Goal: Information Seeking & Learning: Learn about a topic

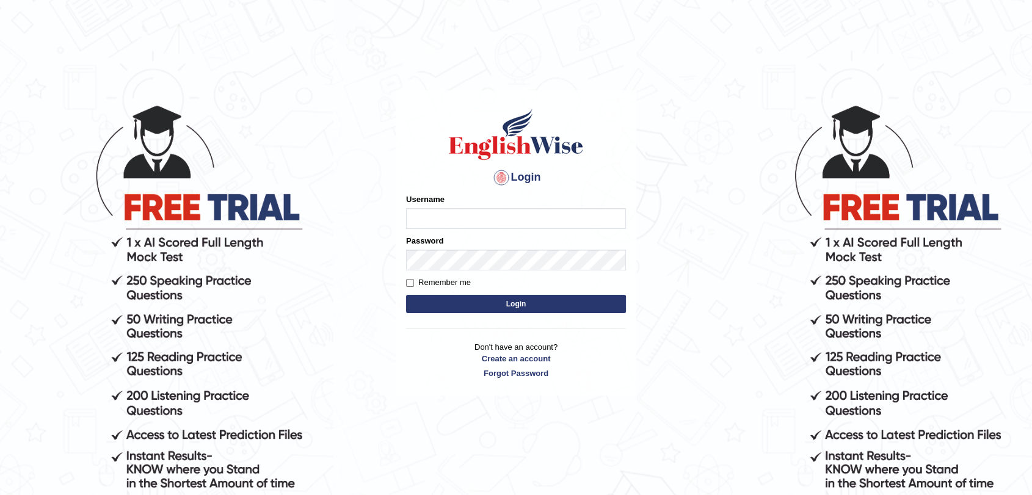
type input "fransikaf"
click at [597, 311] on button "Login" at bounding box center [516, 304] width 220 height 18
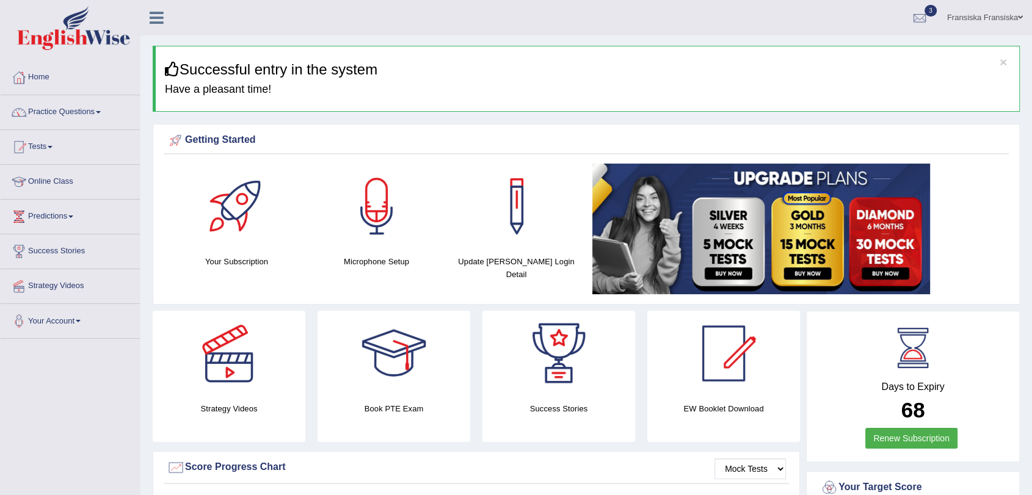
click at [84, 117] on link "Practice Questions" at bounding box center [70, 110] width 139 height 31
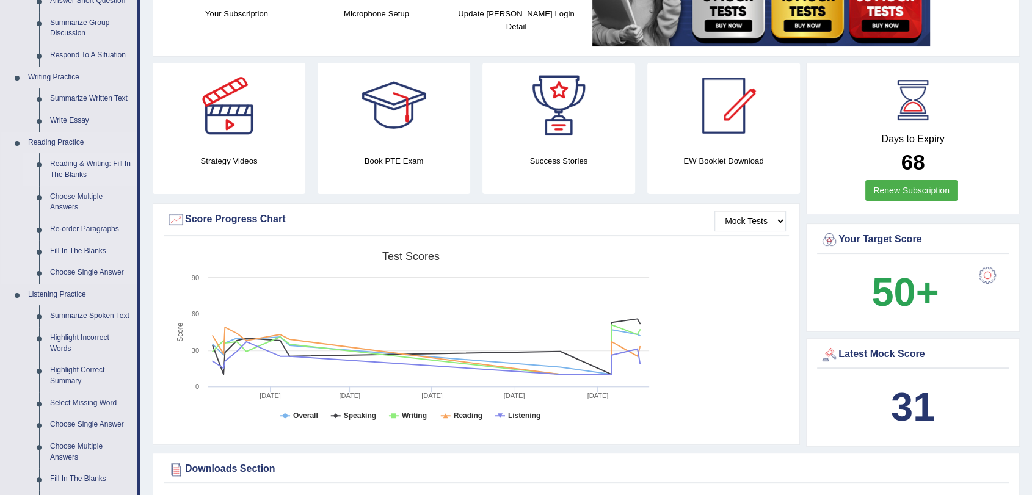
scroll to position [271, 0]
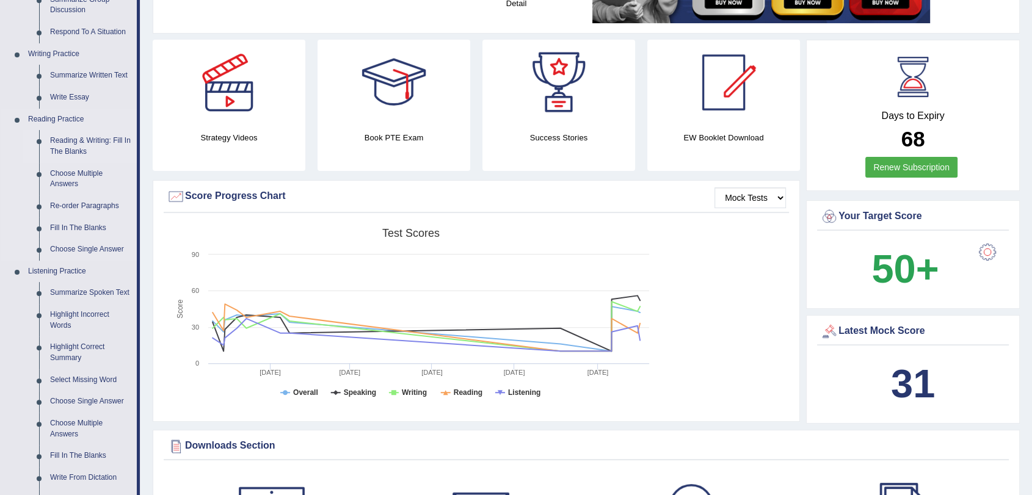
click at [79, 150] on link "Reading & Writing: Fill In The Blanks" at bounding box center [91, 146] width 92 height 32
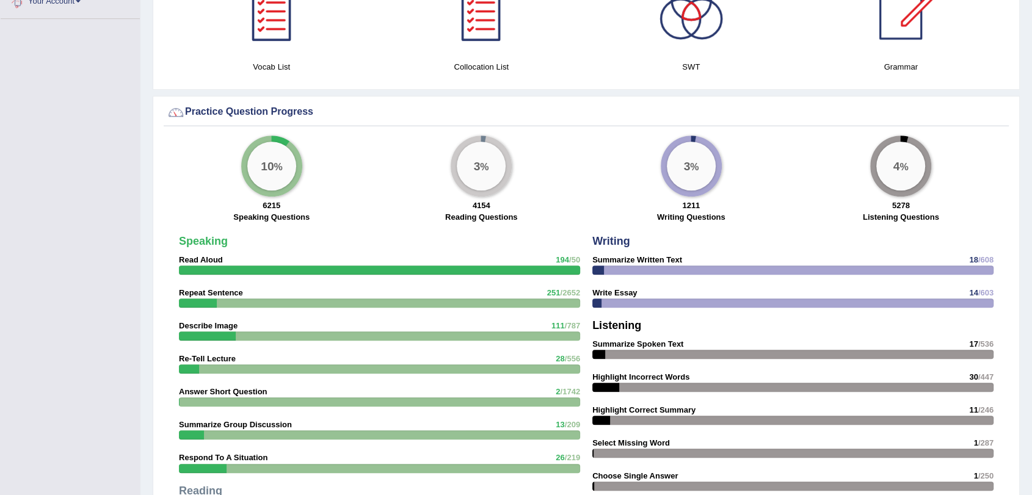
scroll to position [818, 0]
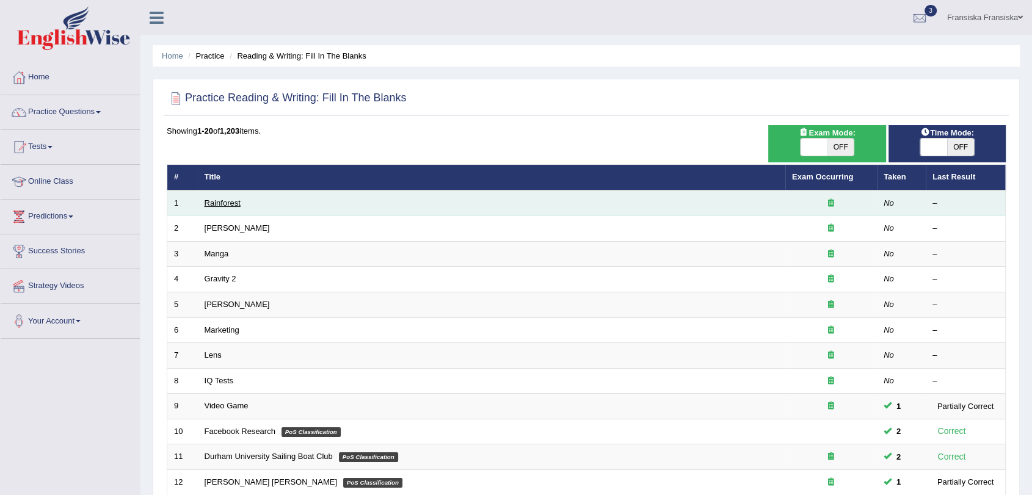
click at [222, 199] on link "Rainforest" at bounding box center [223, 203] width 36 height 9
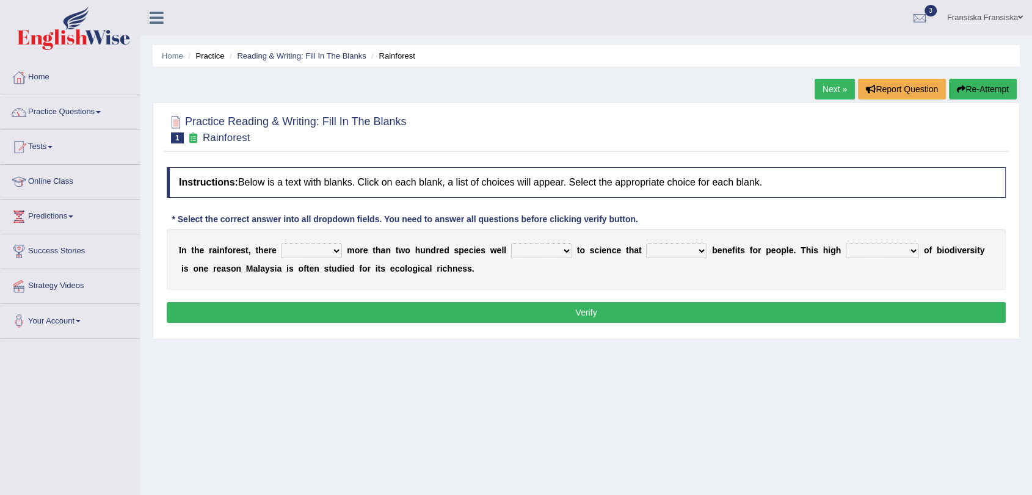
drag, startPoint x: 321, startPoint y: 247, endPoint x: 330, endPoint y: 252, distance: 10.7
click at [329, 253] on select "have can be has is" at bounding box center [311, 251] width 61 height 15
select select "can be"
click at [281, 244] on select "have can be has is" at bounding box center [311, 251] width 61 height 15
click at [523, 250] on select "knowing known knew know" at bounding box center [541, 251] width 61 height 15
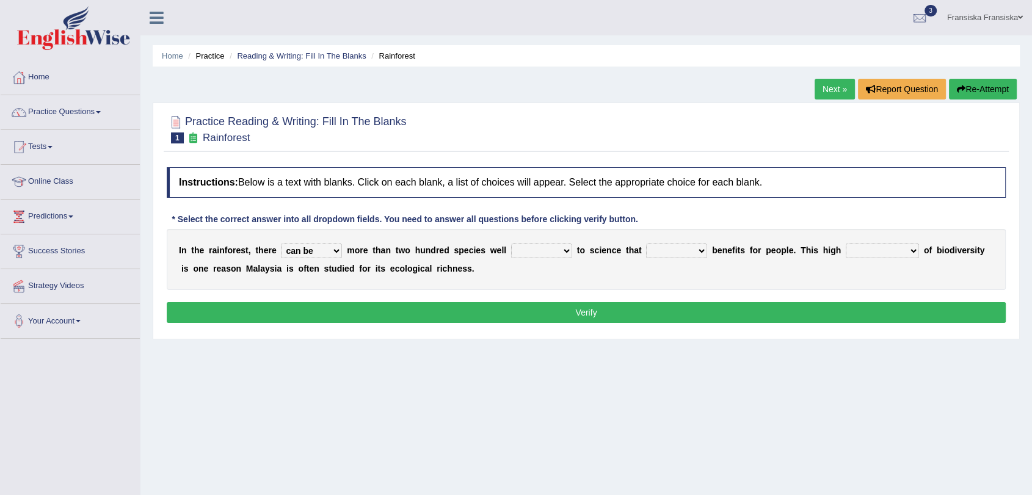
select select "know"
click at [511, 244] on select "knowing known knew know" at bounding box center [541, 251] width 61 height 15
click at [665, 246] on select "contain contained containing contains" at bounding box center [676, 251] width 61 height 15
select select "contain"
click at [646, 244] on select "contain contained containing contains" at bounding box center [676, 251] width 61 height 15
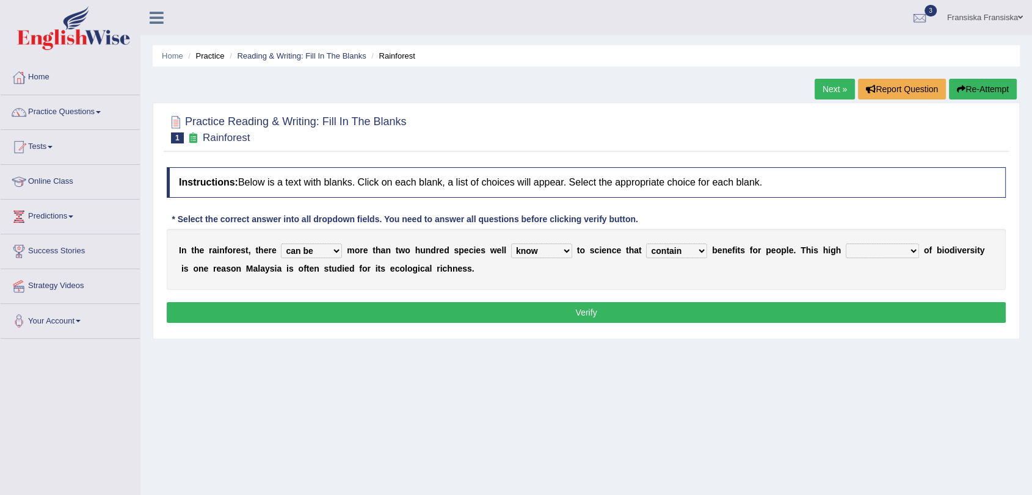
click at [860, 259] on div "I n t h e r a i n f o r e s t , t h e r e have can be has is m o r e t h a n t …" at bounding box center [586, 259] width 839 height 61
click at [860, 257] on select "condensation conjunction continuity complexity" at bounding box center [882, 251] width 73 height 15
select select "conjunction"
click at [846, 244] on select "condensation conjunction continuity complexity" at bounding box center [882, 251] width 73 height 15
click at [850, 309] on button "Verify" at bounding box center [586, 312] width 839 height 21
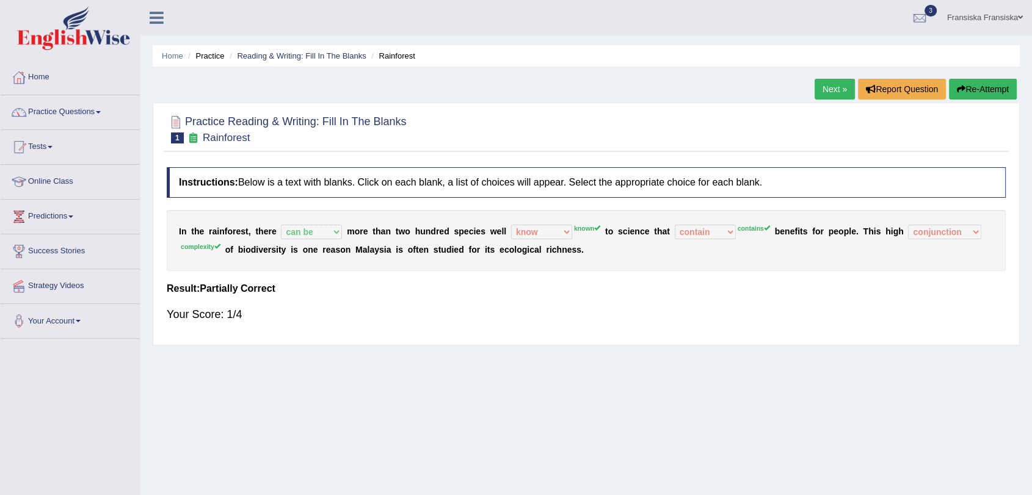
click at [831, 91] on link "Next »" at bounding box center [835, 89] width 40 height 21
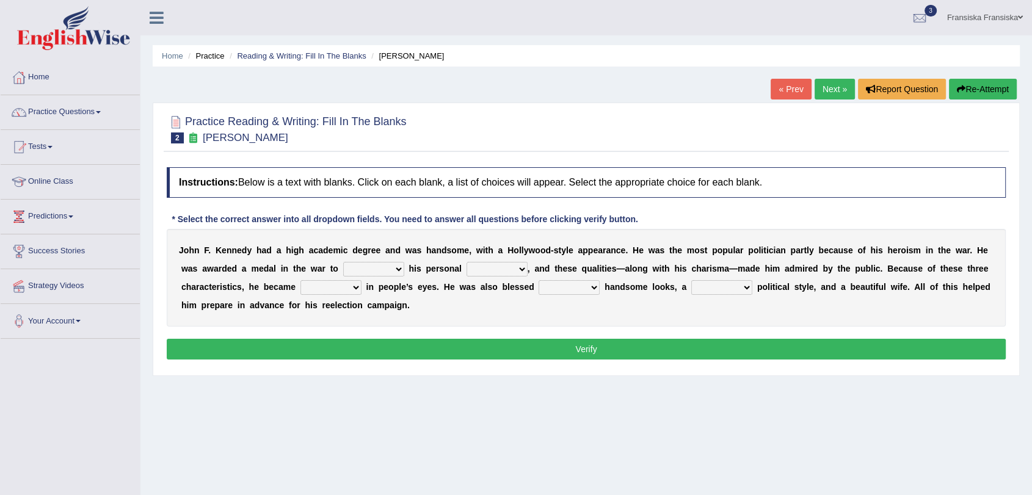
click at [388, 274] on select "prove show evidence upthrow" at bounding box center [373, 269] width 61 height 15
select select "show"
click at [343, 262] on select "prove show evidence upthrow" at bounding box center [373, 269] width 61 height 15
drag, startPoint x: 498, startPoint y: 264, endPoint x: 495, endPoint y: 271, distance: 7.4
click at [496, 274] on select "passion courage charm liking" at bounding box center [497, 269] width 61 height 15
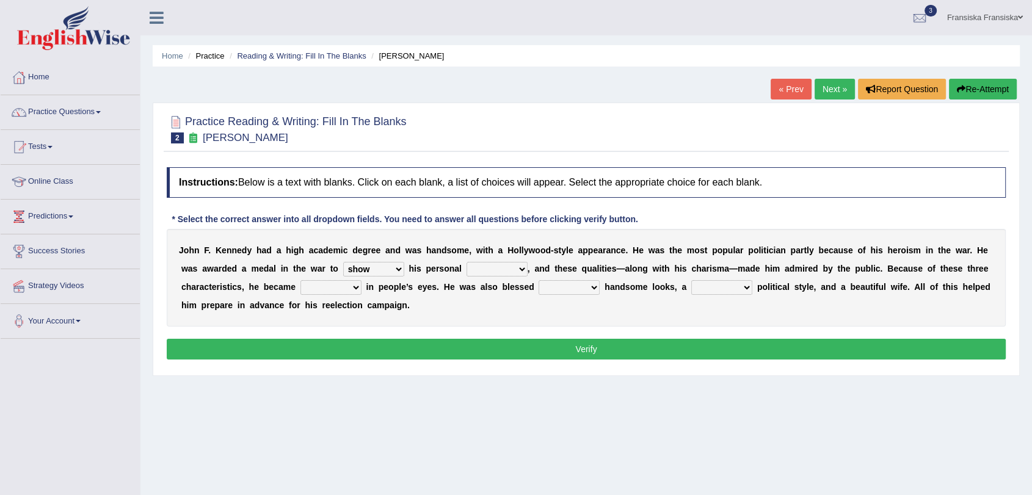
select select "passion"
click at [467, 262] on select "passion courage charm liking" at bounding box center [497, 269] width 61 height 15
click at [352, 289] on select "iconic ironic identical impotent" at bounding box center [331, 287] width 61 height 15
select select "iconic"
click at [301, 280] on select "iconic ironic identical impotent" at bounding box center [331, 287] width 61 height 15
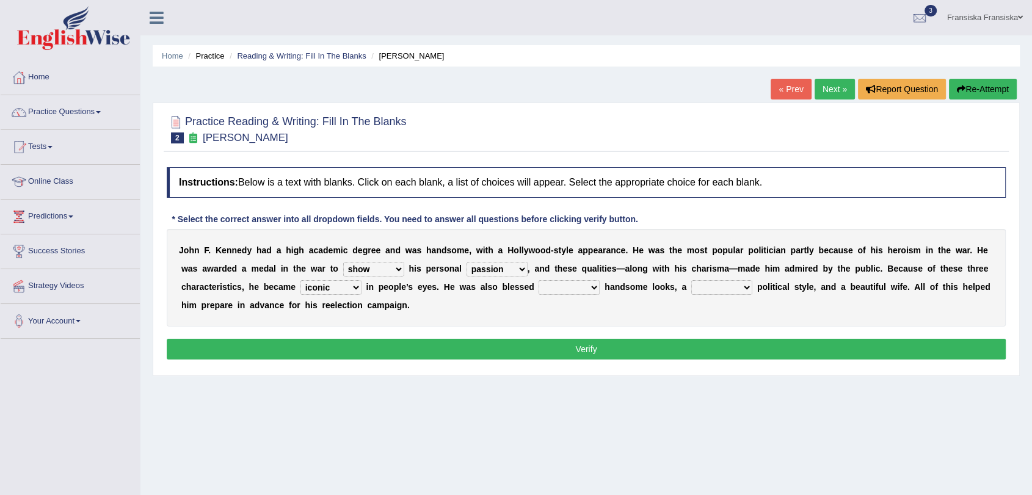
click at [557, 289] on select "with in upon to" at bounding box center [569, 287] width 61 height 15
select select "upon"
click at [539, 280] on select "with in upon to" at bounding box center [569, 287] width 61 height 15
click at [706, 291] on select "mending mends mended mend" at bounding box center [721, 287] width 61 height 15
select select "mends"
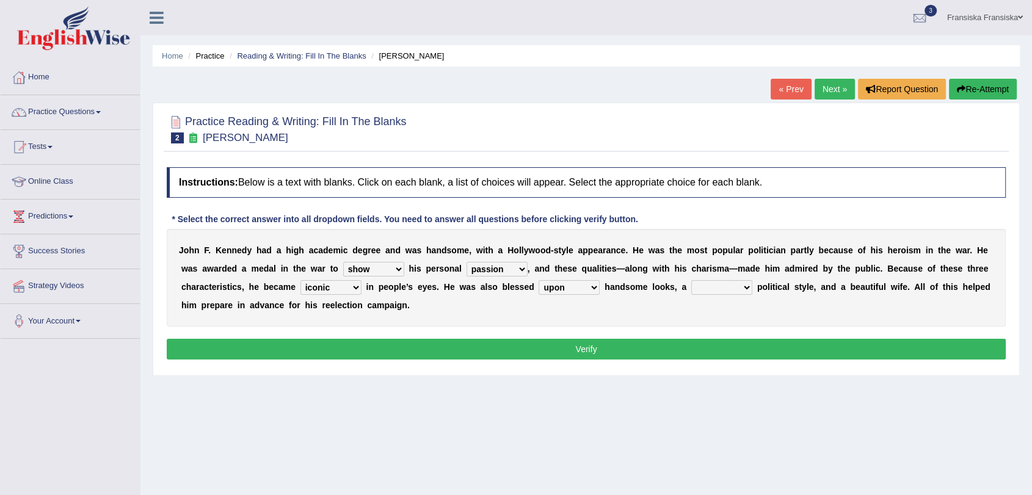
click at [691, 280] on select "mending mends mended mend" at bounding box center [721, 287] width 61 height 15
click at [728, 348] on button "Verify" at bounding box center [586, 349] width 839 height 21
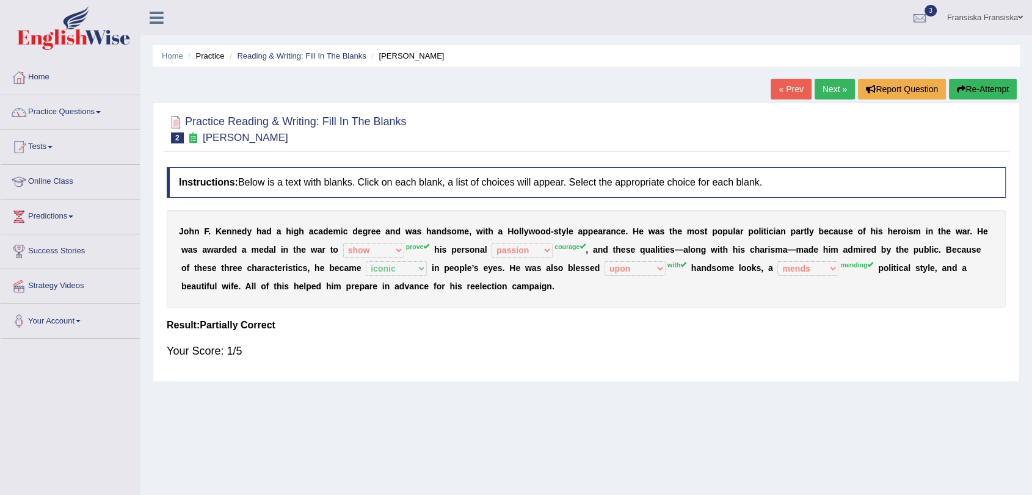
click at [830, 86] on link "Next »" at bounding box center [835, 89] width 40 height 21
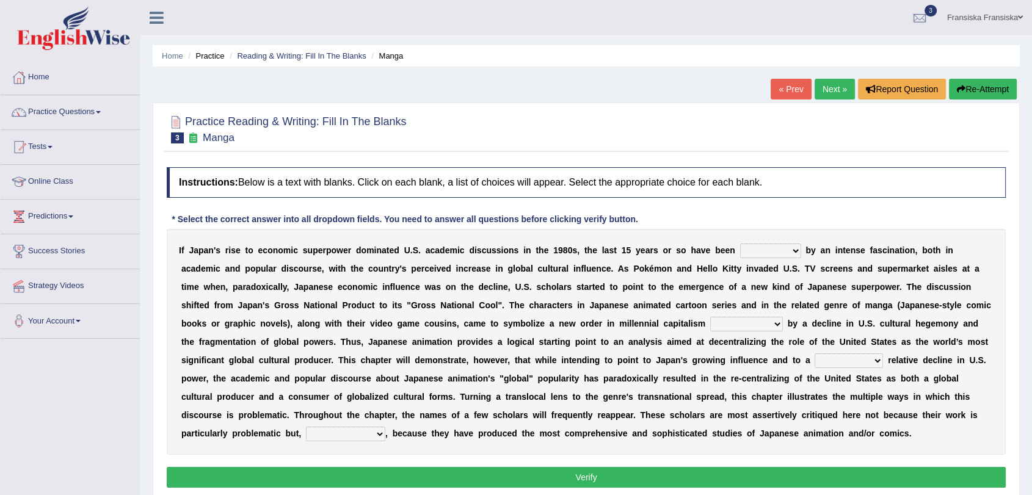
scroll to position [68, 0]
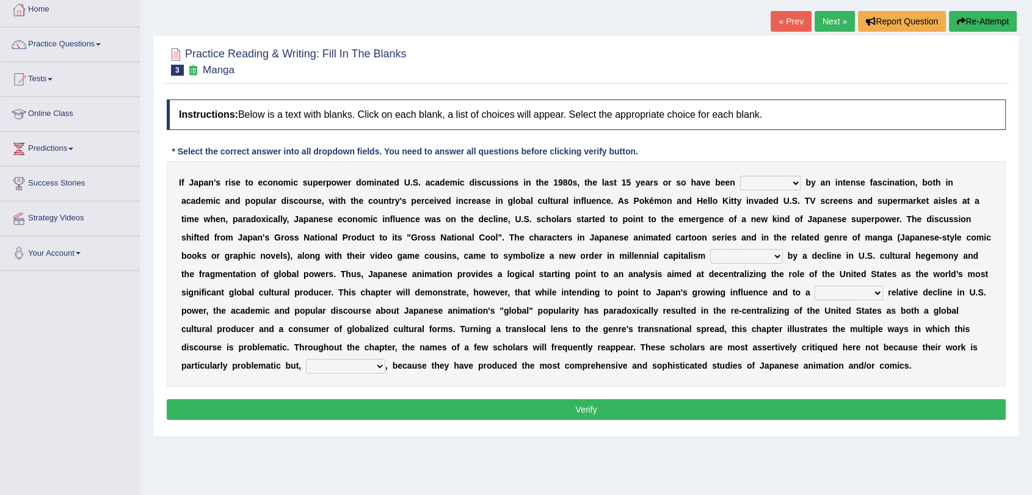
click at [757, 185] on select "marked dedicated made inspired" at bounding box center [770, 183] width 61 height 15
select select "made"
click at [740, 176] on select "marked dedicated made inspired" at bounding box center [770, 183] width 61 height 15
click at [713, 255] on select "pocessed characterized opposed tangled" at bounding box center [746, 256] width 73 height 15
select select "pocessed"
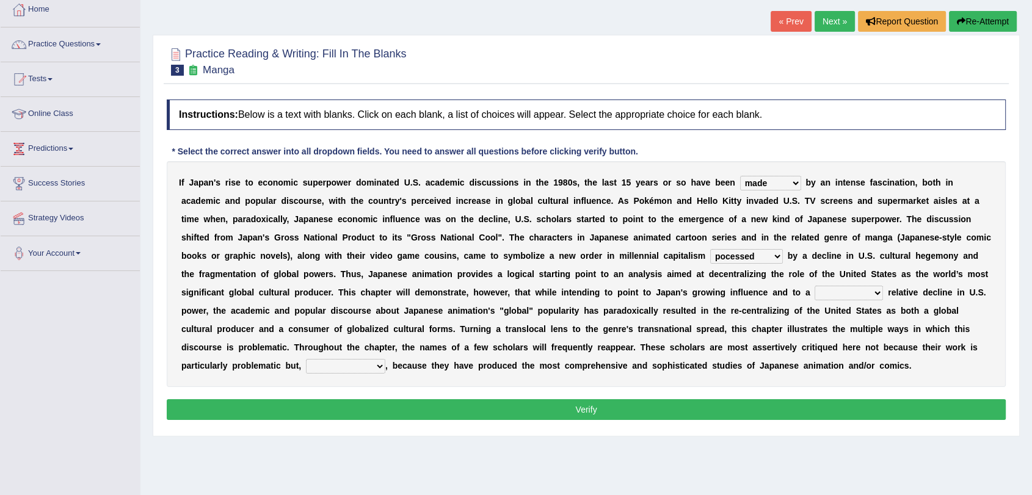
click at [710, 249] on select "pocessed characterized opposed tangled" at bounding box center [746, 256] width 73 height 15
click at [832, 291] on select "concomitant discrete proportional legitimate" at bounding box center [849, 293] width 68 height 15
select select "discrete"
click at [815, 286] on select "concomitant discrete proportional legitimate" at bounding box center [849, 293] width 68 height 15
click at [348, 371] on select "however on the contrary in addition on the whole" at bounding box center [345, 366] width 79 height 15
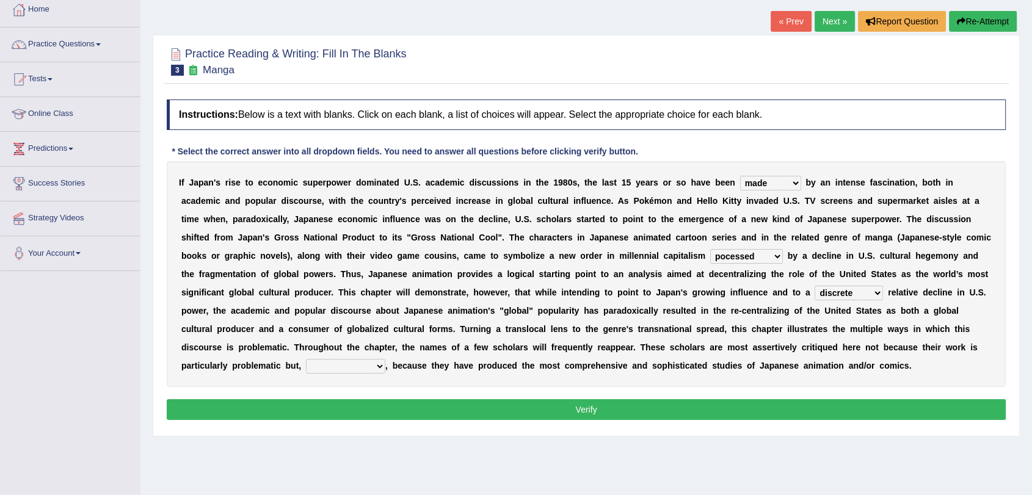
select select "however"
click at [306, 359] on select "however on the contrary in addition on the whole" at bounding box center [345, 366] width 79 height 15
click at [353, 401] on button "Verify" at bounding box center [586, 409] width 839 height 21
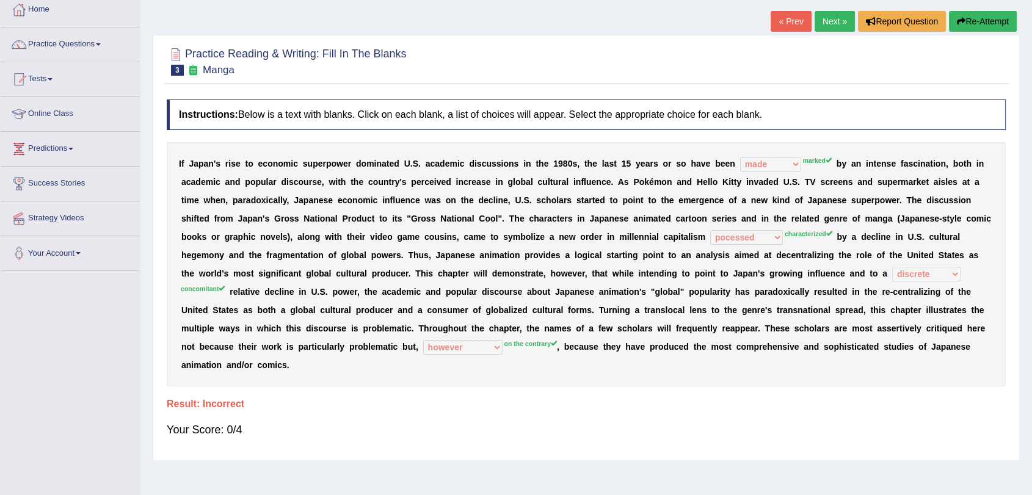
click at [988, 22] on button "Re-Attempt" at bounding box center [983, 21] width 68 height 21
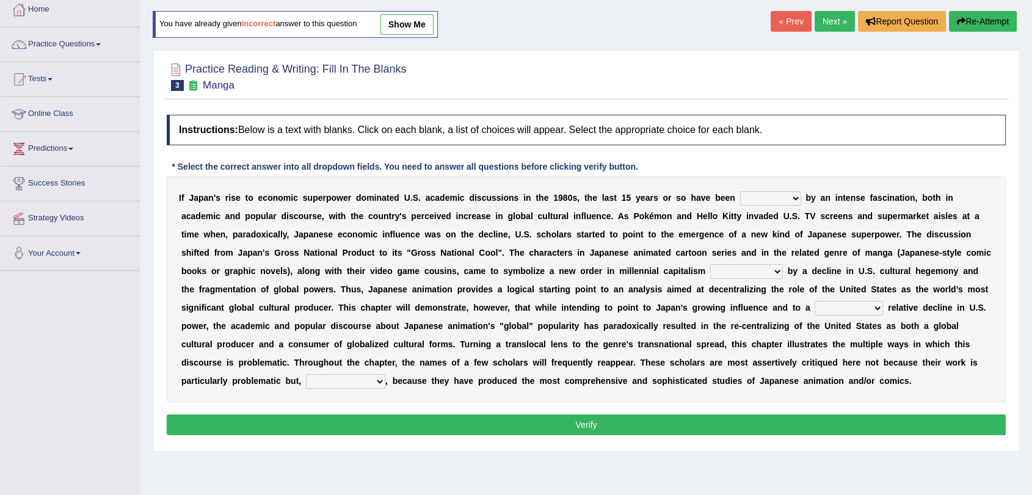
select select "marked"
click at [740, 191] on select "marked dedicated made inspired" at bounding box center [770, 198] width 61 height 15
click at [749, 277] on div "I f J a p a n ' s r i s e t o e c o n o m i c s u p e r p o w e r d o m i n a t…" at bounding box center [586, 290] width 839 height 226
click at [751, 275] on select "pocessed characterized opposed tangled" at bounding box center [746, 271] width 73 height 15
select select "characterized"
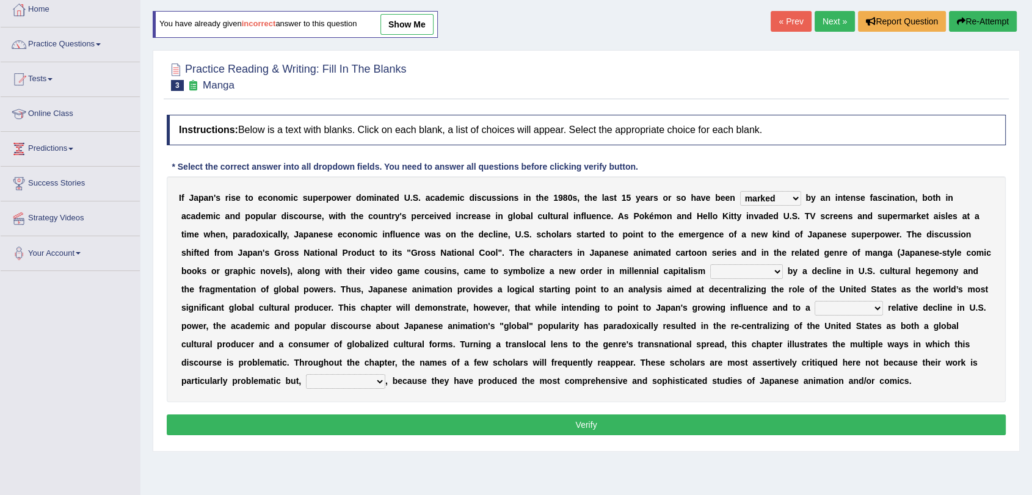
click at [710, 264] on select "pocessed characterized opposed tangled" at bounding box center [746, 271] width 73 height 15
click at [862, 314] on select "concomitant discrete proportional legitimate" at bounding box center [849, 308] width 68 height 15
select select "proportional"
click at [815, 301] on select "concomitant discrete proportional legitimate" at bounding box center [849, 308] width 68 height 15
click at [347, 388] on select "however on the contrary in addition on the whole" at bounding box center [345, 381] width 79 height 15
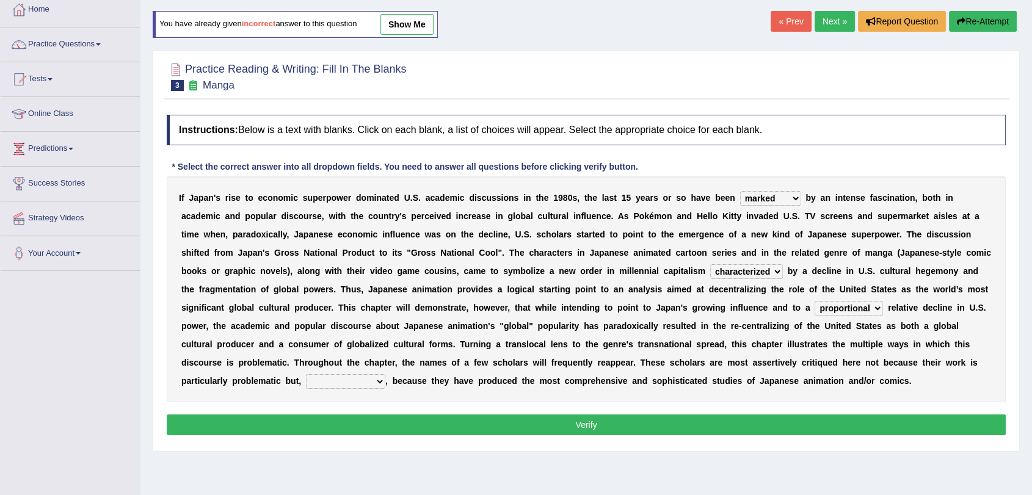
select select "on the contrary"
click at [306, 374] on select "however on the contrary in addition on the whole" at bounding box center [345, 381] width 79 height 15
click at [346, 426] on button "Verify" at bounding box center [586, 425] width 839 height 21
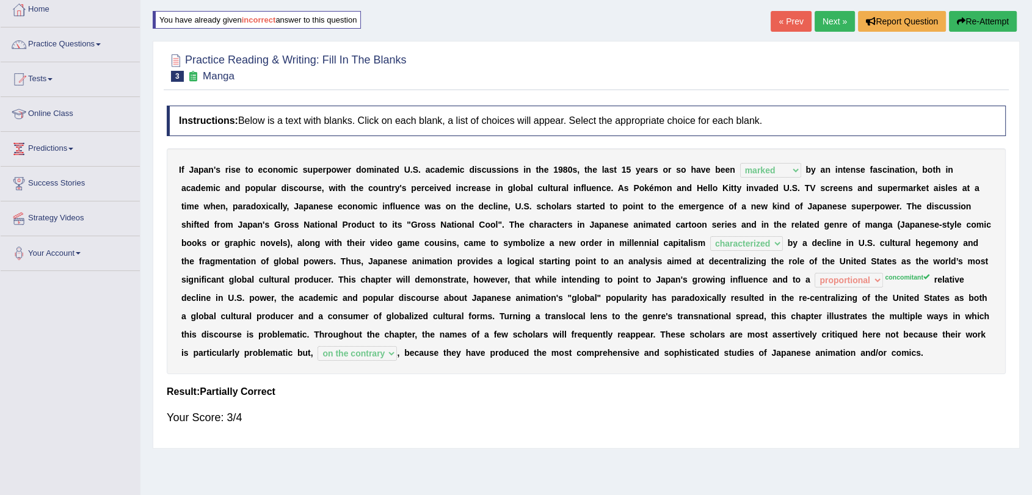
click at [822, 21] on link "Next »" at bounding box center [835, 21] width 40 height 21
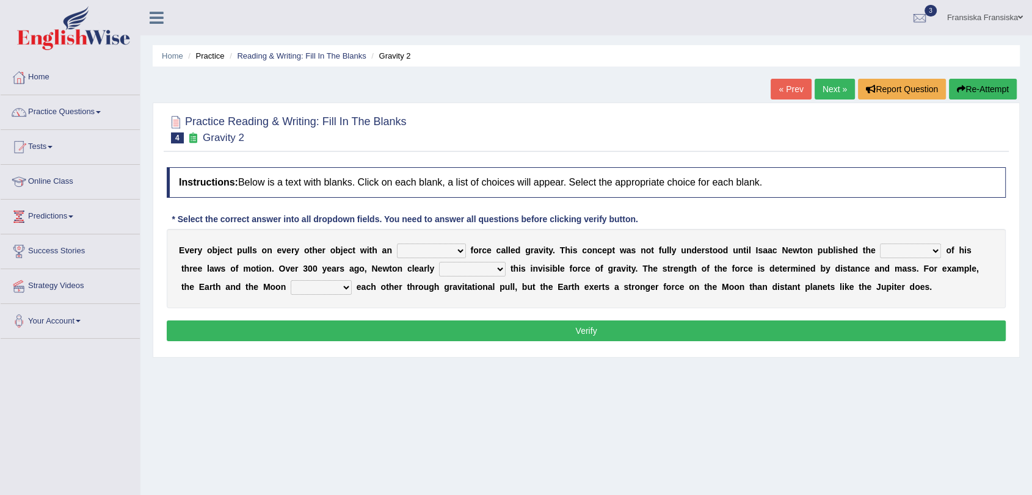
click at [429, 250] on select "invisible unknown unbelievable inconsistent" at bounding box center [431, 251] width 69 height 15
select select "unbelievable"
click at [397, 244] on select "invisible unknown unbelievable inconsistent" at bounding box center [431, 251] width 69 height 15
click at [878, 254] on b at bounding box center [878, 251] width 5 height 10
click at [891, 254] on select "concept theory method argument" at bounding box center [910, 251] width 61 height 15
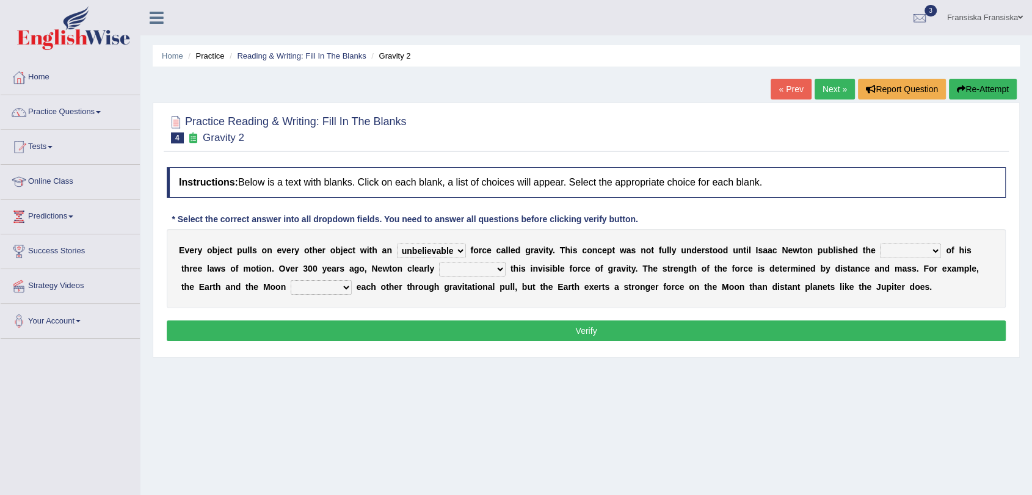
select select "concept"
click at [880, 244] on select "concept theory method argument" at bounding box center [910, 251] width 61 height 15
click at [471, 277] on div "E v e r y o b j e c t p u l l s o n e v e r y o t h e r o b j e c t w i t h a n…" at bounding box center [586, 268] width 839 height 79
select select "explained"
click at [439, 262] on select "explained undermined overturned realized" at bounding box center [472, 269] width 67 height 15
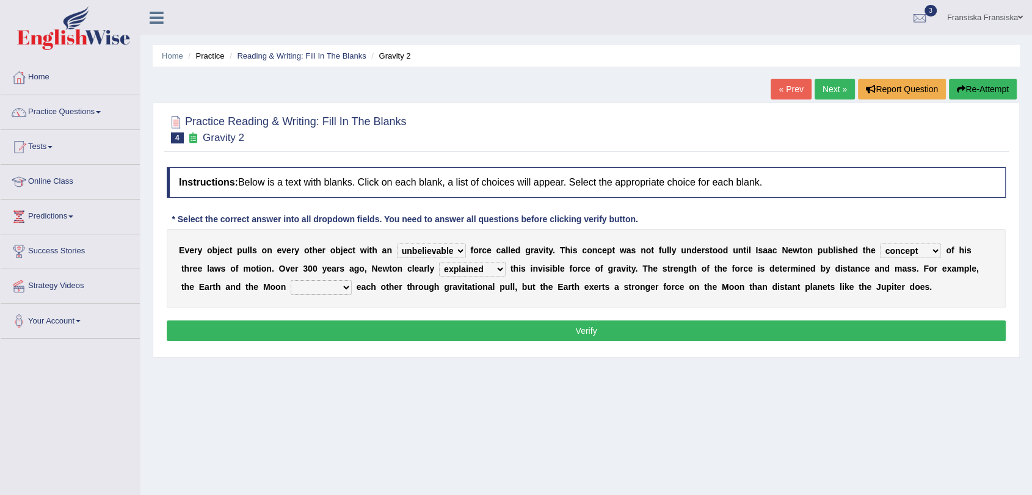
click at [337, 293] on select "affect spin evade span" at bounding box center [321, 287] width 61 height 15
select select "affect"
click at [291, 280] on select "affect spin evade span" at bounding box center [321, 287] width 61 height 15
click at [332, 329] on button "Verify" at bounding box center [586, 331] width 839 height 21
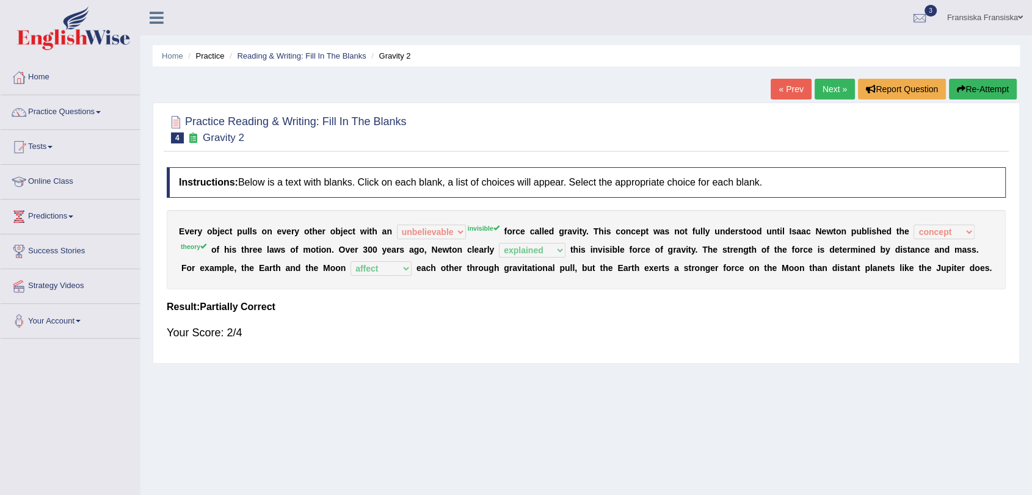
click at [815, 92] on link "Next »" at bounding box center [835, 89] width 40 height 21
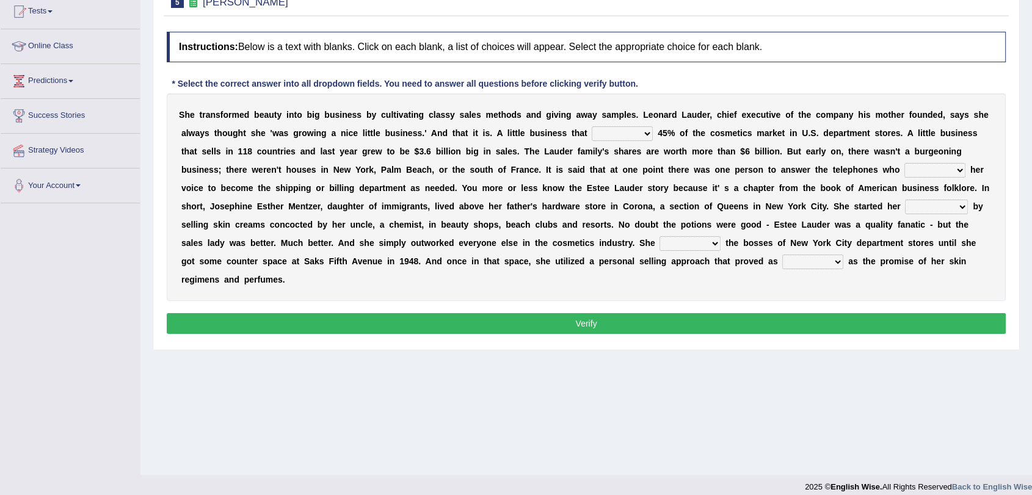
scroll to position [68, 0]
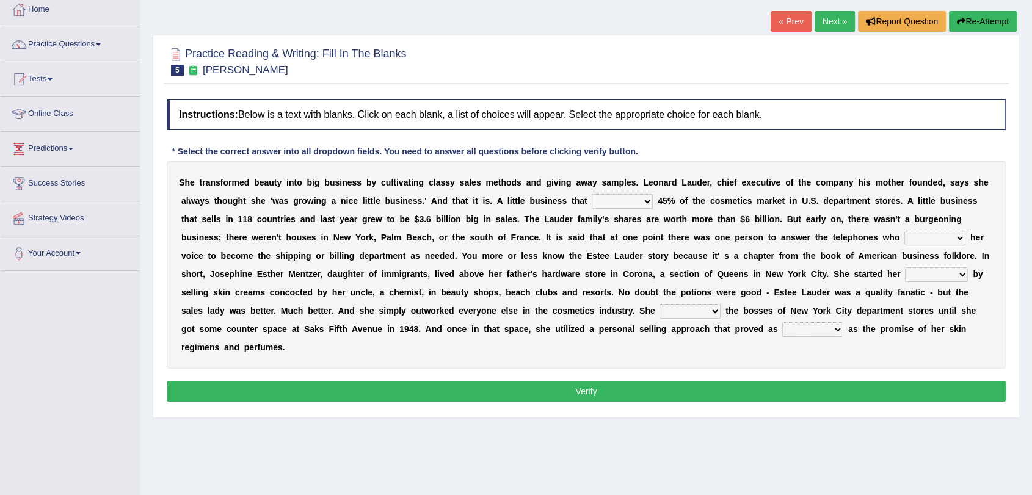
click at [657, 205] on div "S h e t r a n s f o r m e d b e a u t y i n t o b i g b u s i n e s s b y c u l…" at bounding box center [586, 265] width 839 height 208
drag, startPoint x: 652, startPoint y: 202, endPoint x: 646, endPoint y: 197, distance: 7.8
click at [647, 197] on div "S h e t r a n s f o r m e d b e a u t y i n t o b i g b u s i n e s s b y c u l…" at bounding box center [586, 265] width 839 height 208
click at [646, 197] on select "has controls makes maintains" at bounding box center [622, 201] width 61 height 15
select select "has"
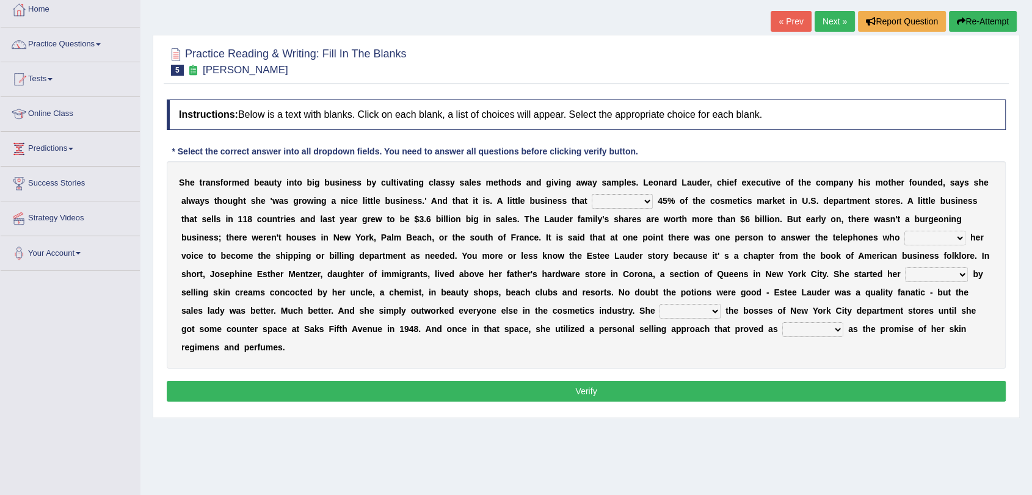
click at [592, 194] on select "has controls makes maintains" at bounding box center [622, 201] width 61 height 15
click at [916, 243] on select "switched changed raised used" at bounding box center [935, 238] width 61 height 15
select select "raised"
click at [905, 231] on select "switched changed raised used" at bounding box center [935, 238] width 61 height 15
click at [926, 277] on select "job institute companion enterprise" at bounding box center [936, 275] width 63 height 15
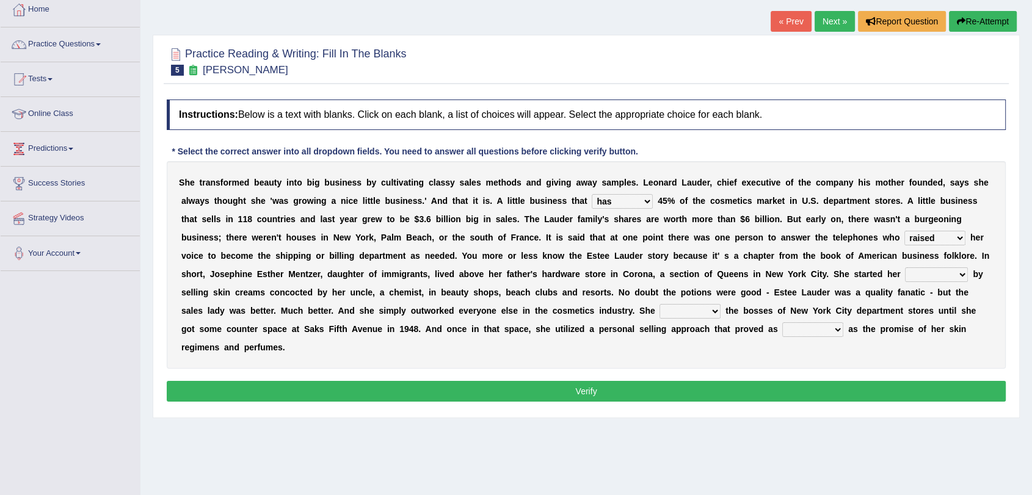
select select "companion"
click at [905, 268] on select "job institute companion enterprise" at bounding box center [936, 275] width 63 height 15
click at [694, 313] on select "stated bridged stalked heaved" at bounding box center [690, 311] width 61 height 15
select select "stated"
click at [660, 304] on select "stated bridged stalked heaved" at bounding box center [690, 311] width 61 height 15
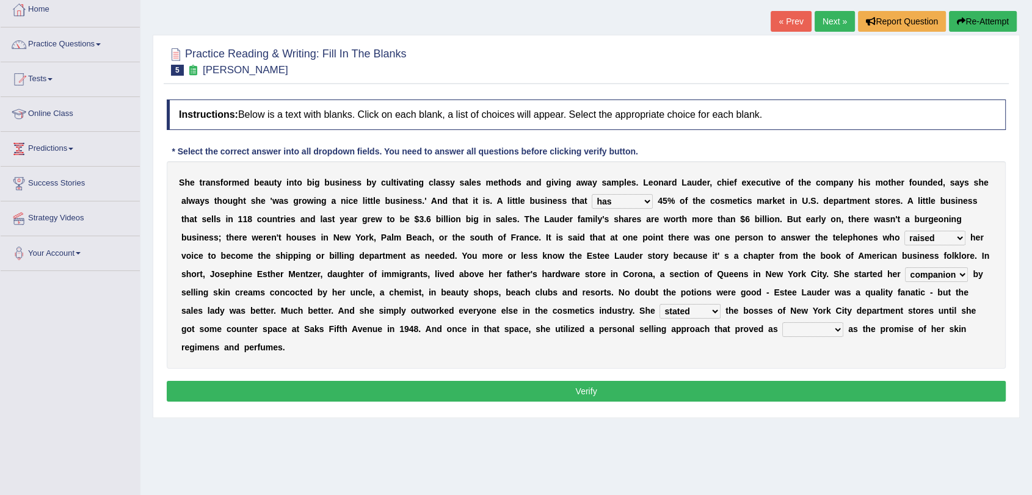
click at [721, 314] on b at bounding box center [723, 311] width 5 height 10
click at [809, 329] on select "potent ruthless potential expensive" at bounding box center [812, 329] width 61 height 15
select select "potential"
click at [782, 322] on select "potent ruthless potential expensive" at bounding box center [812, 329] width 61 height 15
click at [816, 400] on div "Instructions: Below is a text with blanks. Click on each blank, a list of choic…" at bounding box center [586, 252] width 845 height 318
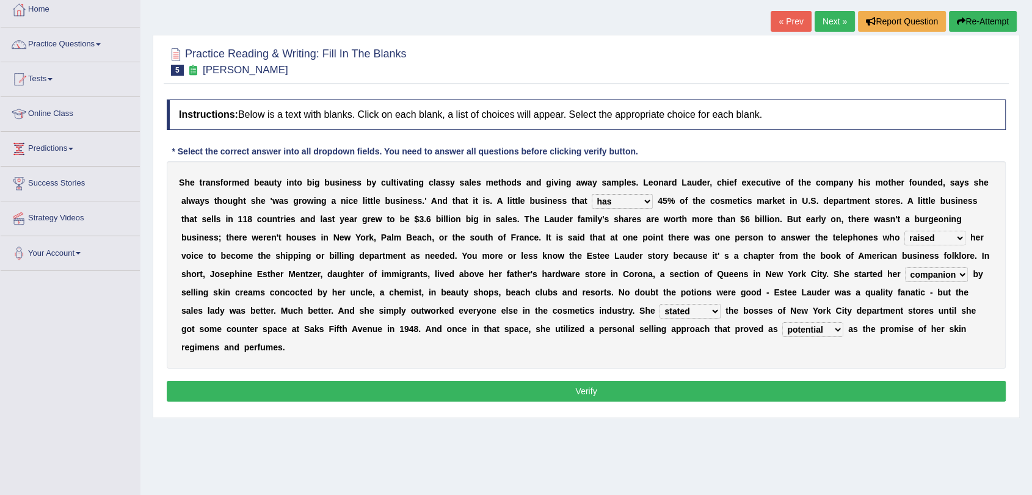
click at [816, 399] on button "Verify" at bounding box center [586, 391] width 839 height 21
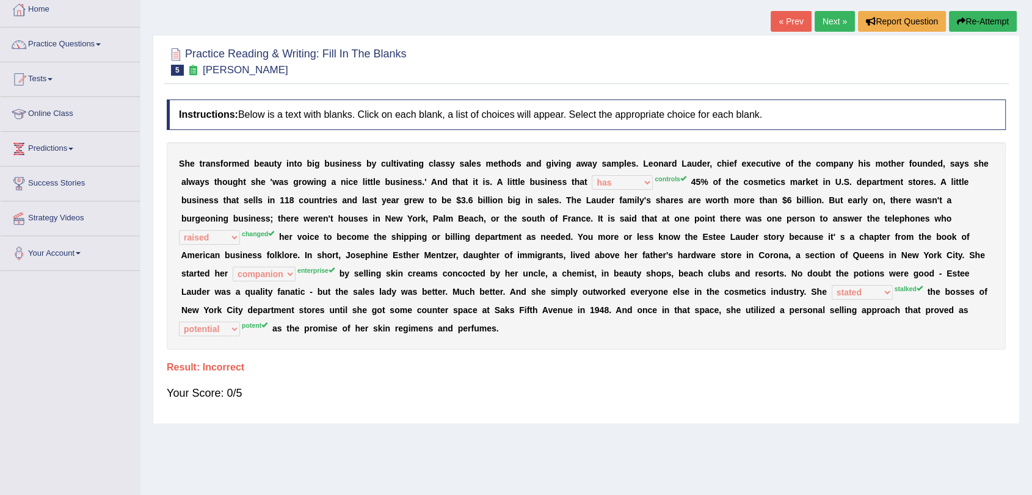
click at [976, 29] on button "Re-Attempt" at bounding box center [983, 21] width 68 height 21
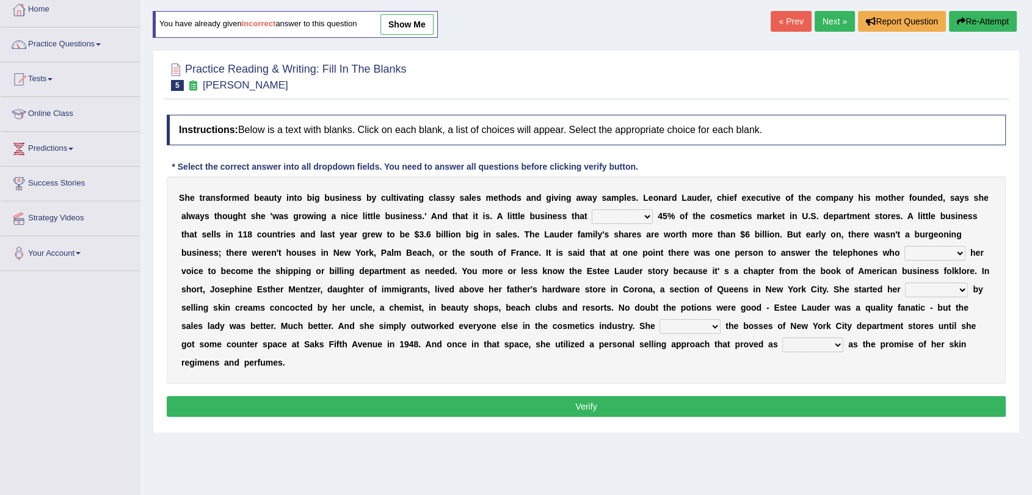
click at [610, 214] on select "has controls makes maintains" at bounding box center [622, 216] width 61 height 15
select select "controls"
click at [592, 209] on select "has controls makes maintains" at bounding box center [622, 216] width 61 height 15
click at [928, 250] on select "switched changed raised used" at bounding box center [935, 253] width 61 height 15
select select "changed"
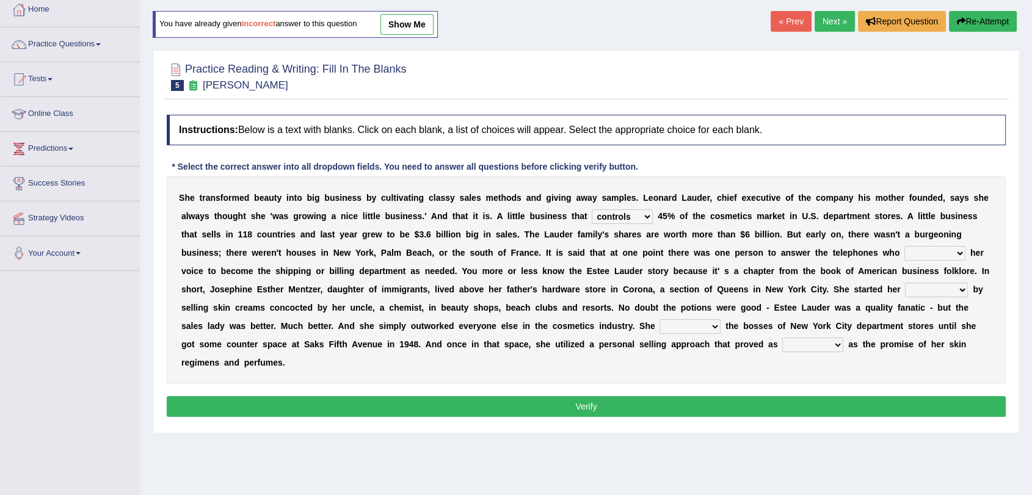
click at [905, 246] on select "switched changed raised used" at bounding box center [935, 253] width 61 height 15
click at [922, 290] on select "job institute companion enterprise" at bounding box center [936, 290] width 63 height 15
select select "job"
click at [905, 283] on select "job institute companion enterprise" at bounding box center [936, 290] width 63 height 15
click at [700, 329] on select "stated bridged stalked heaved" at bounding box center [690, 326] width 61 height 15
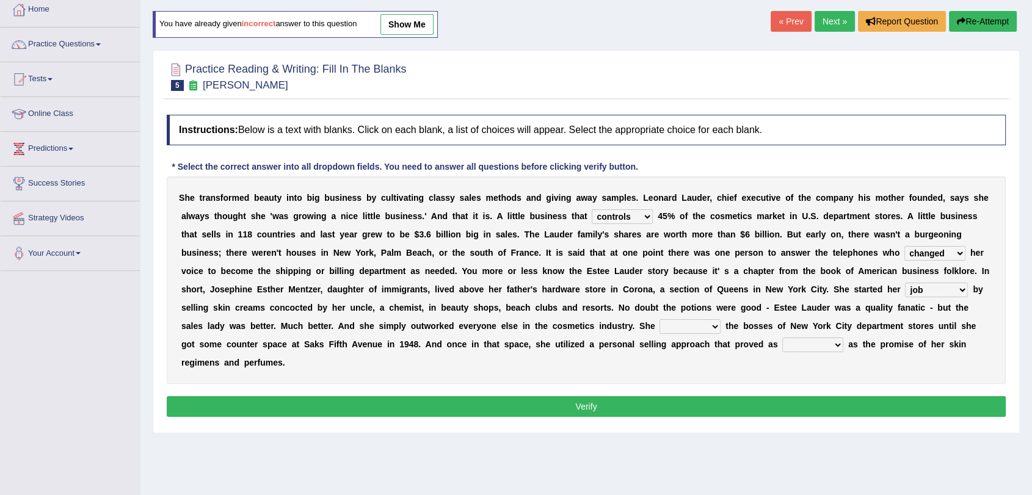
select select "bridged"
click at [660, 319] on select "stated bridged stalked heaved" at bounding box center [690, 326] width 61 height 15
click at [807, 348] on select "potent ruthless potential expensive" at bounding box center [812, 345] width 61 height 15
select select "potent"
click at [782, 338] on select "potent ruthless potential expensive" at bounding box center [812, 345] width 61 height 15
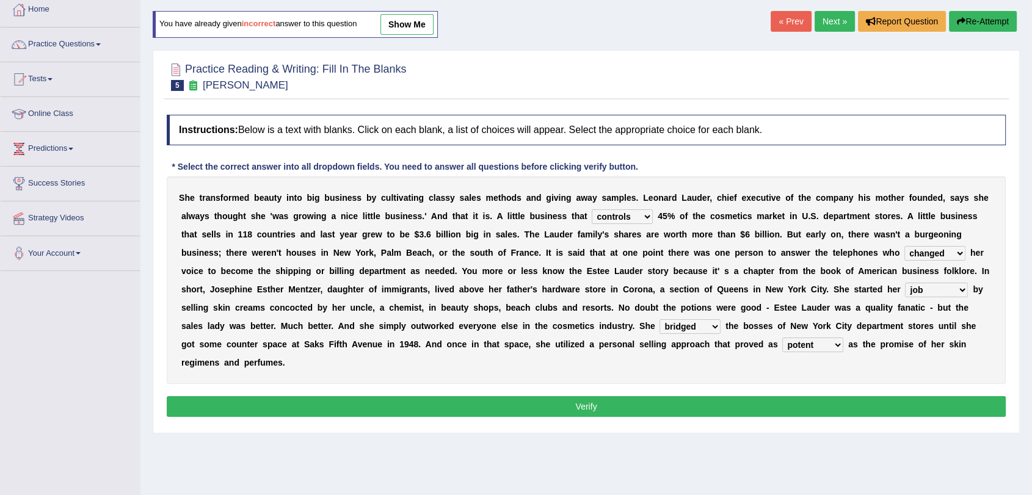
click at [788, 406] on button "Verify" at bounding box center [586, 406] width 839 height 21
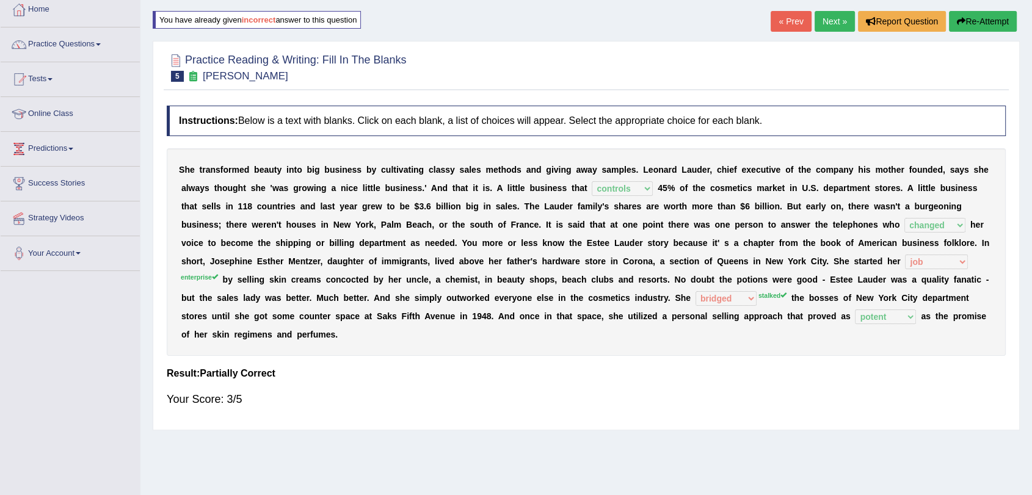
click at [825, 13] on link "Next »" at bounding box center [835, 21] width 40 height 21
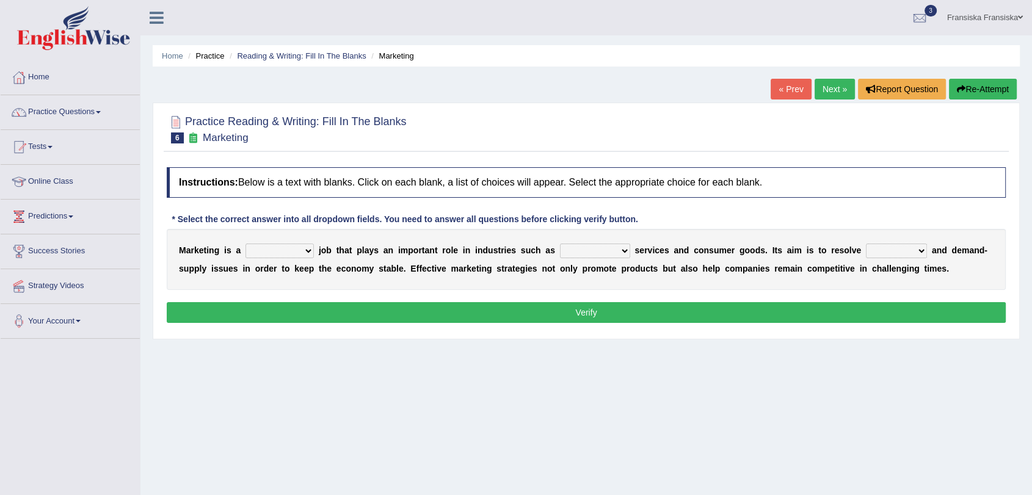
click at [285, 250] on select "professional flexible parochial descriptive" at bounding box center [280, 251] width 68 height 15
select select "professional"
click at [246, 244] on select "professional flexible parochial descriptive" at bounding box center [280, 251] width 68 height 15
click at [603, 252] on select "civil financial conventional foremost" at bounding box center [595, 251] width 70 height 15
select select "conventional"
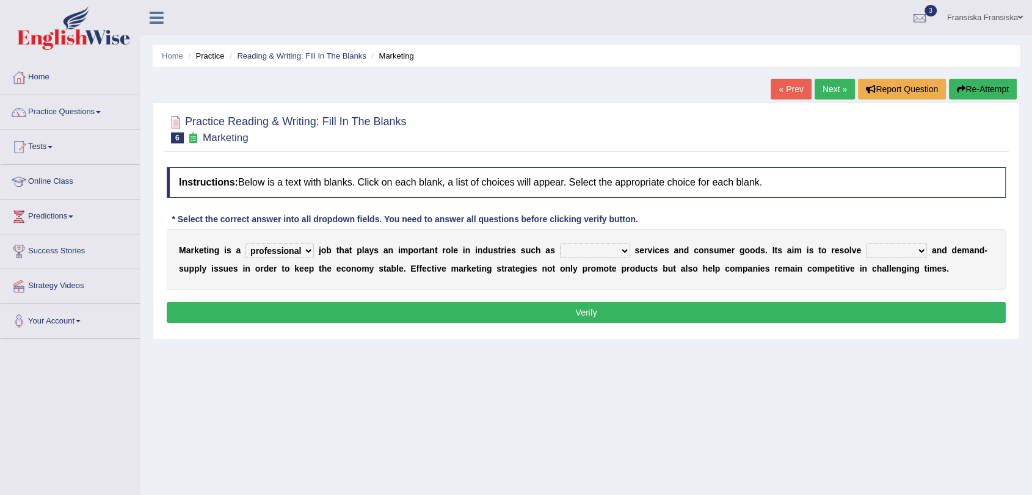
click at [560, 244] on select "civil financial conventional foremost" at bounding box center [595, 251] width 70 height 15
click at [905, 253] on select "imbalance excess symmetry budget" at bounding box center [896, 251] width 61 height 15
select select "symmetry"
click at [866, 244] on select "imbalance excess symmetry budget" at bounding box center [896, 251] width 61 height 15
click at [490, 315] on button "Verify" at bounding box center [586, 312] width 839 height 21
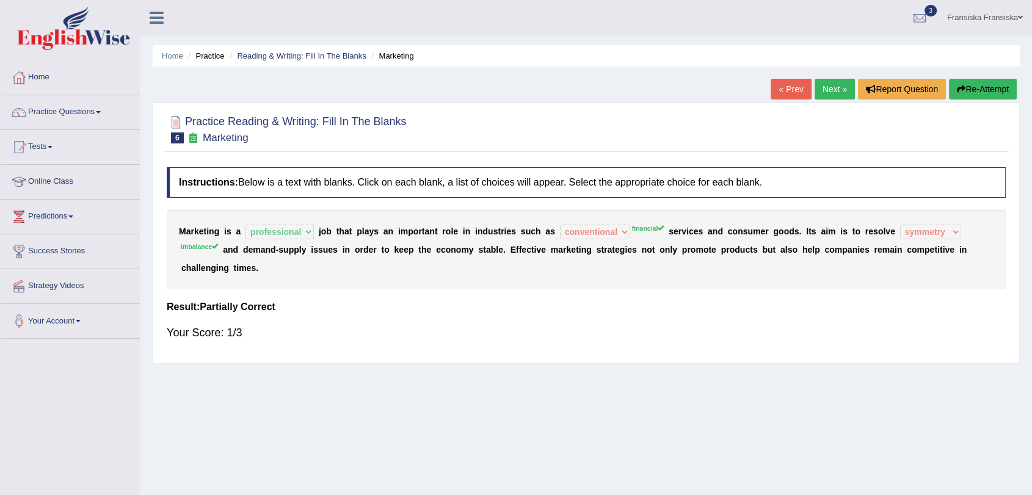
click at [831, 88] on link "Next »" at bounding box center [835, 89] width 40 height 21
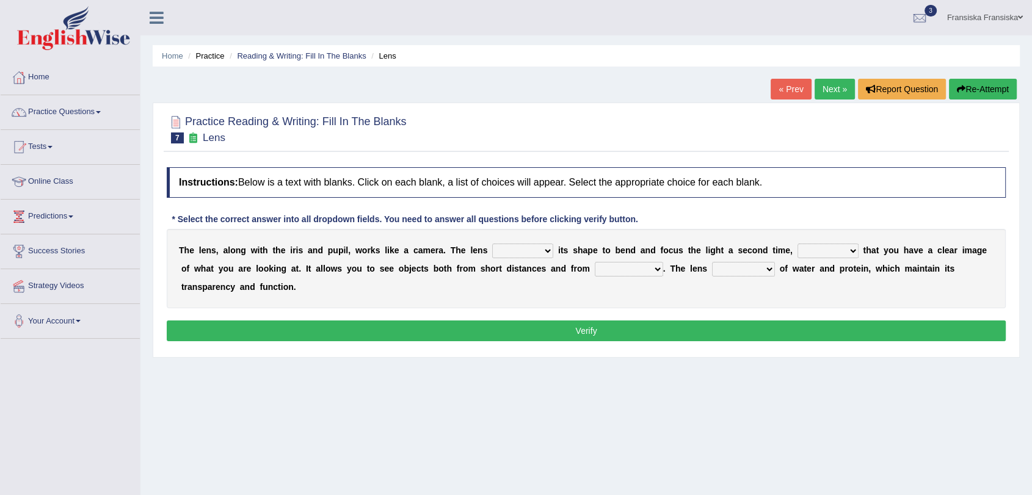
click at [501, 248] on select "adjusts shows selects presents" at bounding box center [522, 251] width 61 height 15
select select "adjusts"
click at [492, 244] on select "adjusts shows selects presents" at bounding box center [522, 251] width 61 height 15
click at [806, 254] on select "ensures to ensure ensure ensured" at bounding box center [828, 251] width 61 height 15
select select "to ensure"
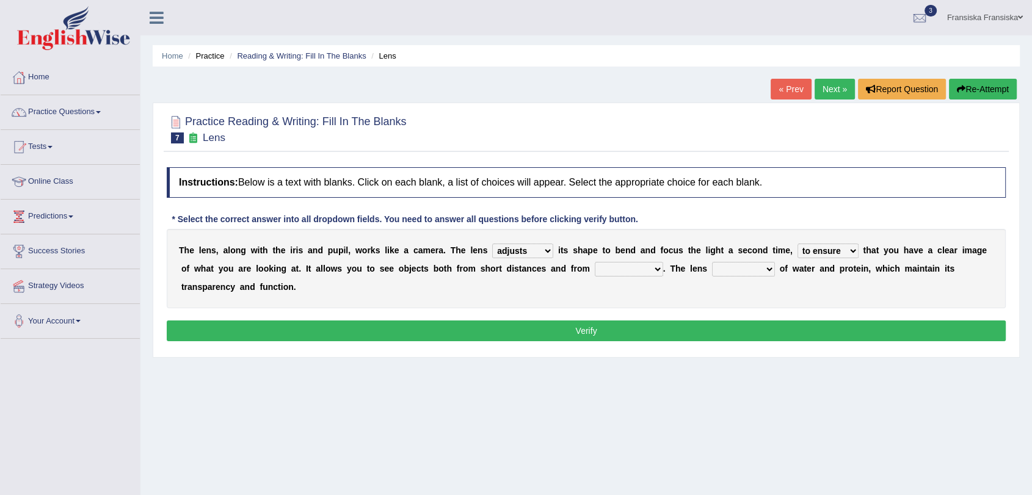
click at [798, 244] on select "ensures to ensure ensure ensured" at bounding box center [828, 251] width 61 height 15
click at [616, 268] on select "far away in between further apart all along" at bounding box center [629, 269] width 68 height 15
select select "far away"
click at [595, 262] on select "far away in between further apart all along" at bounding box center [629, 269] width 68 height 15
click at [732, 273] on select "constitutes comprises composes consists" at bounding box center [743, 269] width 63 height 15
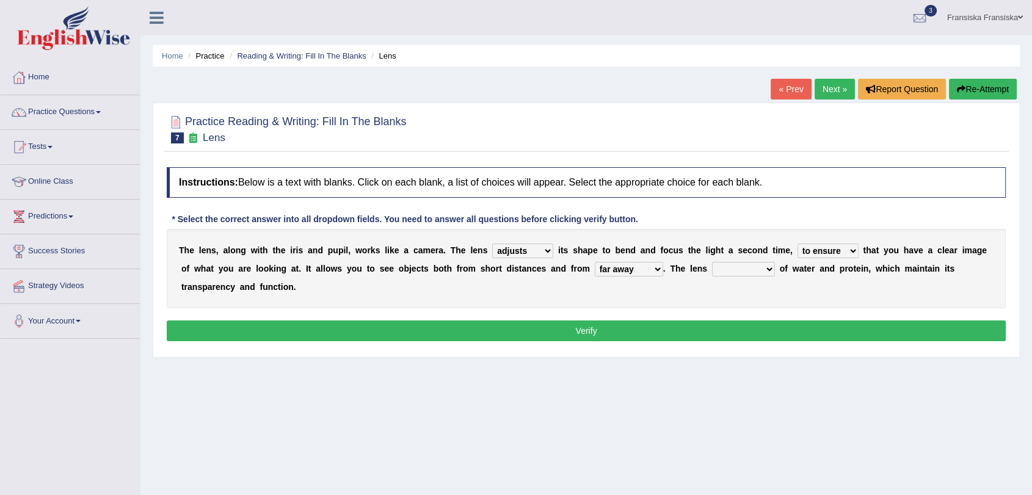
select select "constitutes"
click at [712, 262] on select "constitutes comprises composes consists" at bounding box center [743, 269] width 63 height 15
click at [717, 330] on button "Verify" at bounding box center [586, 331] width 839 height 21
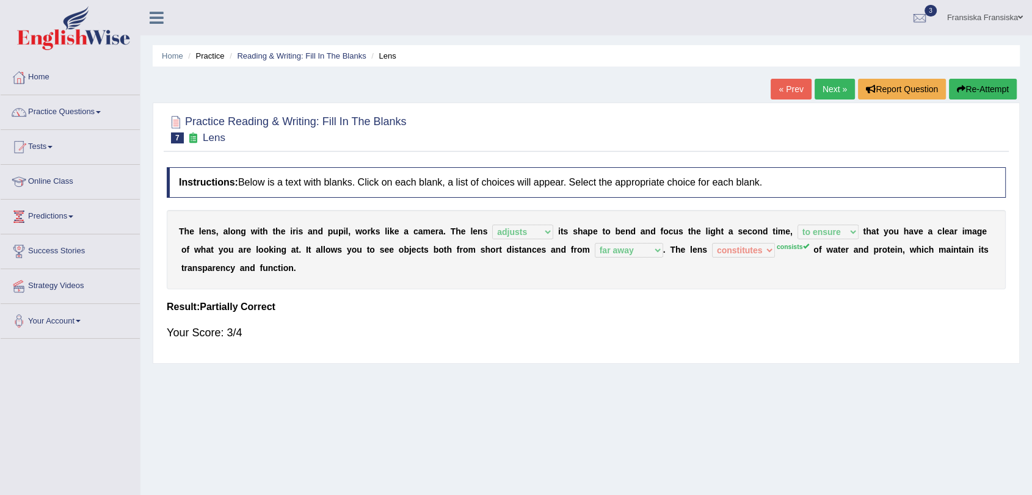
click at [831, 97] on link "Next »" at bounding box center [835, 89] width 40 height 21
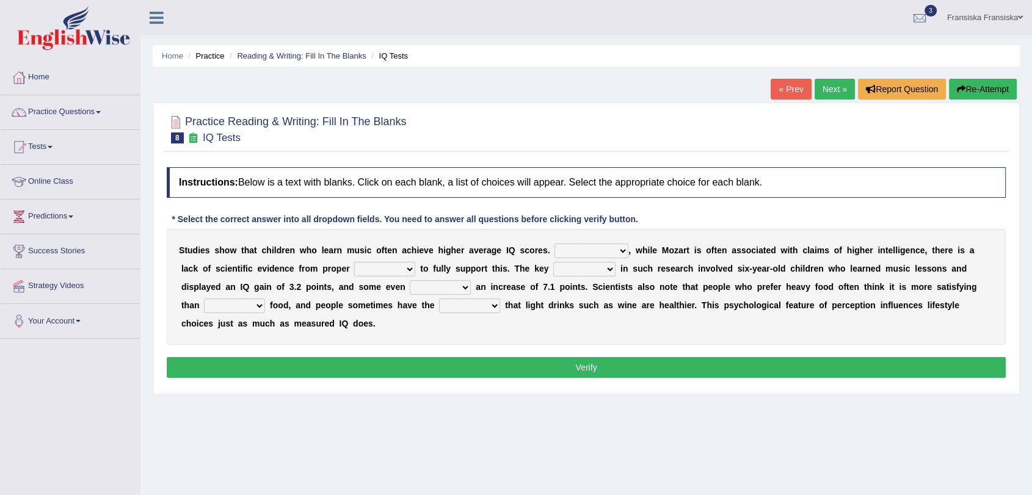
click at [840, 86] on link "Next »" at bounding box center [835, 89] width 40 height 21
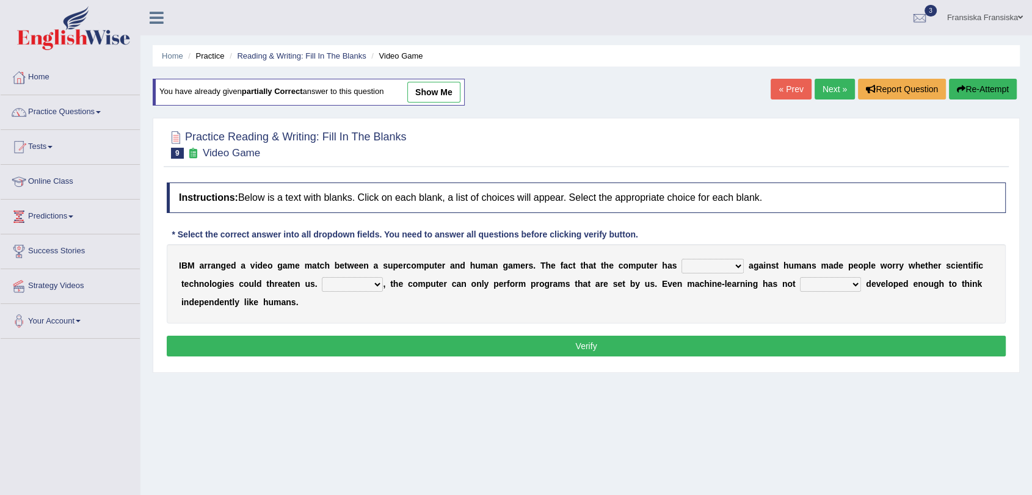
click at [780, 93] on link "« Prev" at bounding box center [791, 89] width 40 height 21
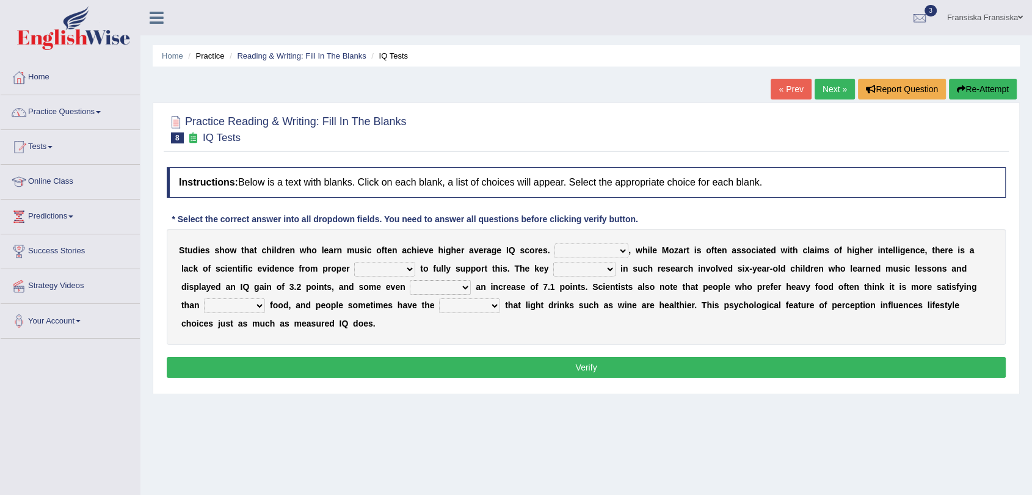
click at [90, 117] on link "Practice Questions" at bounding box center [70, 110] width 139 height 31
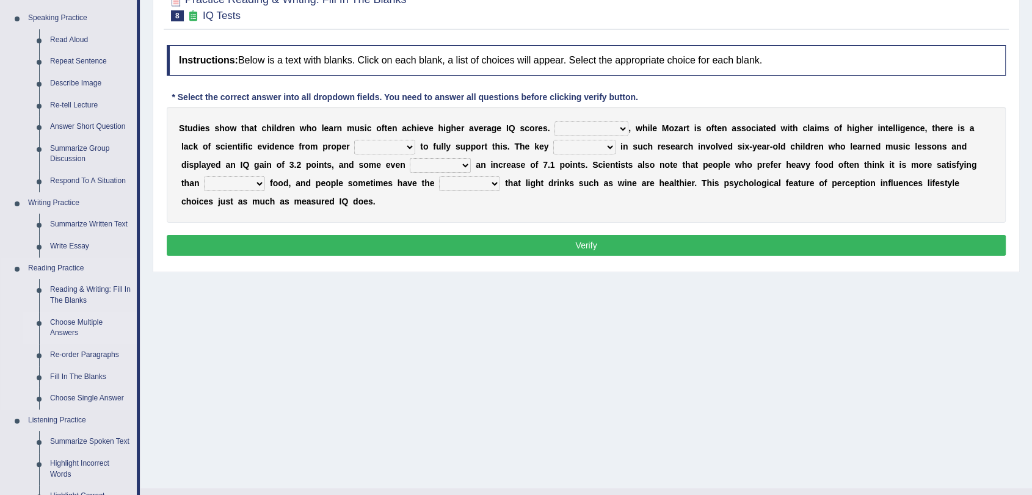
scroll to position [136, 0]
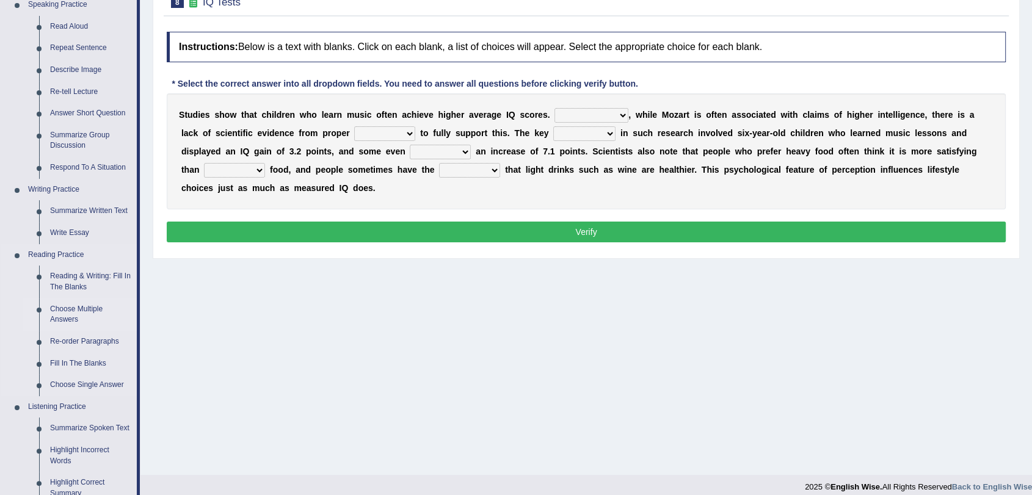
click at [80, 313] on link "Choose Multiple Answers" at bounding box center [91, 315] width 92 height 32
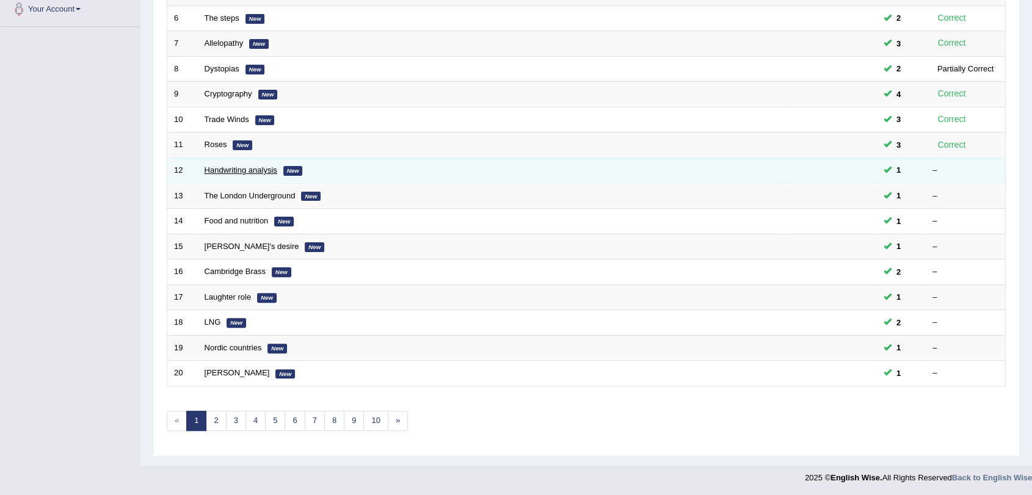
click at [258, 168] on link "Handwriting analysis" at bounding box center [241, 170] width 73 height 9
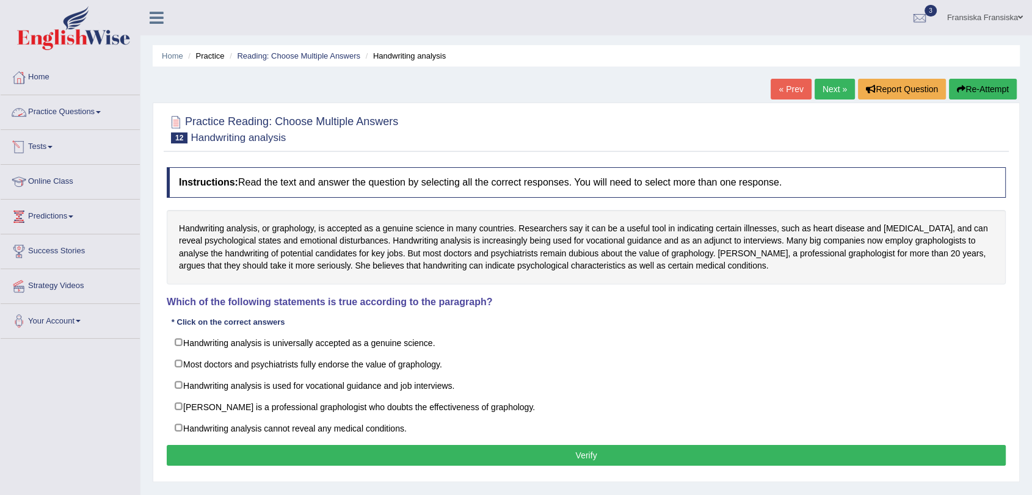
click at [78, 104] on link "Practice Questions" at bounding box center [70, 110] width 139 height 31
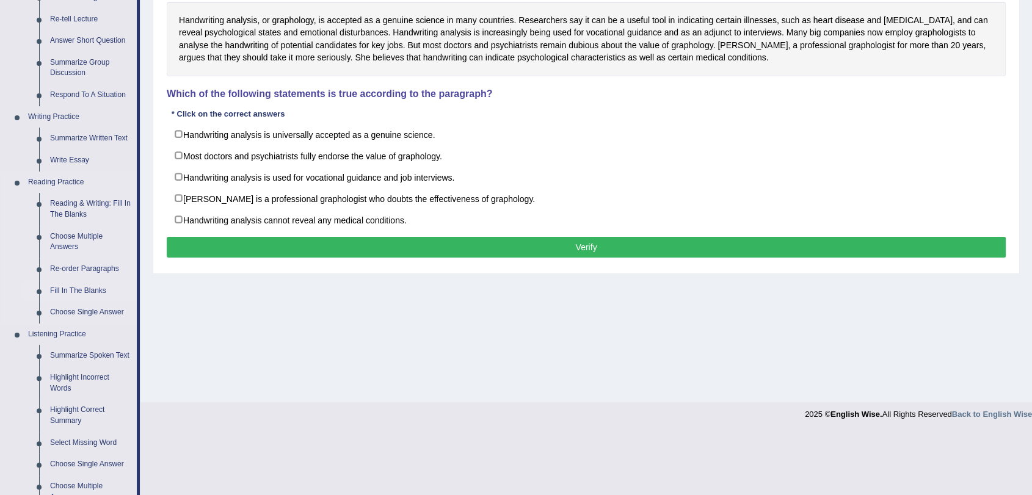
scroll to position [136, 0]
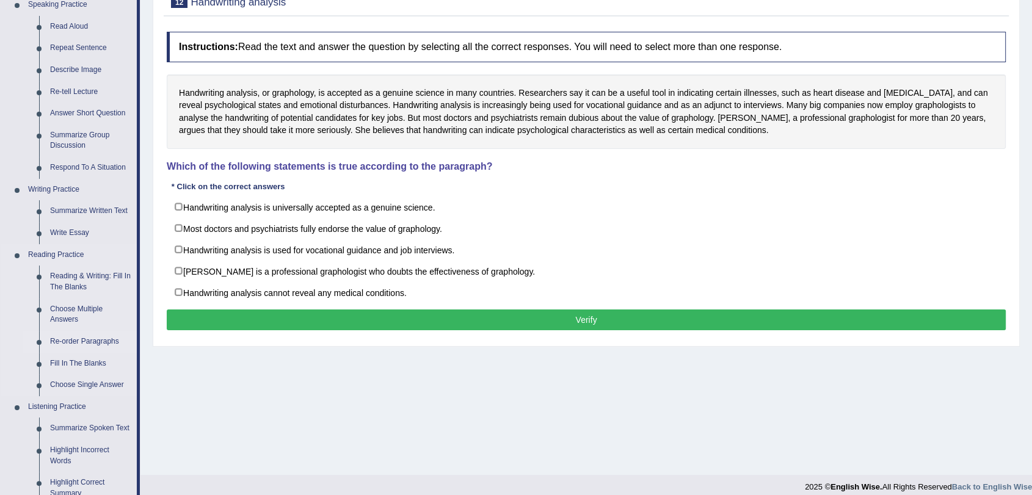
click at [95, 344] on link "Re-order Paragraphs" at bounding box center [91, 342] width 92 height 22
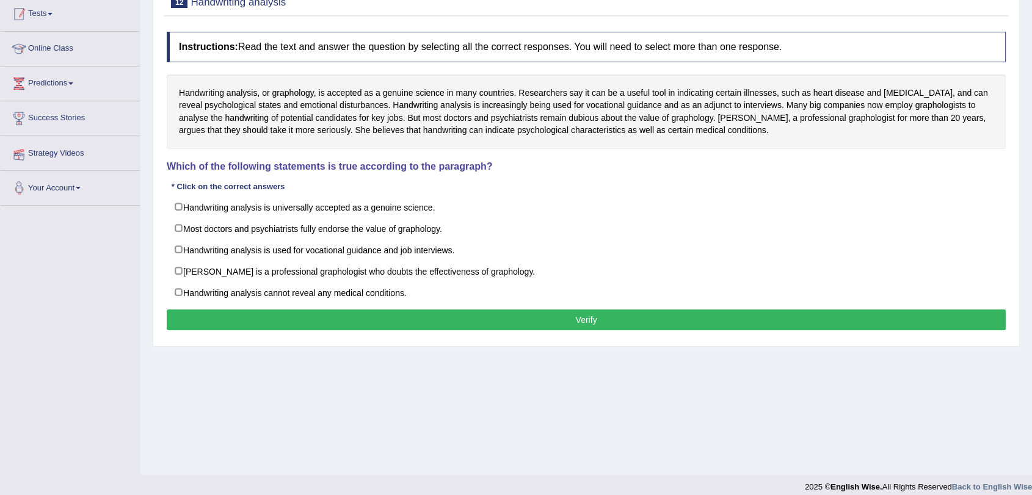
scroll to position [137, 0]
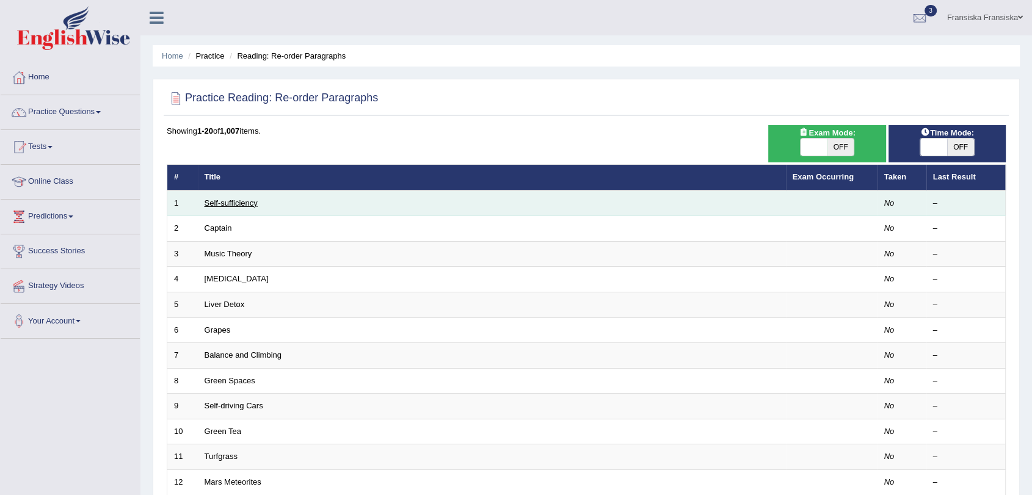
click at [240, 206] on link "Self-sufficiency" at bounding box center [231, 203] width 53 height 9
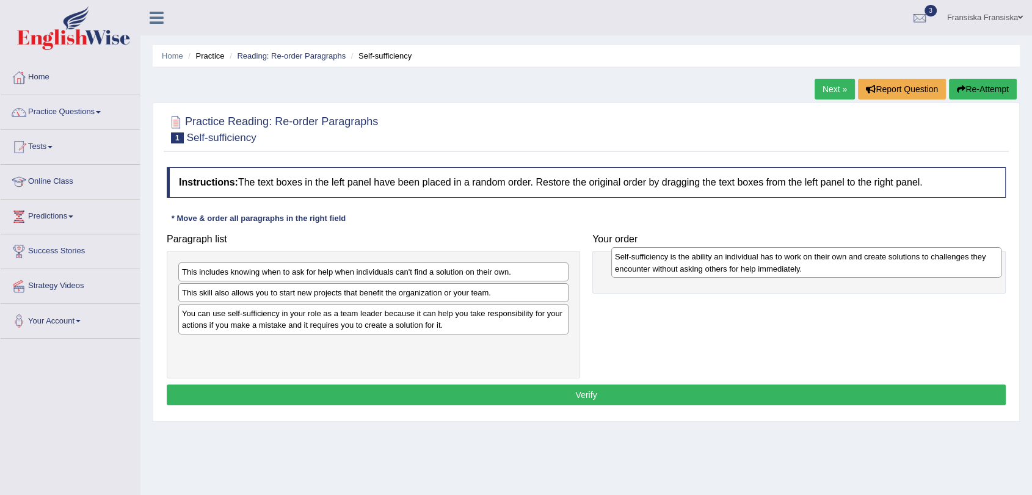
drag, startPoint x: 417, startPoint y: 349, endPoint x: 850, endPoint y: 260, distance: 442.0
click at [850, 260] on div "Self-sufficiency is the ability an individual has to work on their own and crea…" at bounding box center [806, 262] width 390 height 31
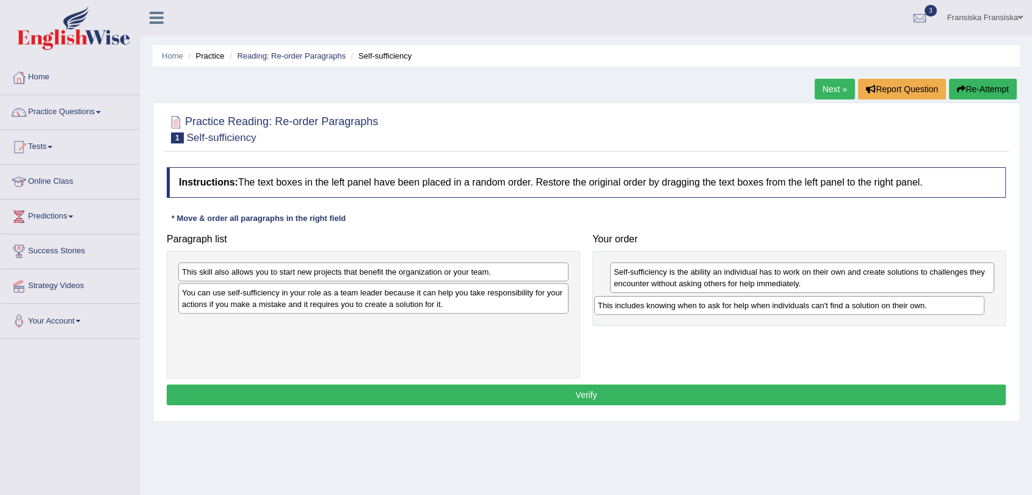
drag, startPoint x: 552, startPoint y: 272, endPoint x: 967, endPoint y: 305, distance: 417.3
click at [967, 305] on div "This includes knowing when to ask for help when individuals can't find a soluti…" at bounding box center [789, 305] width 390 height 19
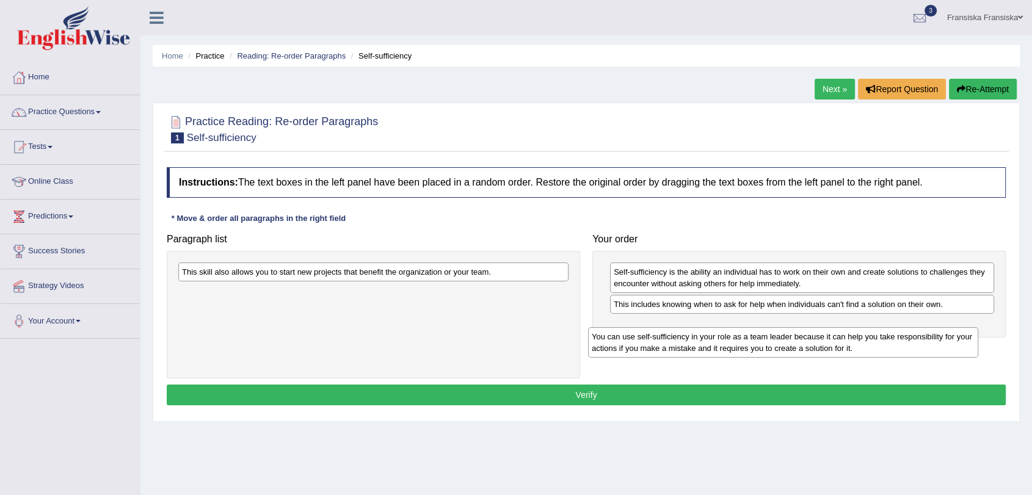
drag, startPoint x: 349, startPoint y: 305, endPoint x: 759, endPoint y: 349, distance: 412.2
click at [759, 349] on div "You can use self-sufficiency in your role as a team leader because it can help …" at bounding box center [783, 342] width 390 height 31
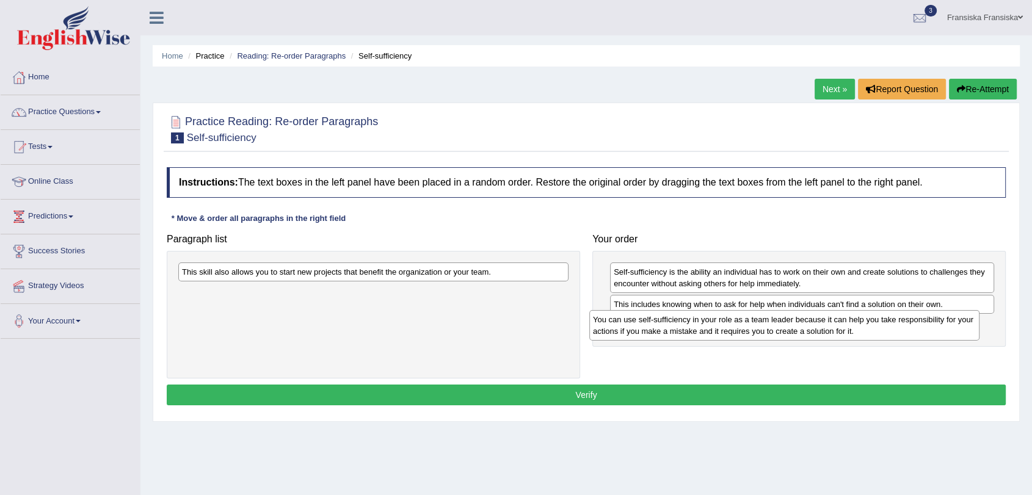
drag, startPoint x: 513, startPoint y: 300, endPoint x: 926, endPoint y: 326, distance: 413.7
click at [926, 326] on div "You can use self-sufficiency in your role as a team leader because it can help …" at bounding box center [784, 325] width 390 height 31
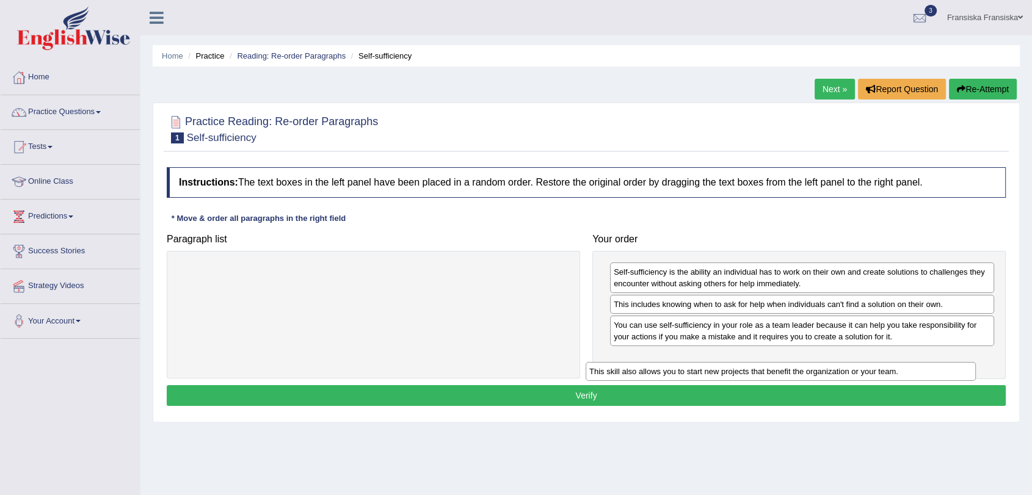
drag, startPoint x: 511, startPoint y: 268, endPoint x: 919, endPoint y: 368, distance: 419.4
click at [919, 368] on div "This skill also allows you to start new projects that benefit the organization …" at bounding box center [781, 371] width 390 height 19
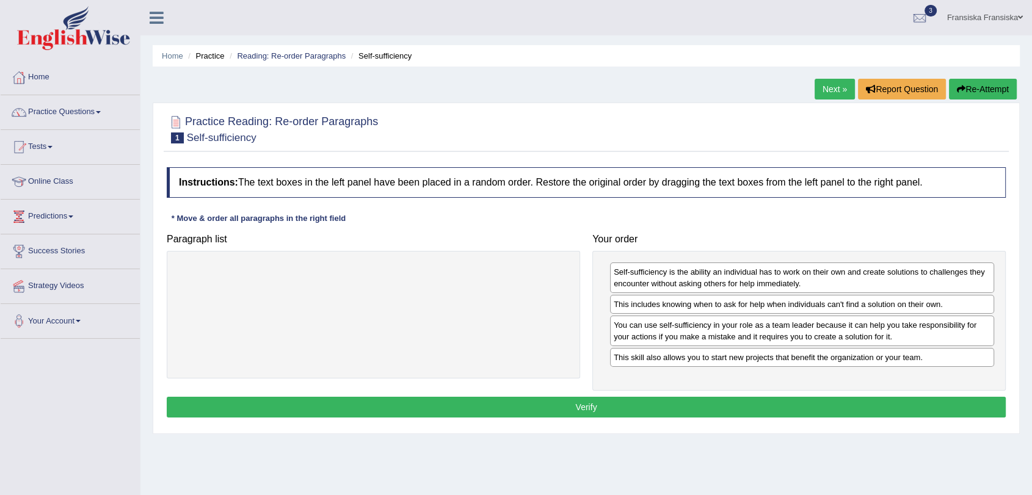
click at [876, 412] on button "Verify" at bounding box center [586, 407] width 839 height 21
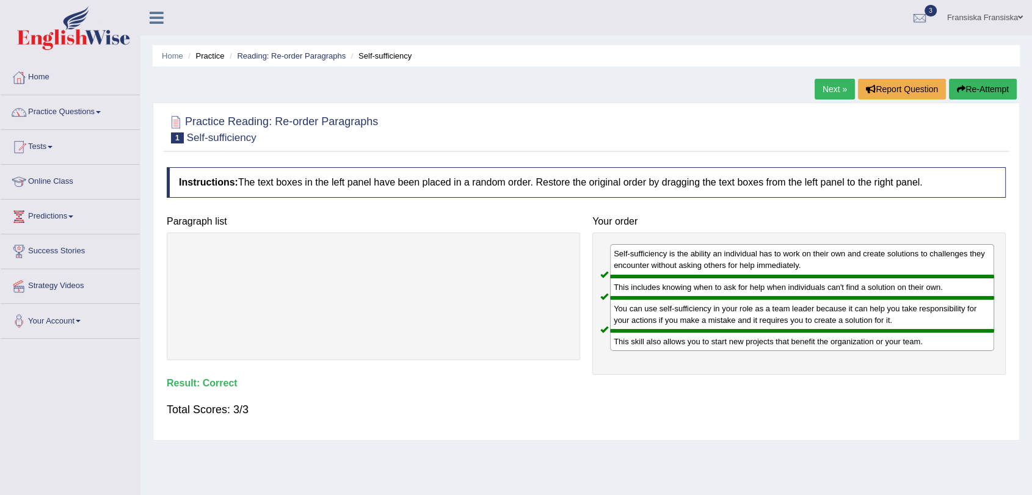
click at [832, 92] on link "Next »" at bounding box center [835, 89] width 40 height 21
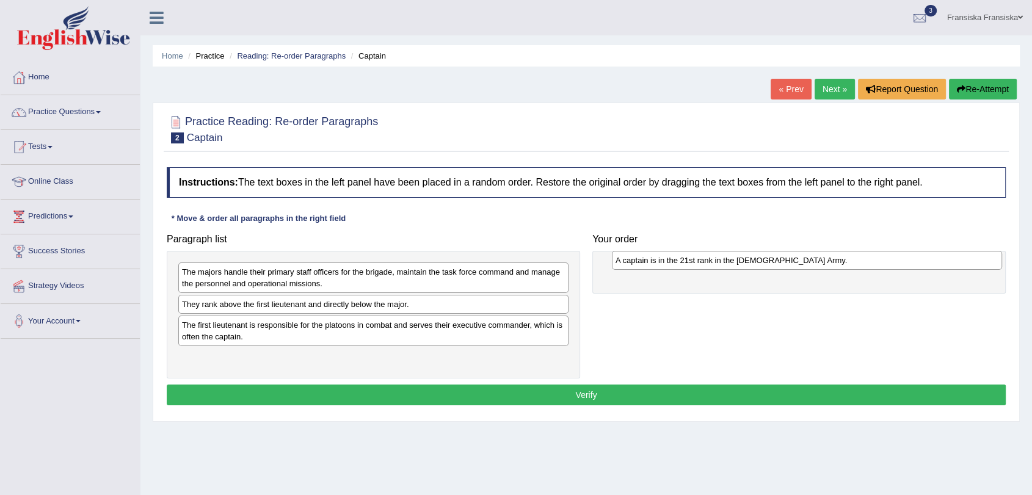
drag, startPoint x: 417, startPoint y: 313, endPoint x: 850, endPoint y: 269, distance: 435.9
click at [850, 269] on div "A captain is in the 21st rank in the [DEMOGRAPHIC_DATA] Army." at bounding box center [807, 260] width 390 height 19
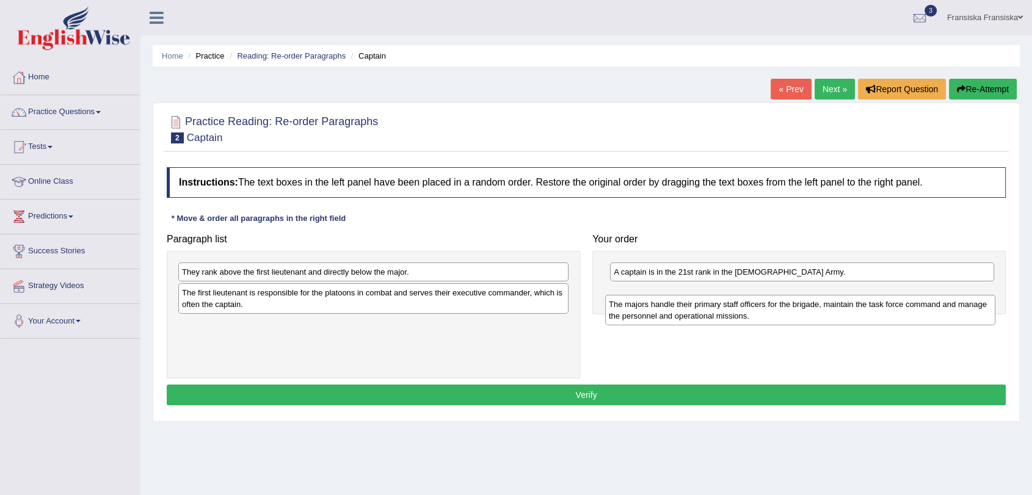
drag, startPoint x: 409, startPoint y: 290, endPoint x: 812, endPoint y: 314, distance: 403.8
click at [812, 314] on div "The majors handle their primary staff officers for the brigade, maintain the ta…" at bounding box center [800, 310] width 390 height 31
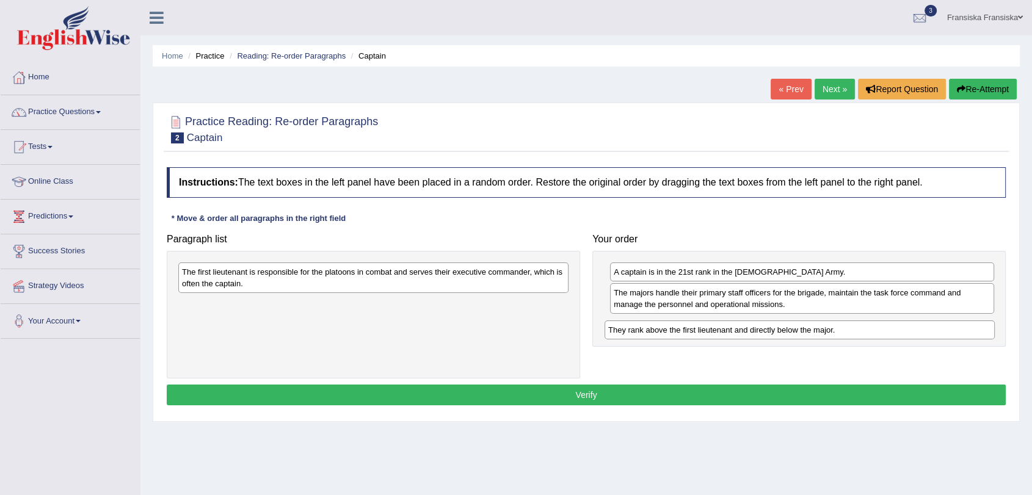
drag, startPoint x: 473, startPoint y: 280, endPoint x: 899, endPoint y: 338, distance: 430.3
click at [899, 338] on div "They rank above the first lieutenant and directly below the major." at bounding box center [800, 330] width 390 height 19
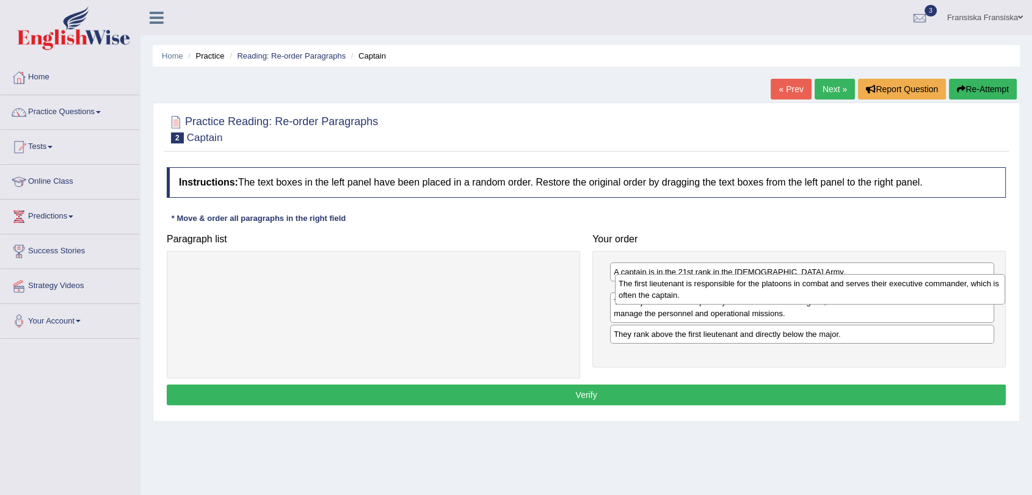
drag, startPoint x: 317, startPoint y: 284, endPoint x: 754, endPoint y: 296, distance: 436.9
click at [754, 296] on div "The first lieutenant is responsible for the platoons in combat and serves their…" at bounding box center [810, 289] width 390 height 31
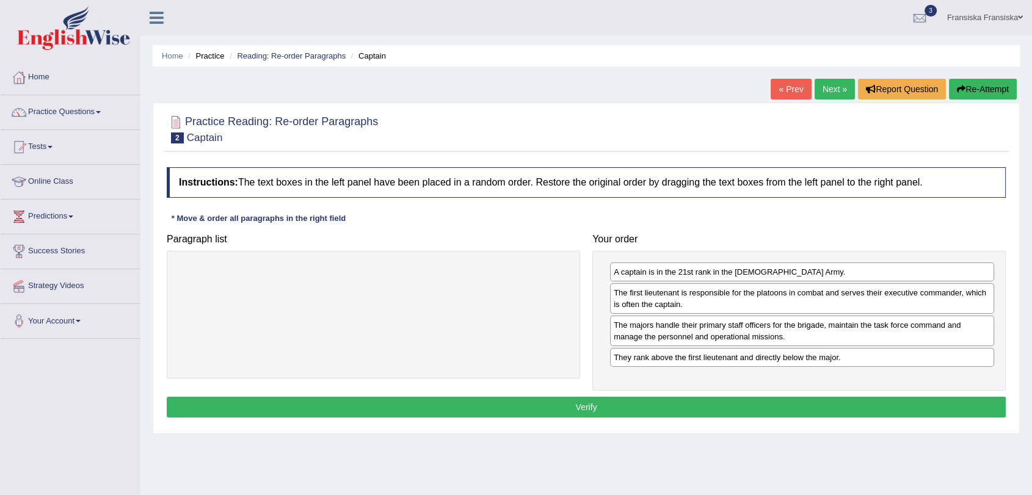
click at [616, 410] on button "Verify" at bounding box center [586, 407] width 839 height 21
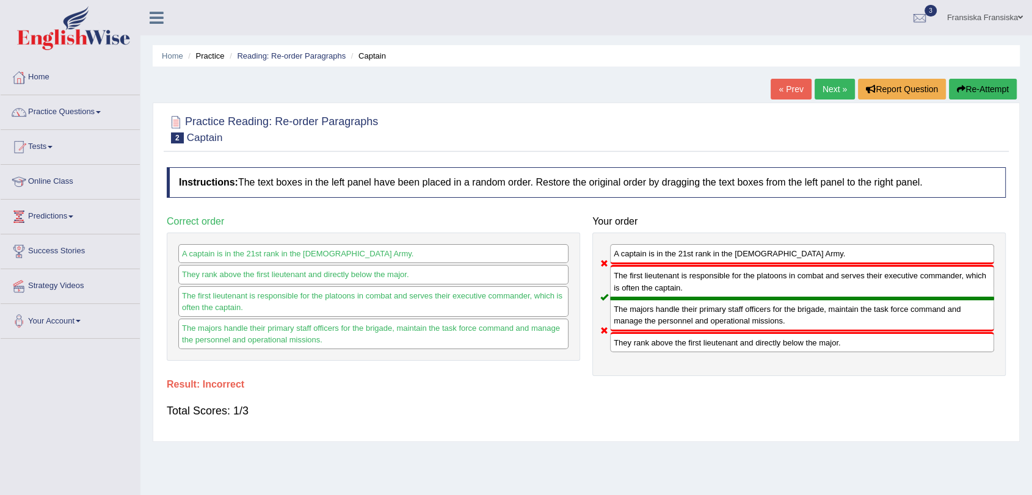
click at [829, 84] on link "Next »" at bounding box center [835, 89] width 40 height 21
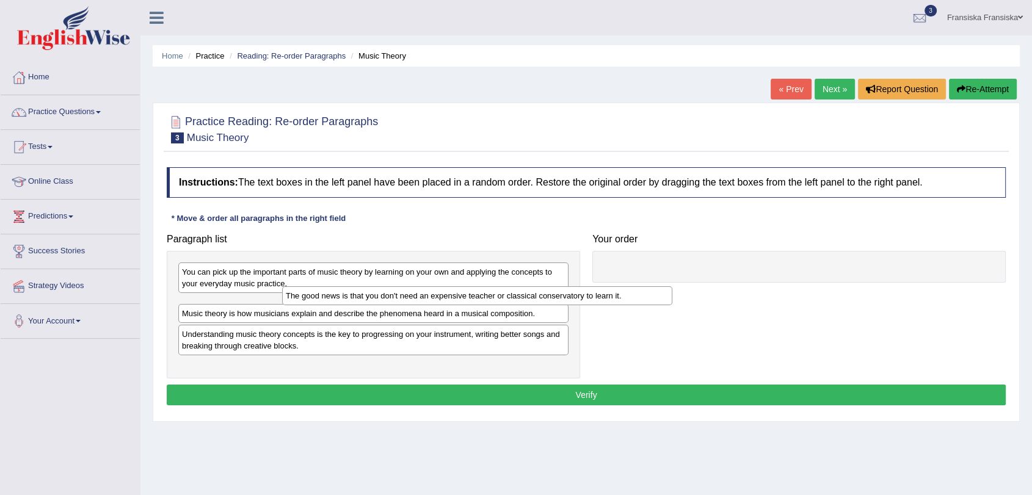
drag, startPoint x: 298, startPoint y: 310, endPoint x: 349, endPoint y: 300, distance: 51.6
click at [379, 297] on div "The good news is that you don't need an expensive teacher or classical conserva…" at bounding box center [477, 295] width 390 height 19
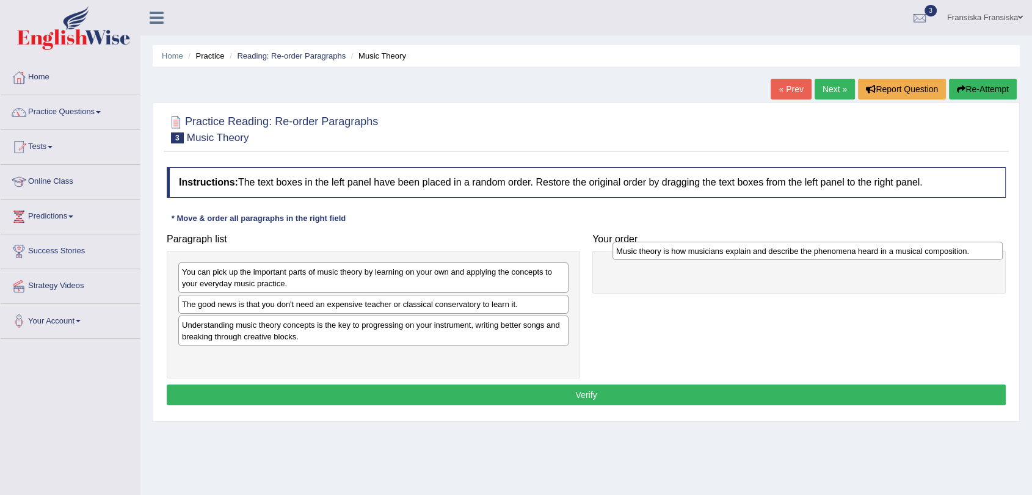
drag, startPoint x: 346, startPoint y: 326, endPoint x: 760, endPoint y: 258, distance: 419.0
click at [760, 258] on div "Music theory is how musicians explain and describe the phenomena heard in a mus…" at bounding box center [808, 251] width 390 height 19
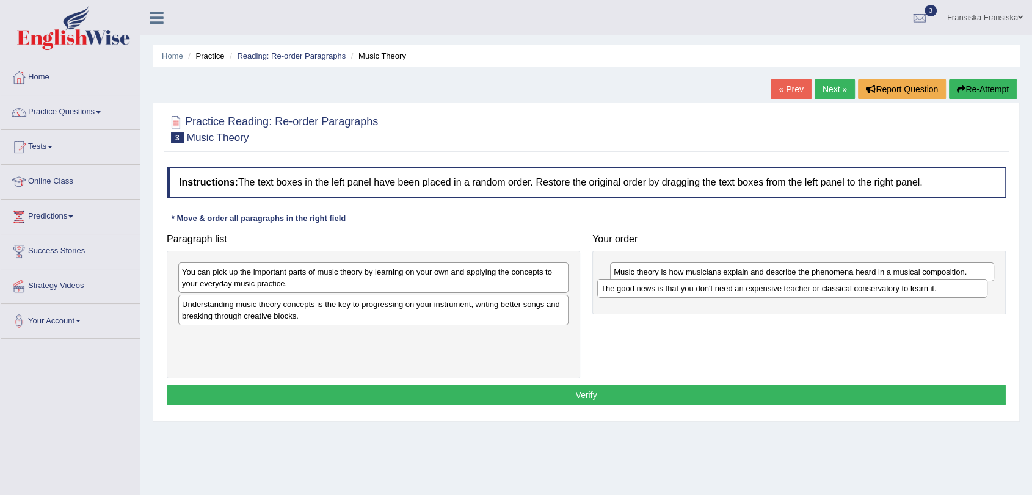
drag, startPoint x: 420, startPoint y: 309, endPoint x: 839, endPoint y: 294, distance: 419.3
click at [839, 294] on div "The good news is that you don't need an expensive teacher or classical conserva…" at bounding box center [792, 288] width 390 height 19
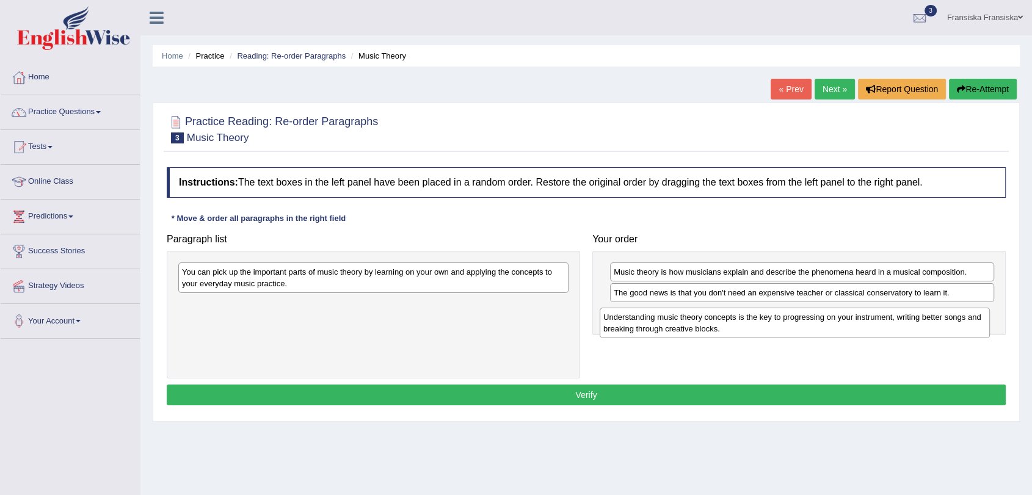
drag, startPoint x: 476, startPoint y: 309, endPoint x: 900, endPoint y: 322, distance: 424.1
click at [900, 322] on div "Understanding music theory concepts is the key to progressing on your instrumen…" at bounding box center [795, 323] width 390 height 31
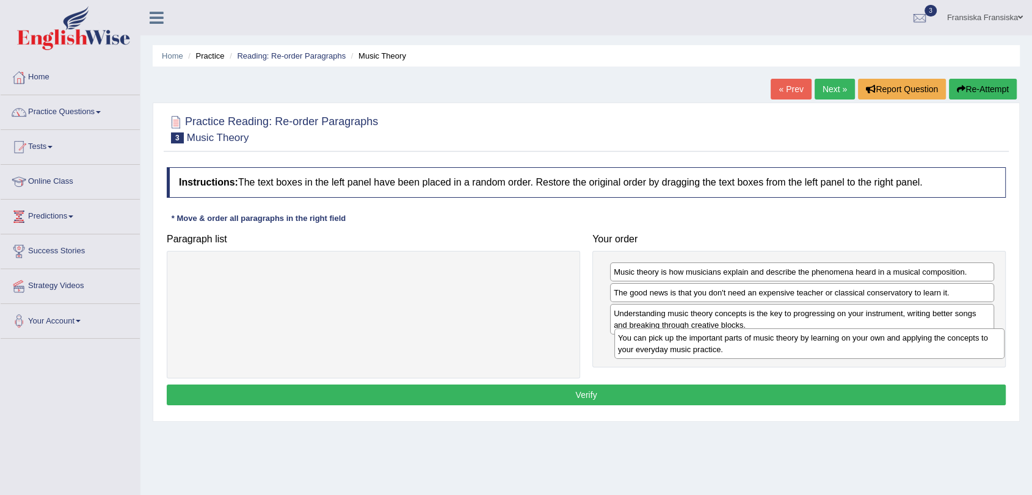
drag, startPoint x: 517, startPoint y: 275, endPoint x: 953, endPoint y: 341, distance: 441.6
click at [953, 341] on div "You can pick up the important parts of music theory by learning on your own and…" at bounding box center [809, 344] width 390 height 31
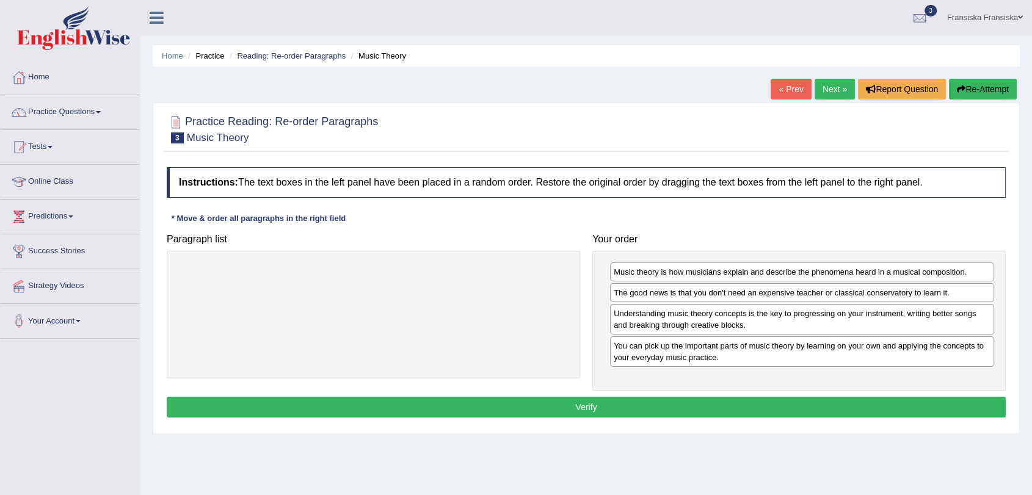
click at [695, 409] on button "Verify" at bounding box center [586, 407] width 839 height 21
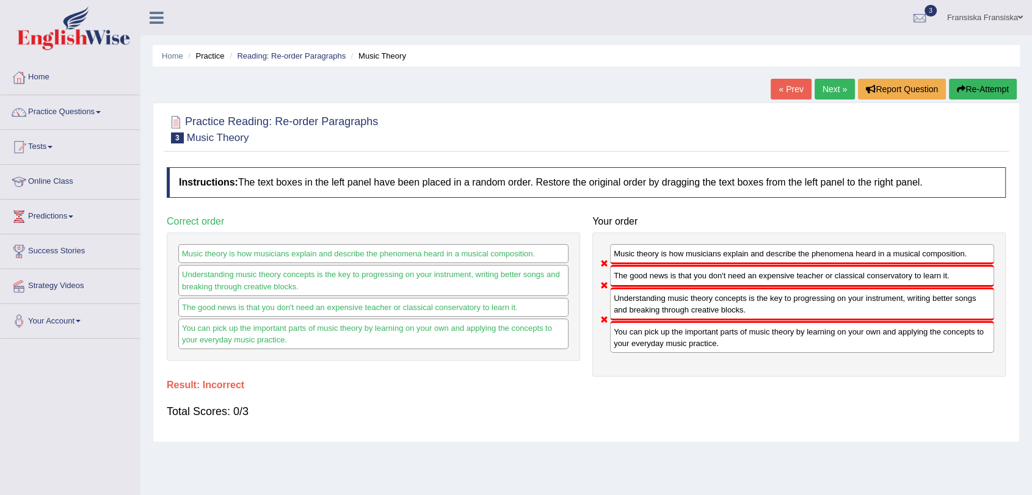
click at [828, 88] on link "Next »" at bounding box center [835, 89] width 40 height 21
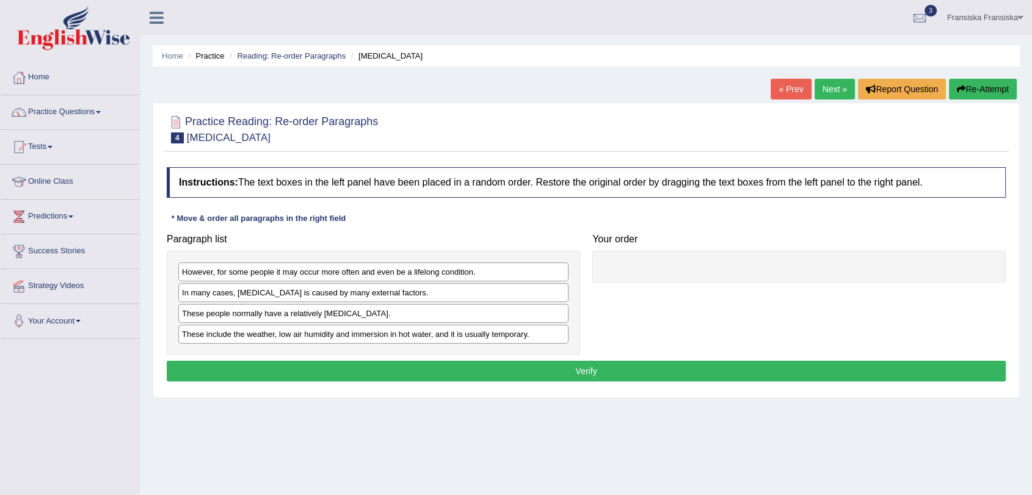
click at [790, 104] on div "Practice Reading: Re-order Paragraphs 4 [MEDICAL_DATA] Instructions: The text b…" at bounding box center [586, 251] width 867 height 296
click at [800, 83] on link "« Prev" at bounding box center [791, 89] width 40 height 21
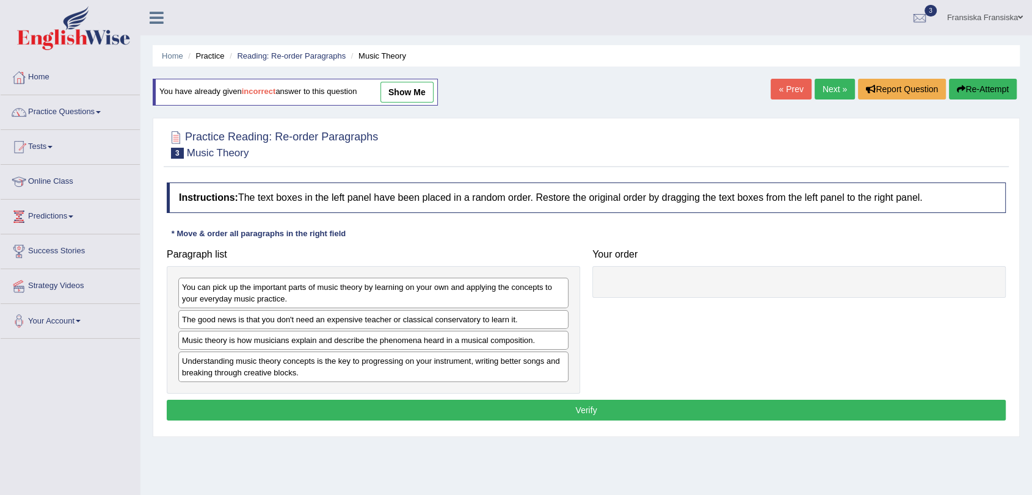
click at [412, 92] on link "show me" at bounding box center [407, 92] width 53 height 21
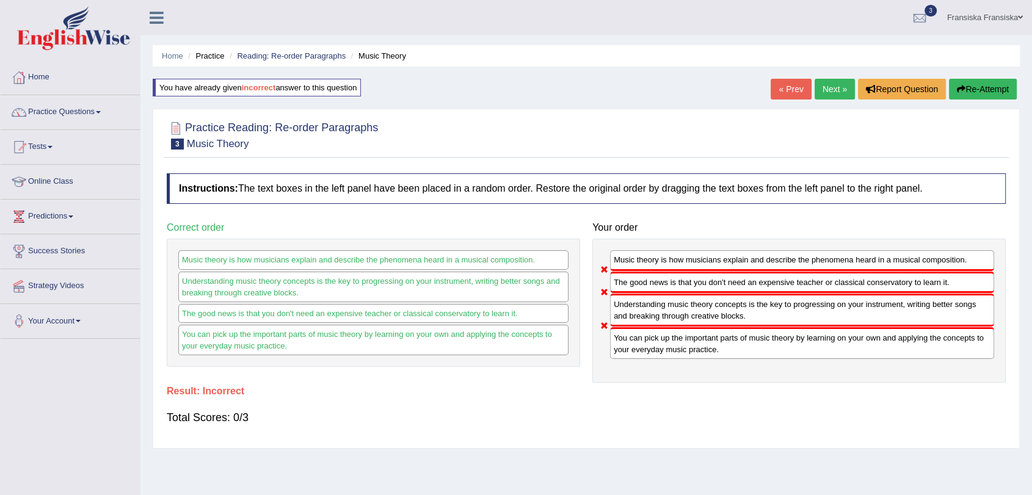
click at [825, 94] on link "Next »" at bounding box center [835, 89] width 40 height 21
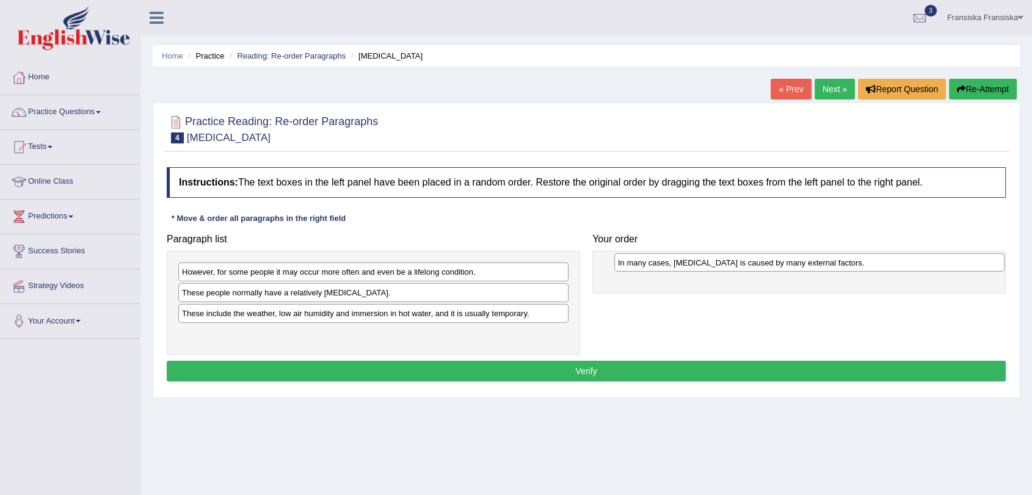
drag, startPoint x: 347, startPoint y: 297, endPoint x: 783, endPoint y: 267, distance: 437.1
click at [783, 267] on div "In many cases, [MEDICAL_DATA] is caused by many external factors." at bounding box center [809, 262] width 390 height 19
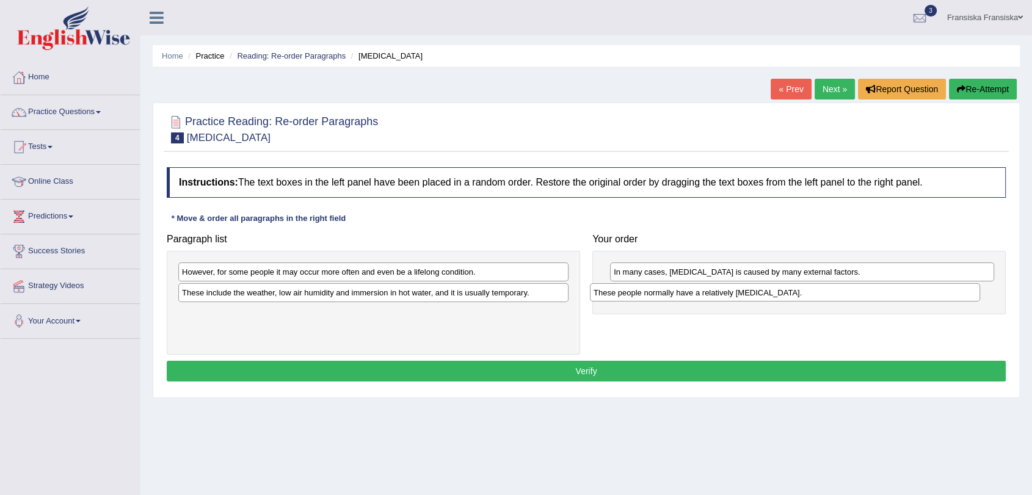
drag, startPoint x: 395, startPoint y: 294, endPoint x: 785, endPoint y: 290, distance: 390.3
click at [809, 292] on div "These people normally have a relatively [MEDICAL_DATA]." at bounding box center [785, 292] width 390 height 19
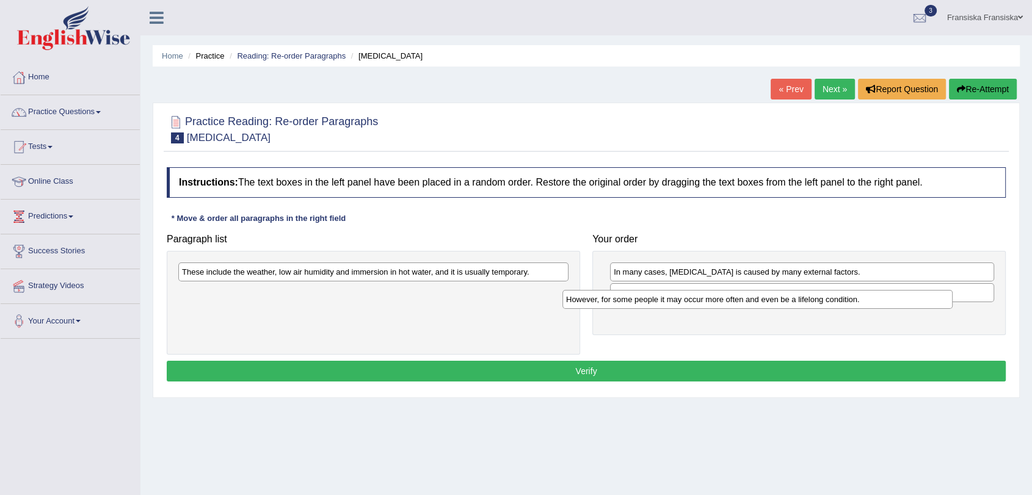
drag, startPoint x: 552, startPoint y: 273, endPoint x: 943, endPoint y: 319, distance: 393.6
click at [943, 309] on div "However, for some people it may occur more often and even be a lifelong conditi…" at bounding box center [758, 299] width 390 height 19
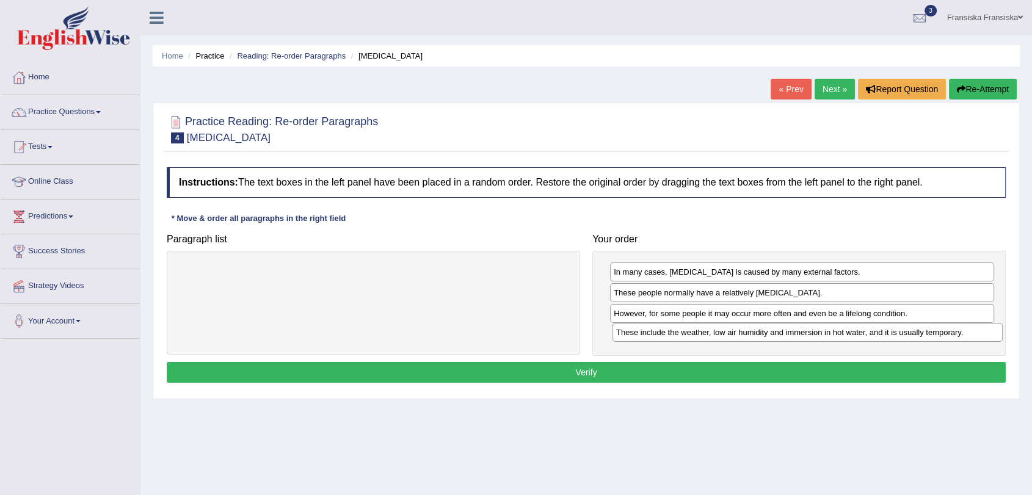
drag, startPoint x: 547, startPoint y: 277, endPoint x: 982, endPoint y: 337, distance: 438.5
click at [982, 337] on div "These include the weather, low air humidity and immersion in hot water, and it …" at bounding box center [808, 332] width 390 height 19
drag, startPoint x: 876, startPoint y: 299, endPoint x: 891, endPoint y: 340, distance: 43.5
click at [891, 340] on div "These people normally have a relatively [MEDICAL_DATA]." at bounding box center [817, 333] width 384 height 19
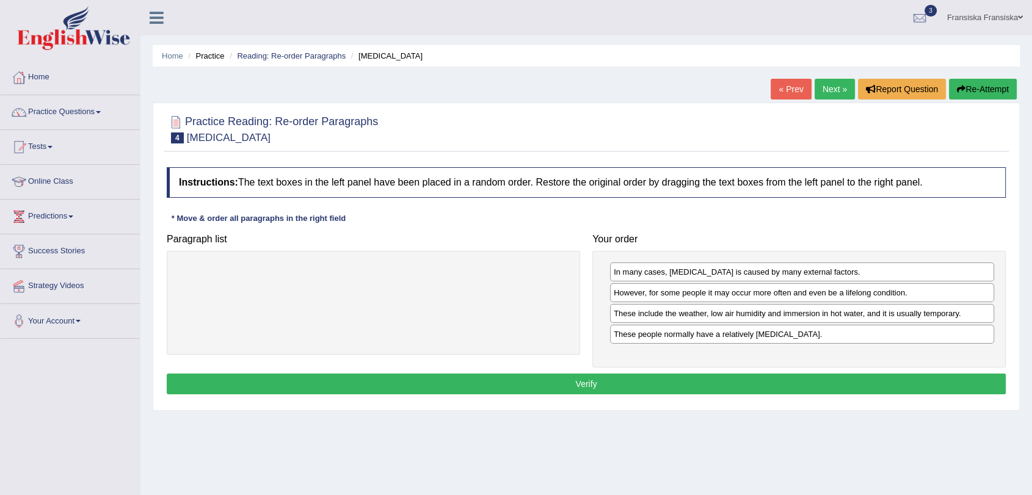
click at [706, 324] on div "In many cases, dry skin is caused by many external factors. However, for some p…" at bounding box center [799, 309] width 414 height 117
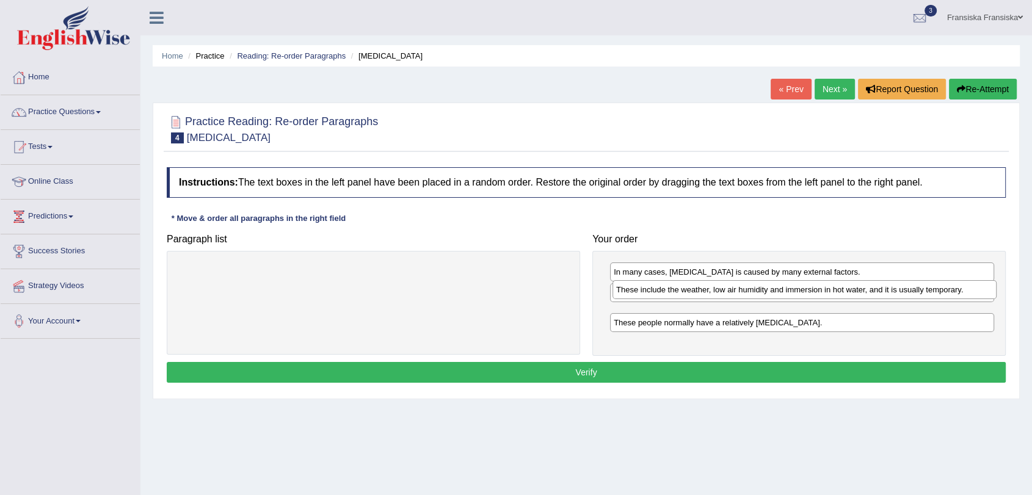
drag, startPoint x: 706, startPoint y: 317, endPoint x: 709, endPoint y: 292, distance: 25.2
click at [709, 292] on div "These include the weather, low air humidity and immersion in hot water, and it …" at bounding box center [805, 289] width 384 height 19
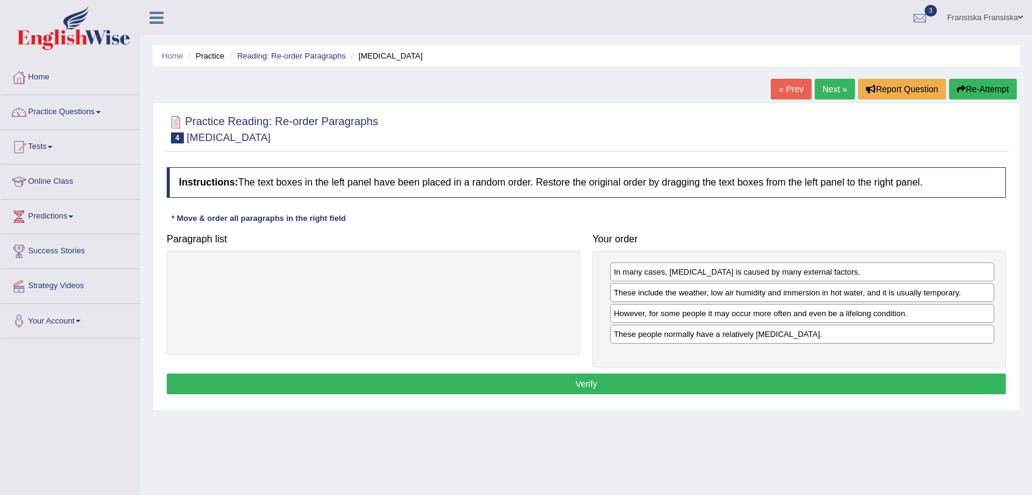
click at [669, 377] on button "Verify" at bounding box center [586, 384] width 839 height 21
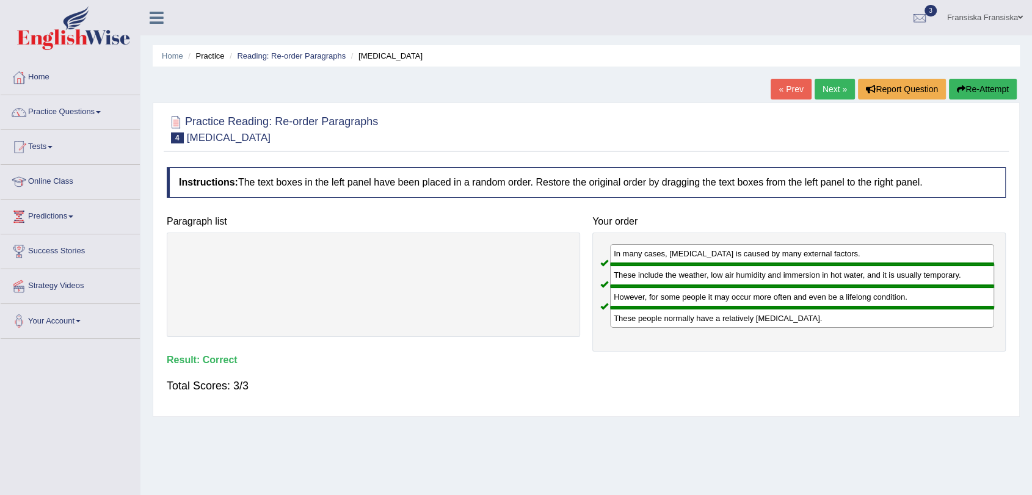
click at [834, 88] on link "Next »" at bounding box center [835, 89] width 40 height 21
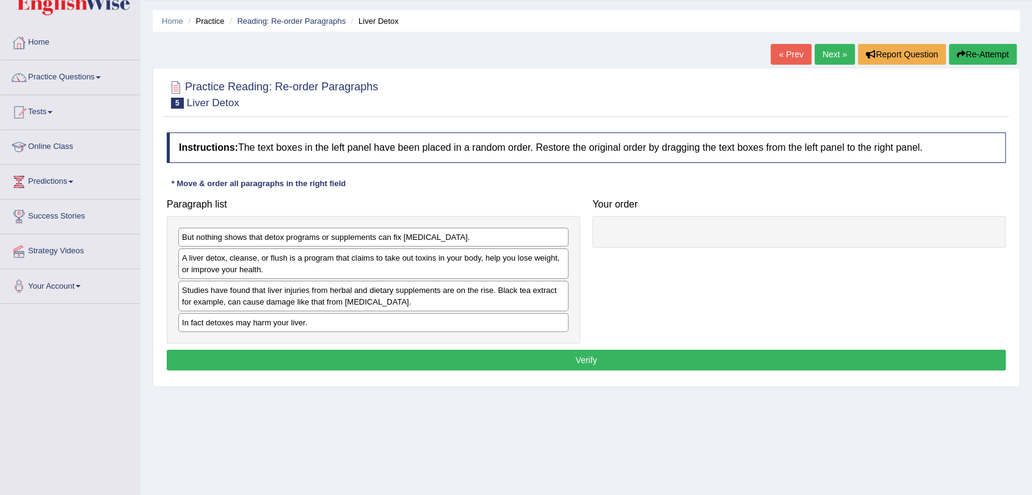
scroll to position [68, 0]
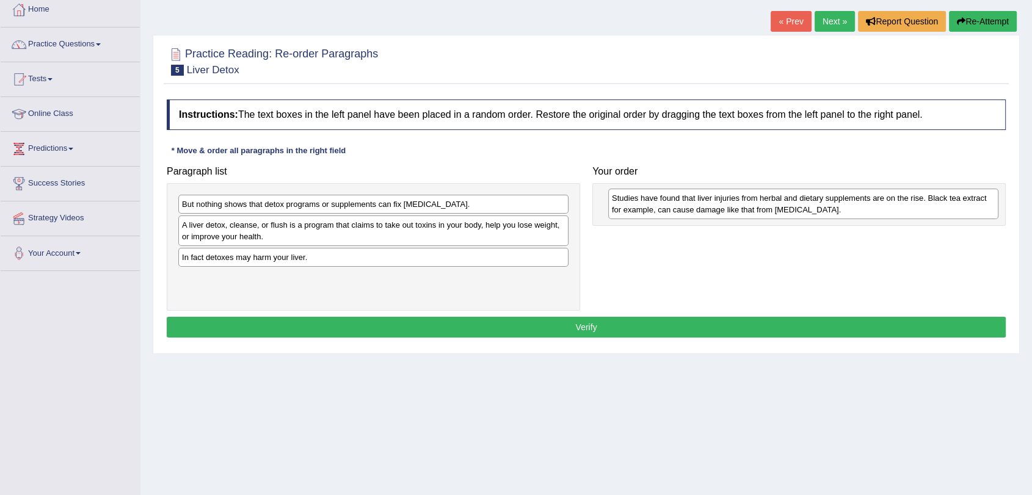
drag, startPoint x: 420, startPoint y: 269, endPoint x: 847, endPoint y: 209, distance: 431.0
click at [847, 209] on div "Studies have found that liver injuries from herbal and dietary supplements are …" at bounding box center [803, 204] width 390 height 31
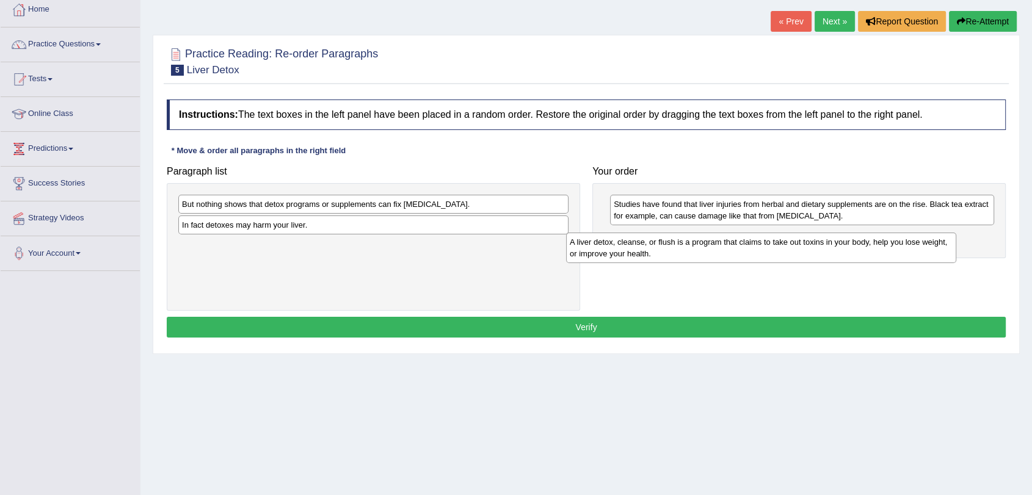
drag, startPoint x: 462, startPoint y: 238, endPoint x: 850, endPoint y: 255, distance: 388.2
click at [850, 255] on div "A liver detox, cleanse, or flush is a program that claims to take out toxins in…" at bounding box center [761, 248] width 390 height 31
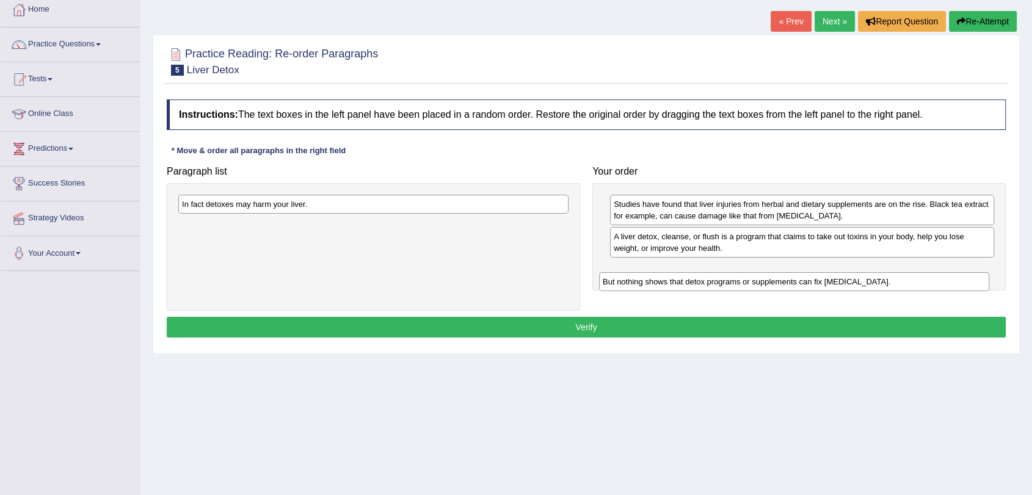
drag, startPoint x: 415, startPoint y: 209, endPoint x: 833, endPoint y: 279, distance: 423.6
click at [834, 280] on div "But nothing shows that detox programs or supplements can fix [MEDICAL_DATA]." at bounding box center [794, 281] width 390 height 19
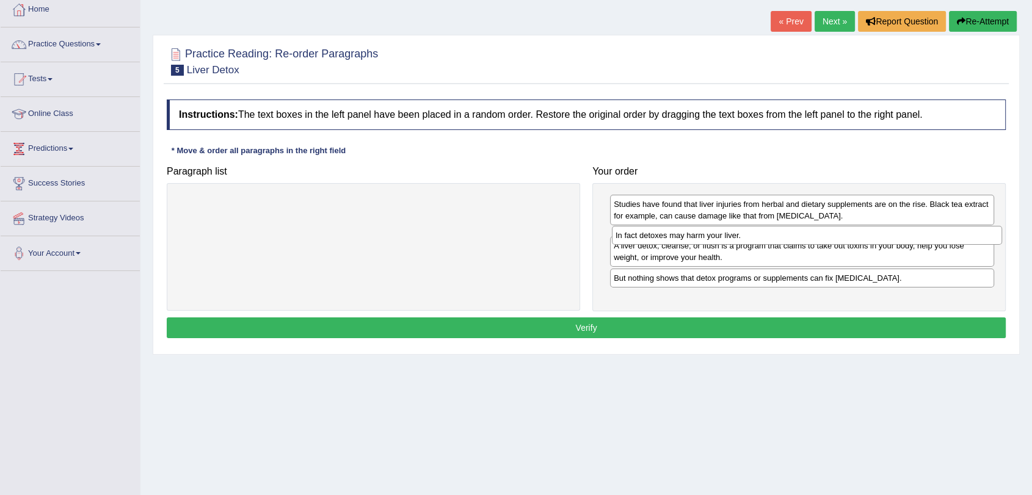
drag, startPoint x: 508, startPoint y: 211, endPoint x: 941, endPoint y: 238, distance: 433.8
click at [941, 238] on div "In fact detoxes may harm your liver." at bounding box center [807, 235] width 390 height 19
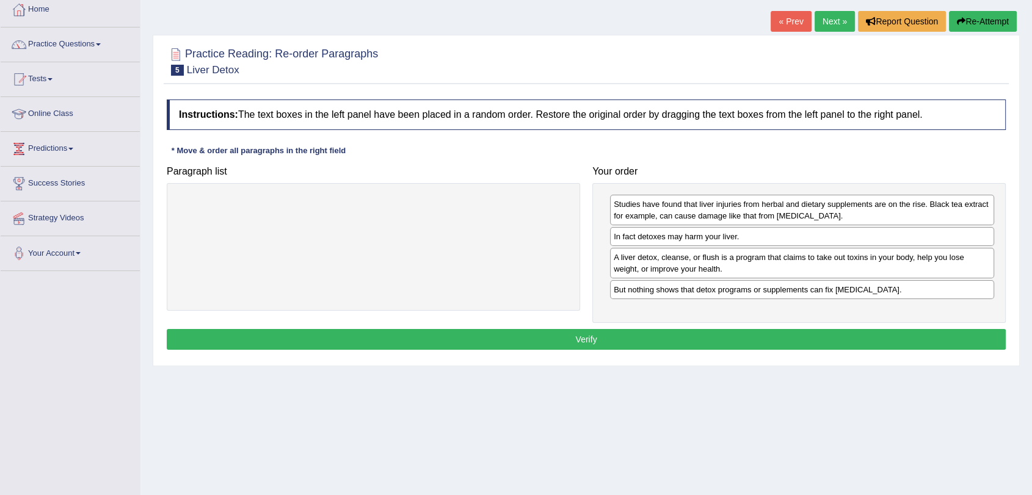
click at [702, 334] on button "Verify" at bounding box center [586, 339] width 839 height 21
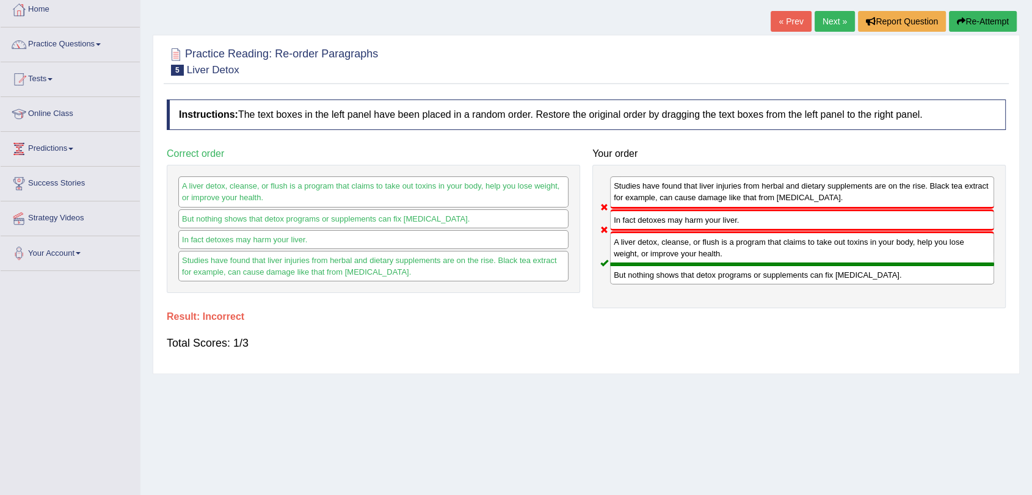
click at [830, 18] on link "Next »" at bounding box center [835, 21] width 40 height 21
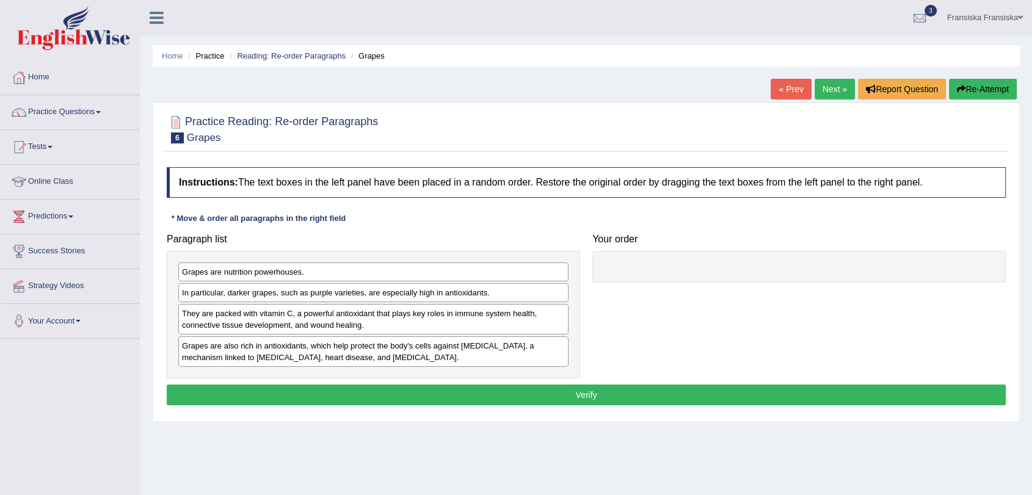
click at [632, 270] on div at bounding box center [799, 267] width 414 height 32
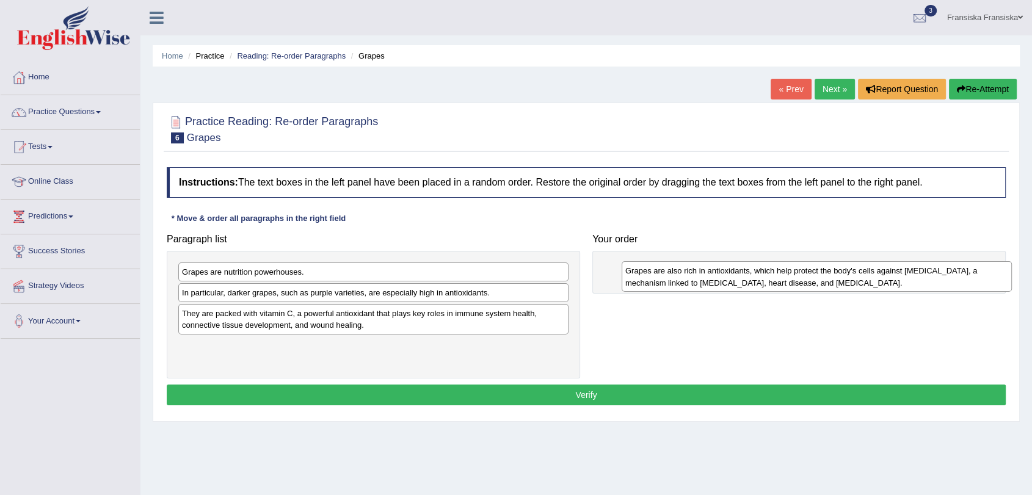
drag, startPoint x: 475, startPoint y: 360, endPoint x: 918, endPoint y: 285, distance: 449.6
click at [918, 285] on div "Grapes are also rich in antioxidants, which help protect the body's cells again…" at bounding box center [817, 276] width 390 height 31
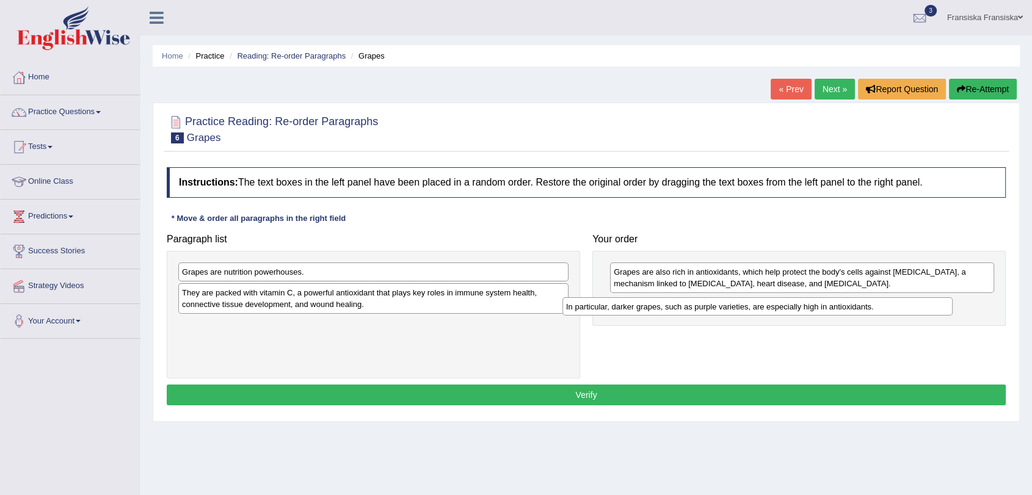
drag, startPoint x: 435, startPoint y: 293, endPoint x: 822, endPoint y: 307, distance: 386.9
click at [822, 307] on div "In particular, darker grapes, such as purple varieties, are especially high in …" at bounding box center [758, 306] width 390 height 19
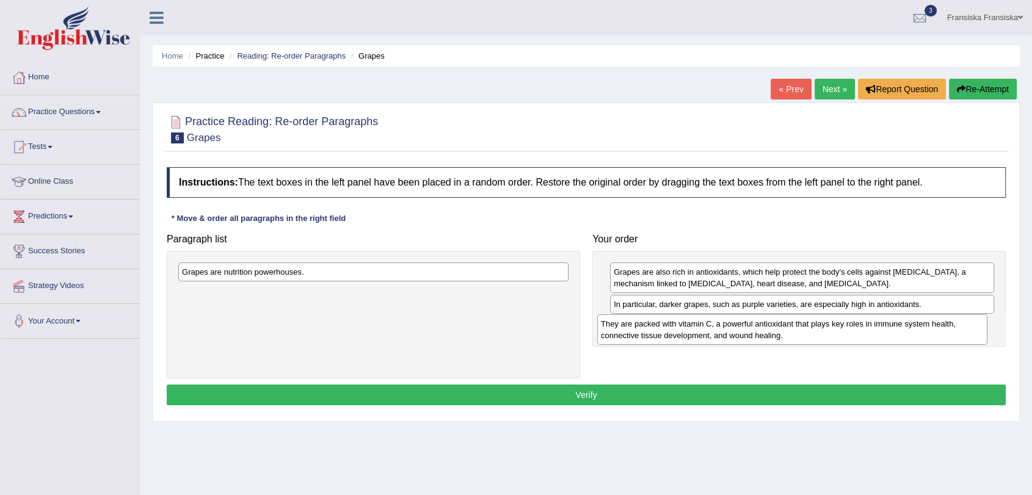
drag, startPoint x: 425, startPoint y: 297, endPoint x: 847, endPoint y: 329, distance: 423.2
click at [847, 329] on div "They are packed with vitamin C, a powerful antioxidant that plays key roles in …" at bounding box center [792, 330] width 390 height 31
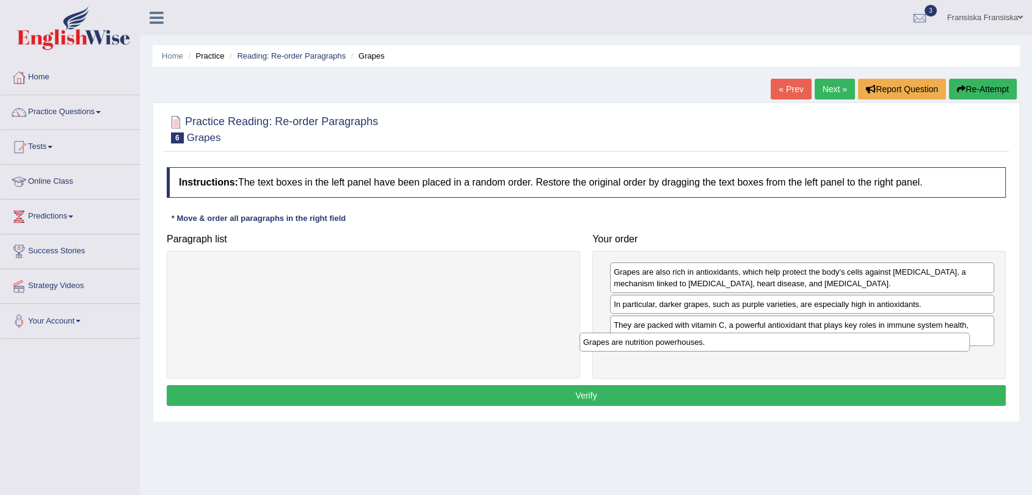
drag, startPoint x: 456, startPoint y: 268, endPoint x: 895, endPoint y: 340, distance: 445.7
click at [895, 340] on div "Grapes are nutrition powerhouses." at bounding box center [775, 342] width 390 height 19
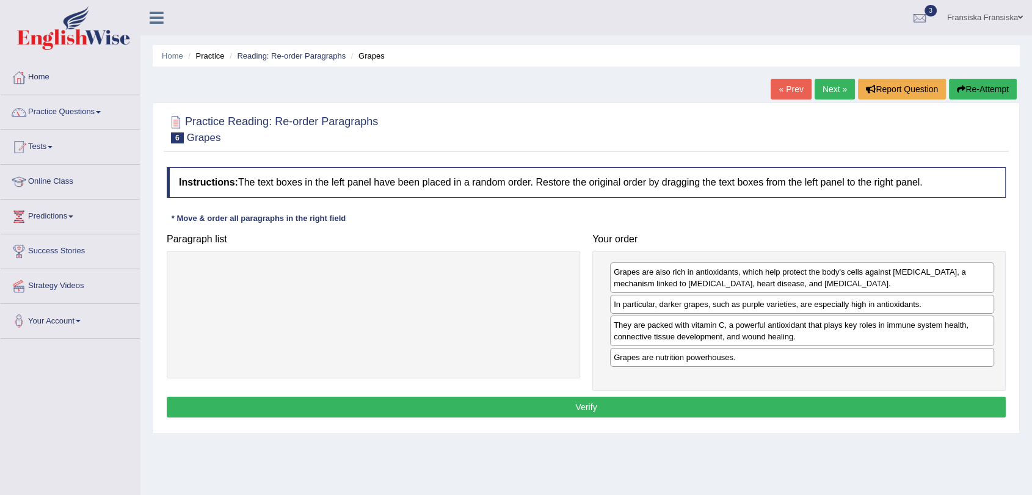
click at [847, 407] on button "Verify" at bounding box center [586, 407] width 839 height 21
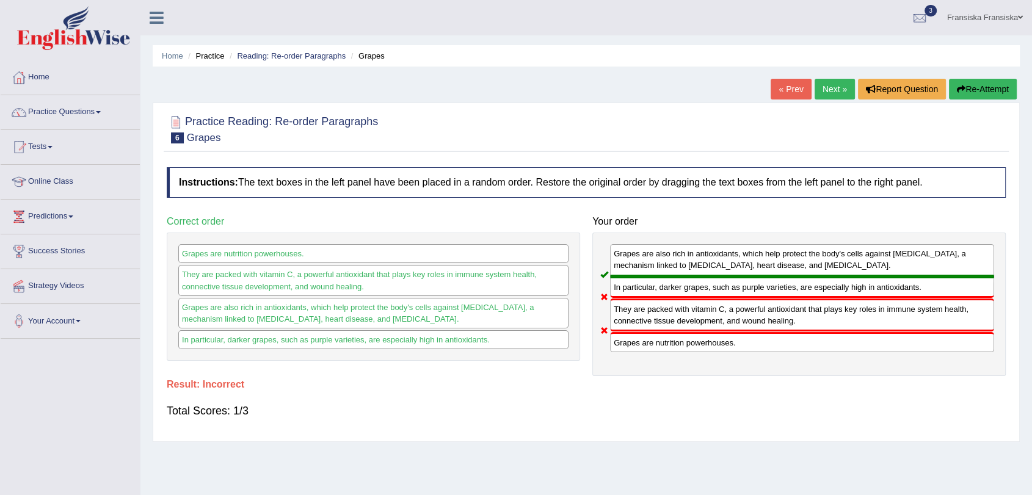
click at [823, 100] on div "« Prev Next » Report Question Re-Attempt" at bounding box center [895, 91] width 249 height 24
click at [821, 93] on link "Next »" at bounding box center [835, 89] width 40 height 21
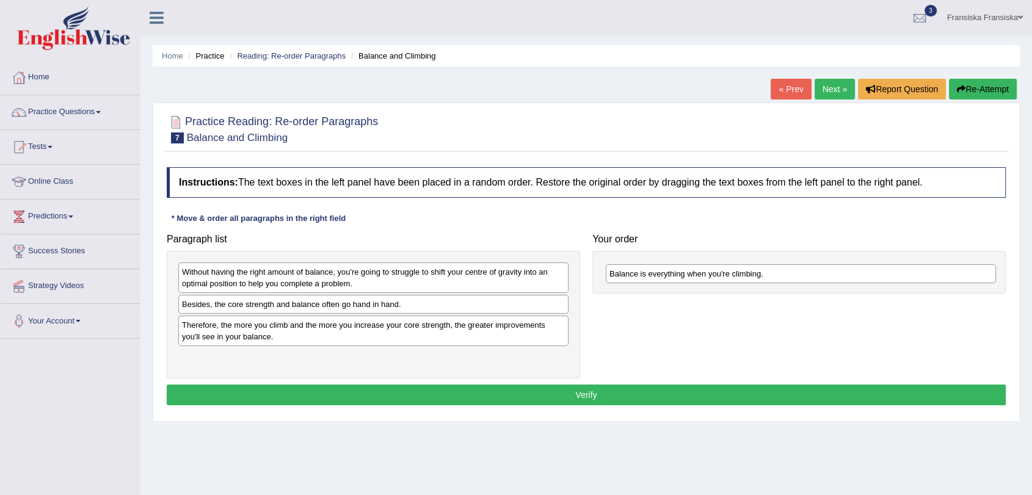
drag, startPoint x: 465, startPoint y: 311, endPoint x: 892, endPoint y: 280, distance: 428.6
click at [892, 280] on div "Balance is everything when you're climbing." at bounding box center [801, 273] width 390 height 19
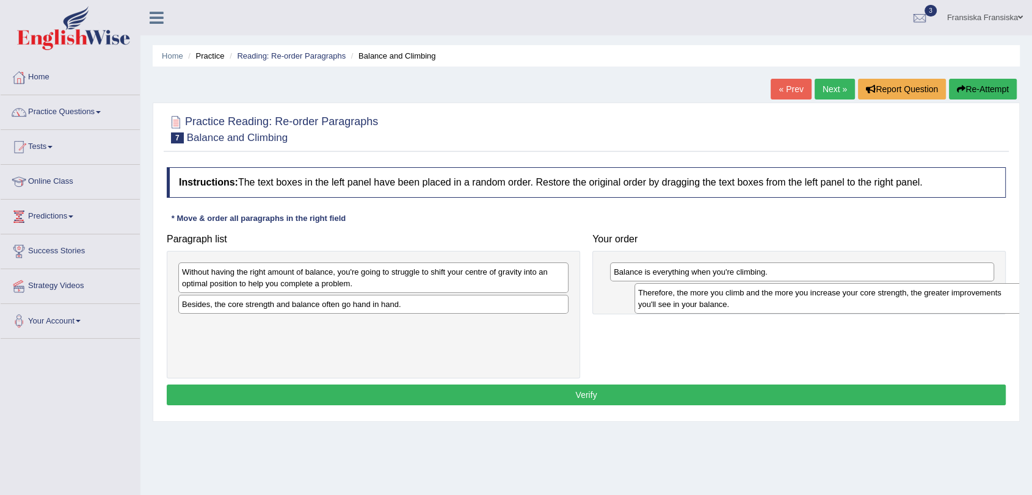
drag, startPoint x: 383, startPoint y: 332, endPoint x: 837, endPoint y: 301, distance: 454.9
click at [839, 299] on div "Therefore, the more you climb and the more you increase your core strength, the…" at bounding box center [830, 298] width 390 height 31
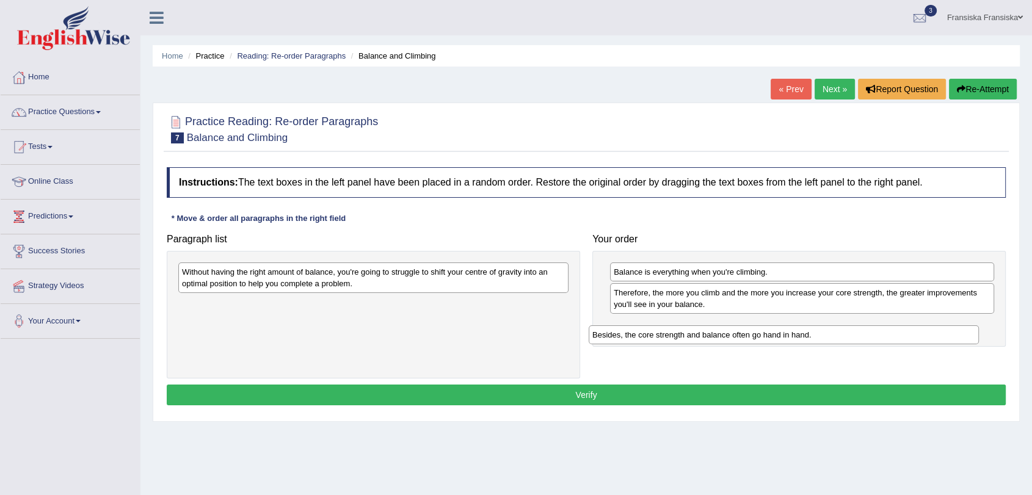
drag, startPoint x: 505, startPoint y: 305, endPoint x: 917, endPoint y: 338, distance: 412.9
click at [917, 338] on div "Besides, the core strength and balance often go hand in hand." at bounding box center [784, 335] width 390 height 19
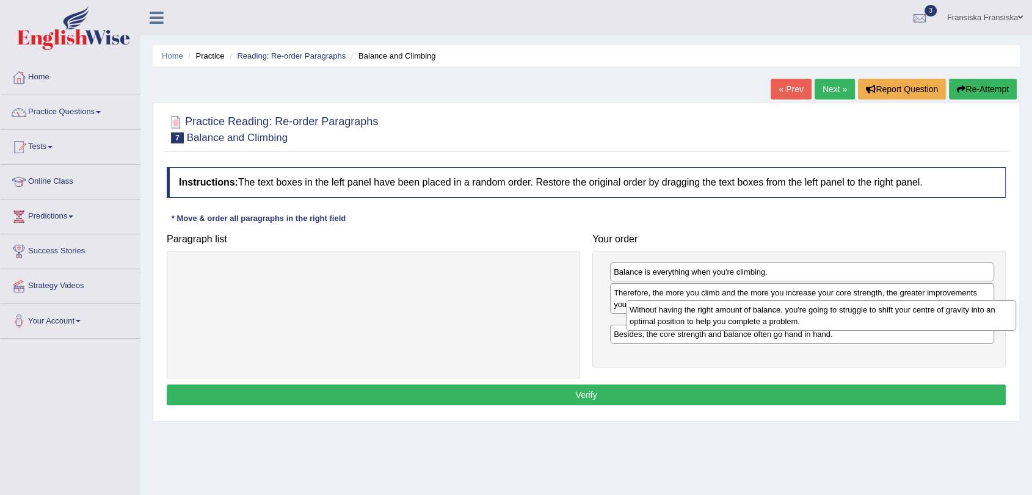
drag, startPoint x: 445, startPoint y: 267, endPoint x: 885, endPoint y: 311, distance: 442.6
click at [885, 309] on div "Without having the right amount of balance, you're going to struggle to shift y…" at bounding box center [821, 316] width 390 height 31
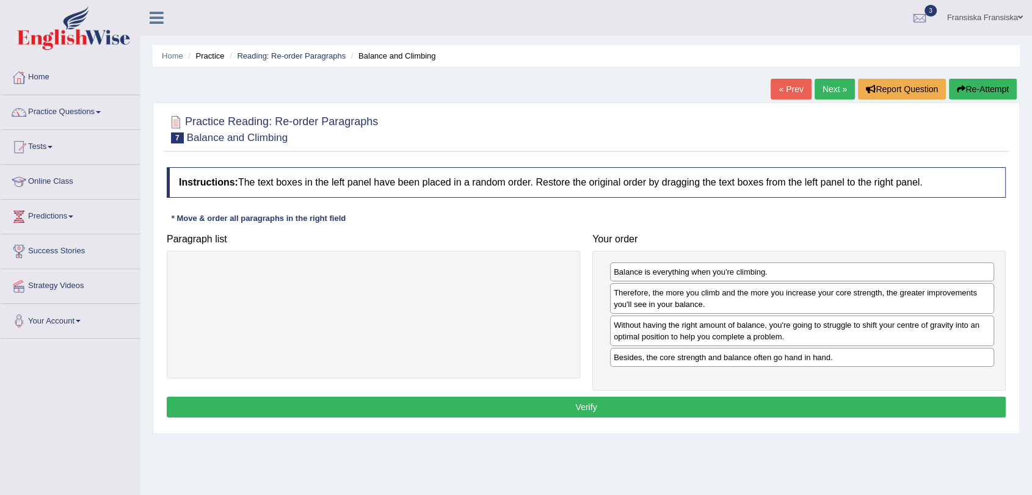
click at [767, 415] on button "Verify" at bounding box center [586, 407] width 839 height 21
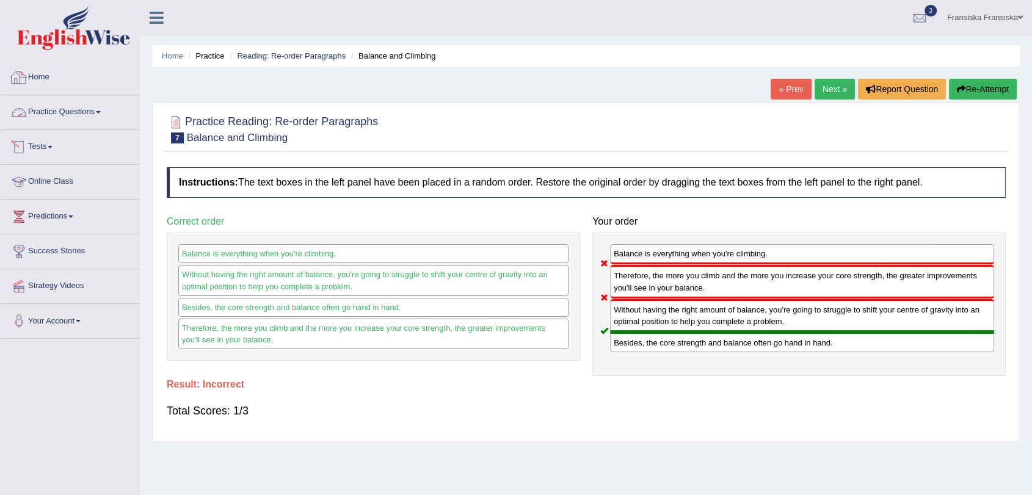
click at [56, 72] on link "Home" at bounding box center [70, 75] width 139 height 31
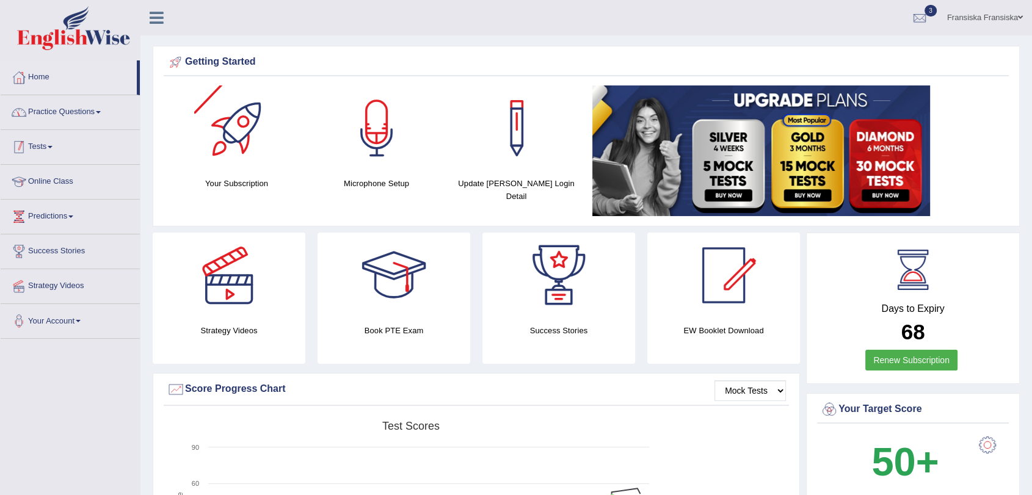
click at [109, 121] on link "Practice Questions" at bounding box center [70, 110] width 139 height 31
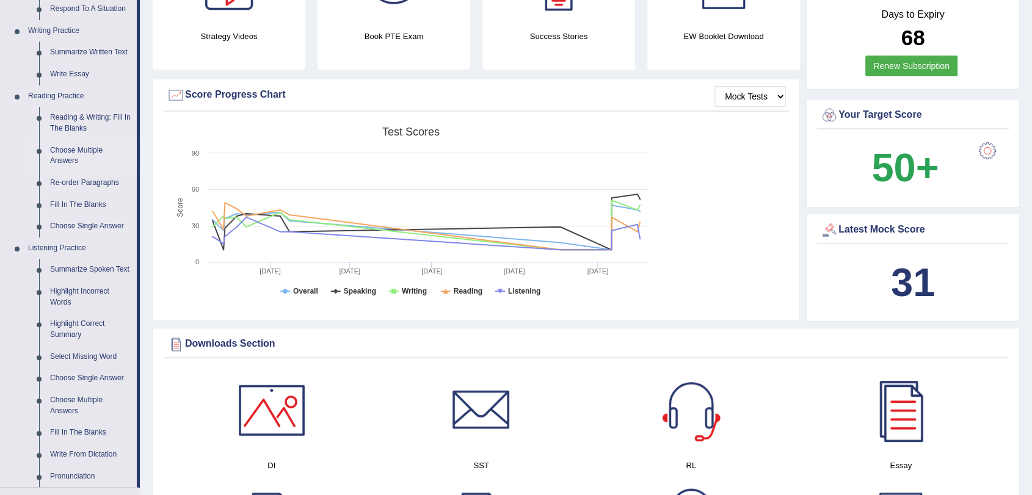
scroll to position [271, 0]
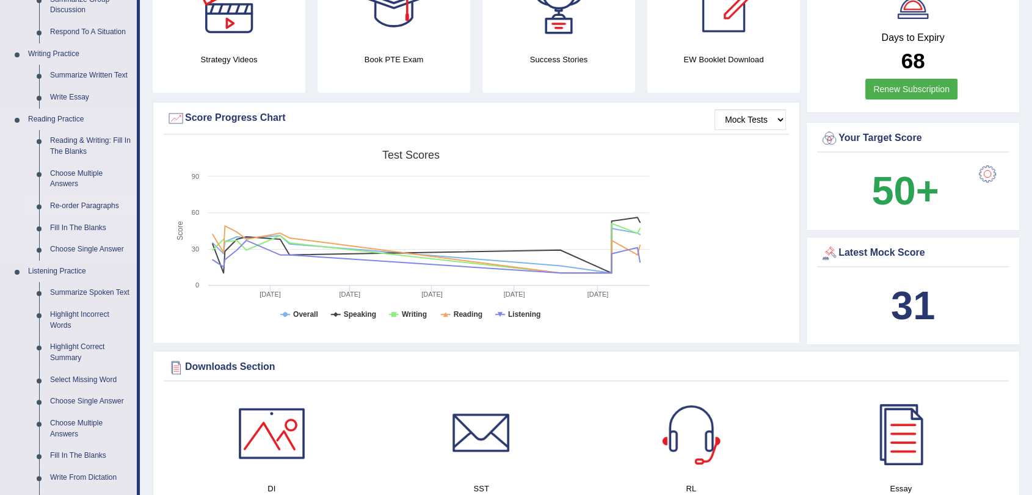
click at [106, 203] on link "Re-order Paragraphs" at bounding box center [91, 206] width 92 height 22
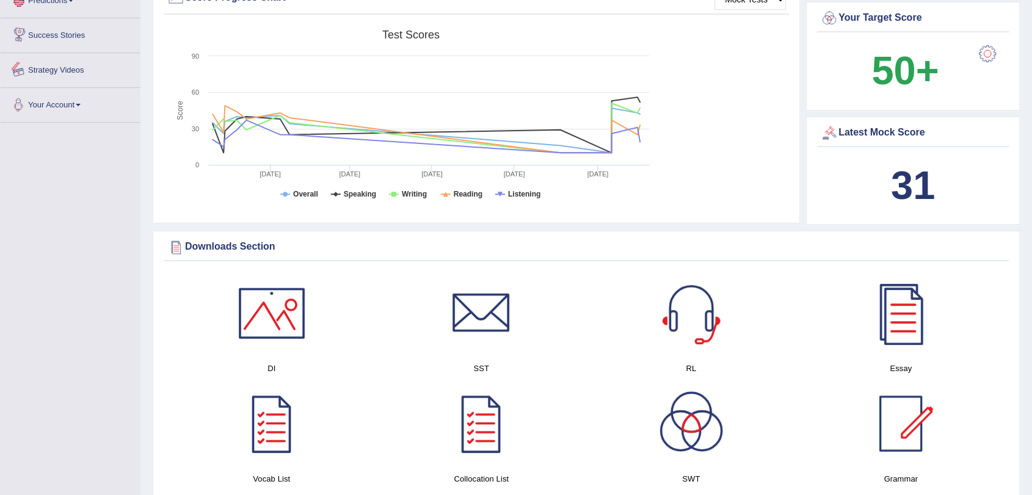
scroll to position [472, 0]
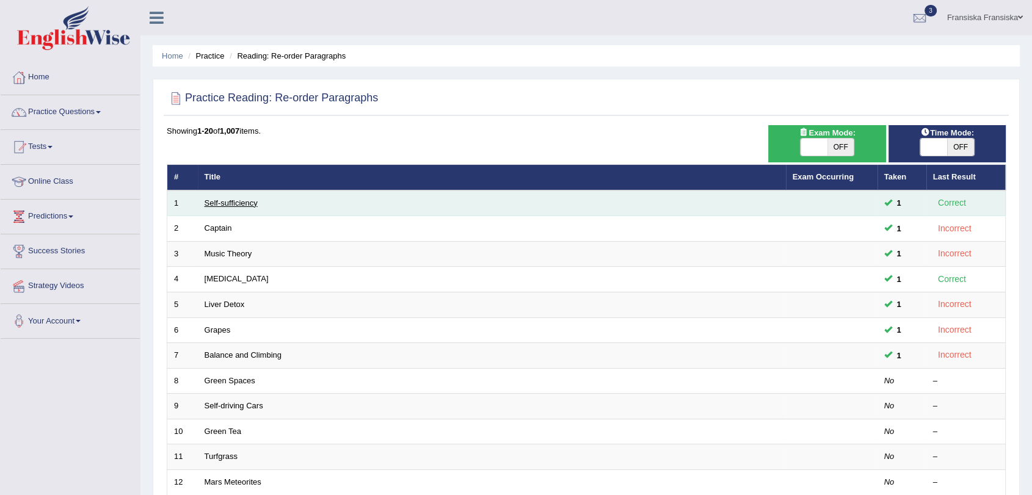
click at [220, 200] on link "Self-sufficiency" at bounding box center [231, 203] width 53 height 9
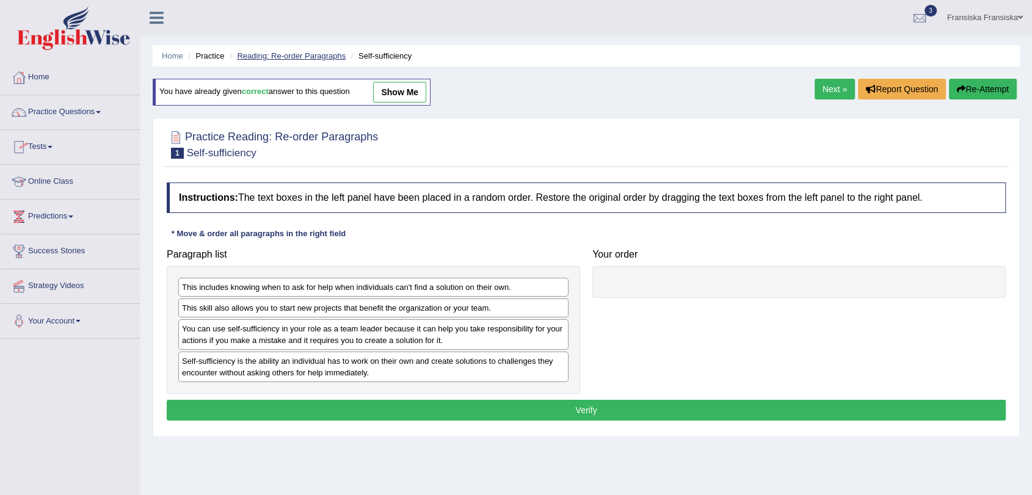
click at [258, 56] on link "Reading: Re-order Paragraphs" at bounding box center [291, 55] width 109 height 9
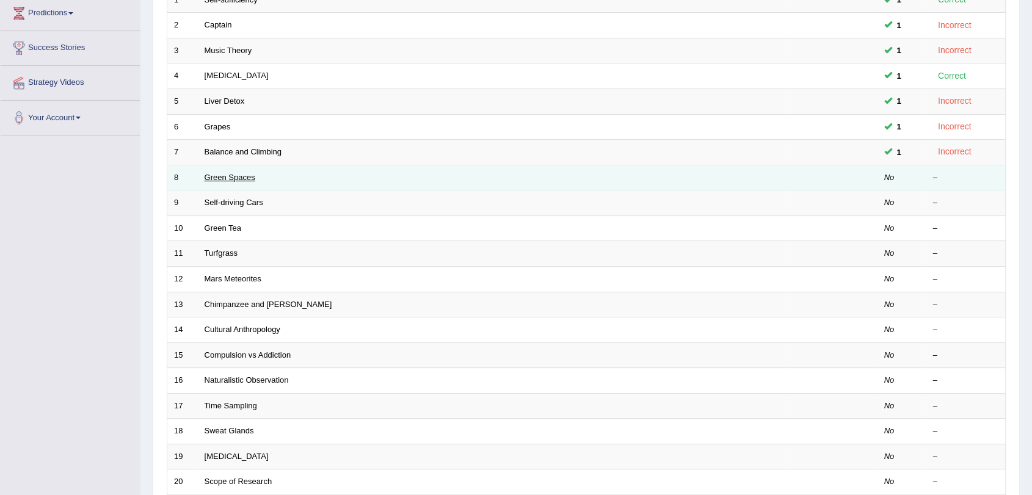
click at [235, 173] on link "Green Spaces" at bounding box center [230, 177] width 51 height 9
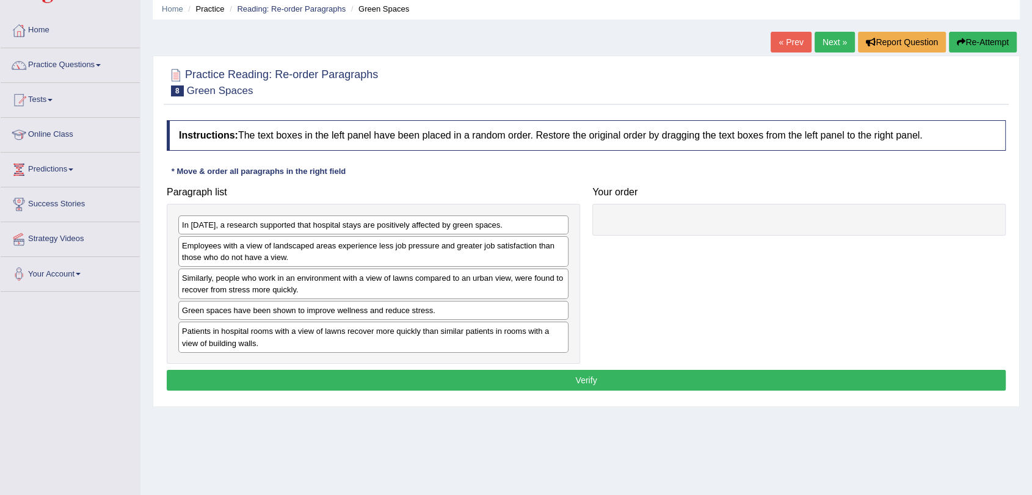
scroll to position [68, 0]
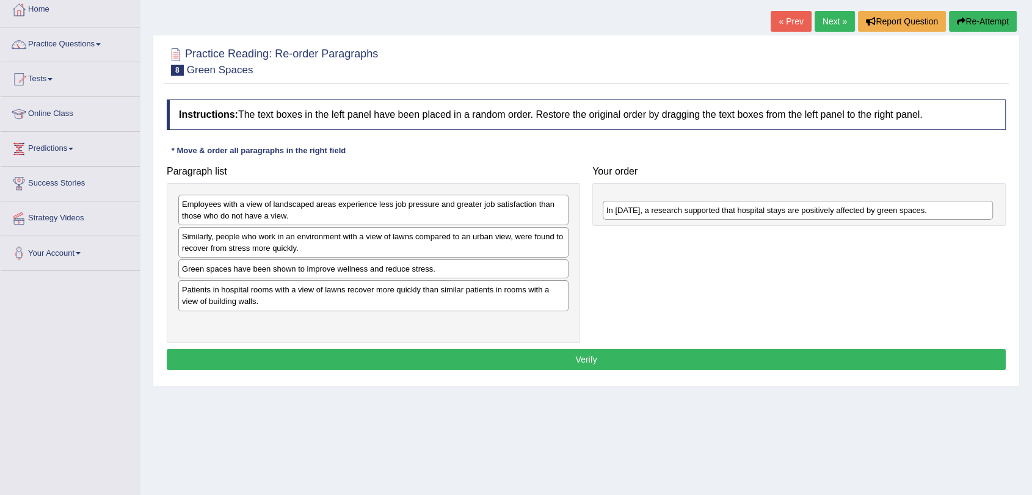
drag, startPoint x: 351, startPoint y: 204, endPoint x: 776, endPoint y: 211, distance: 424.5
click at [776, 211] on div "In 2002, a research supported that hospital stays are positively affected by gr…" at bounding box center [798, 210] width 390 height 19
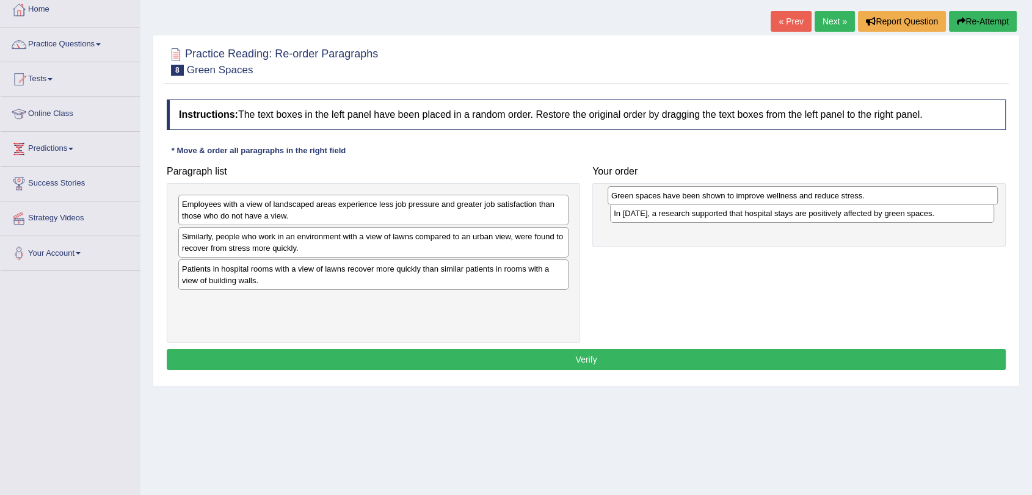
drag, startPoint x: 500, startPoint y: 266, endPoint x: 929, endPoint y: 192, distance: 435.7
click at [929, 192] on div "Green spaces have been shown to improve wellness and reduce stress." at bounding box center [803, 195] width 390 height 19
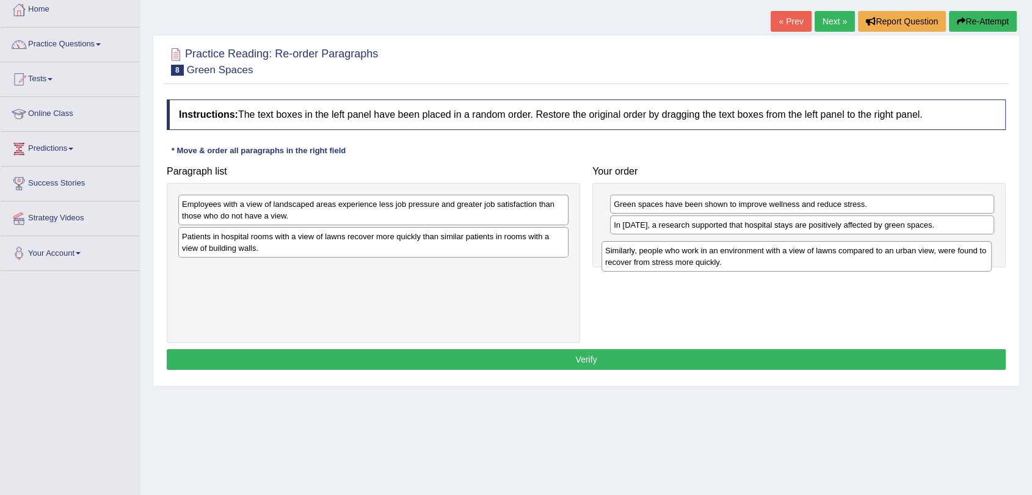
drag, startPoint x: 434, startPoint y: 253, endPoint x: 859, endPoint y: 267, distance: 424.7
click at [859, 267] on div "Similarly, people who work in an environment with a view of lawns compared to a…" at bounding box center [797, 256] width 390 height 31
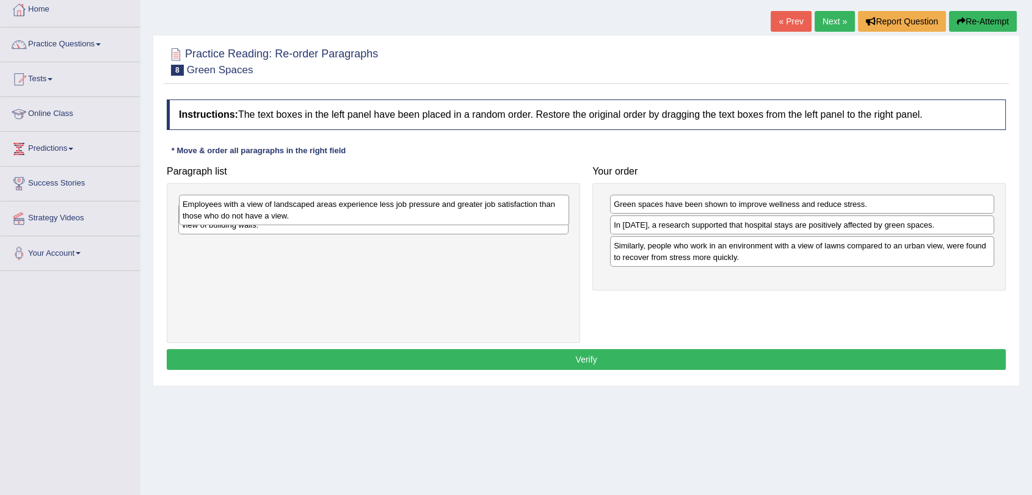
click at [457, 224] on div "Employees with a view of landscaped areas experience less job pressure and grea…" at bounding box center [374, 210] width 390 height 31
drag, startPoint x: 422, startPoint y: 242, endPoint x: 835, endPoint y: 289, distance: 415.5
click at [835, 289] on div "Patients in hospital rooms with a view of lawns recover more quickly than simil…" at bounding box center [786, 289] width 390 height 31
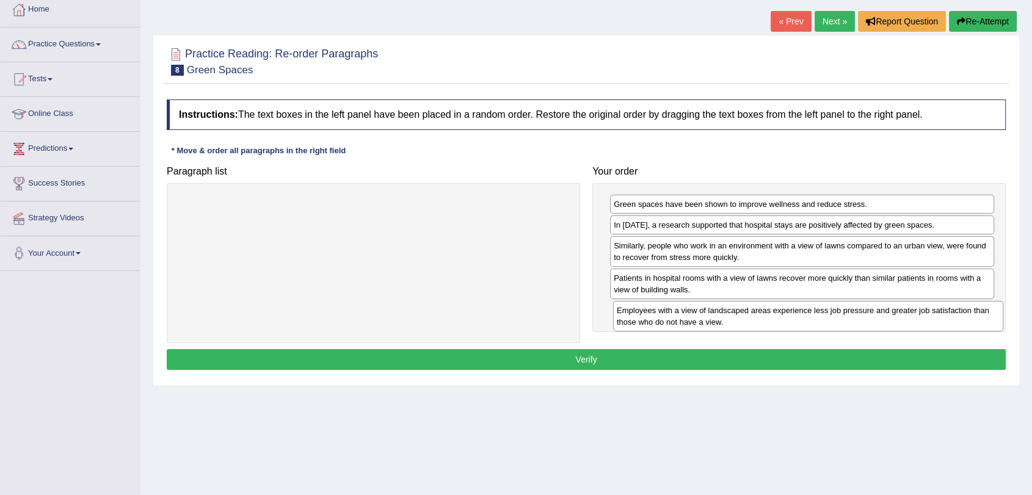
drag, startPoint x: 508, startPoint y: 217, endPoint x: 943, endPoint y: 324, distance: 447.7
click at [943, 324] on div "Employees with a view of landscaped areas experience less job pressure and grea…" at bounding box center [808, 316] width 390 height 31
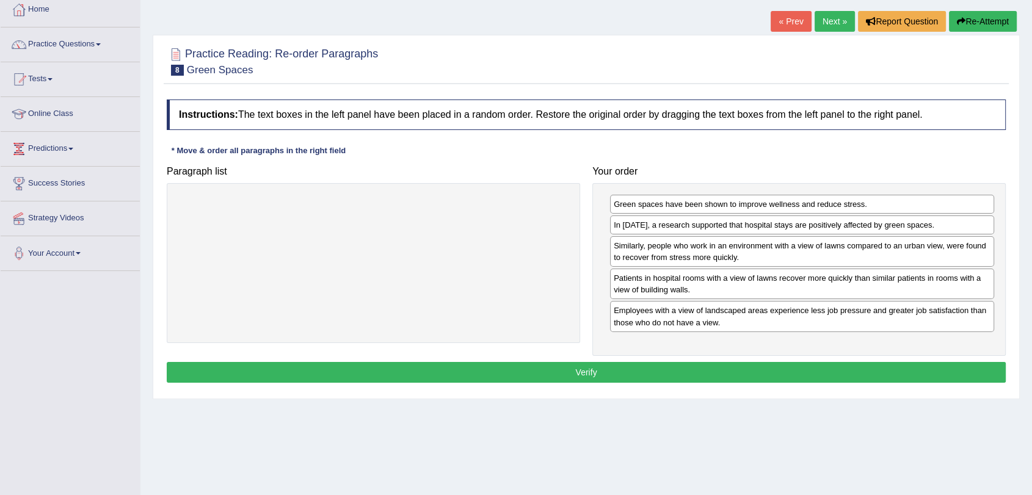
click at [615, 369] on button "Verify" at bounding box center [586, 372] width 839 height 21
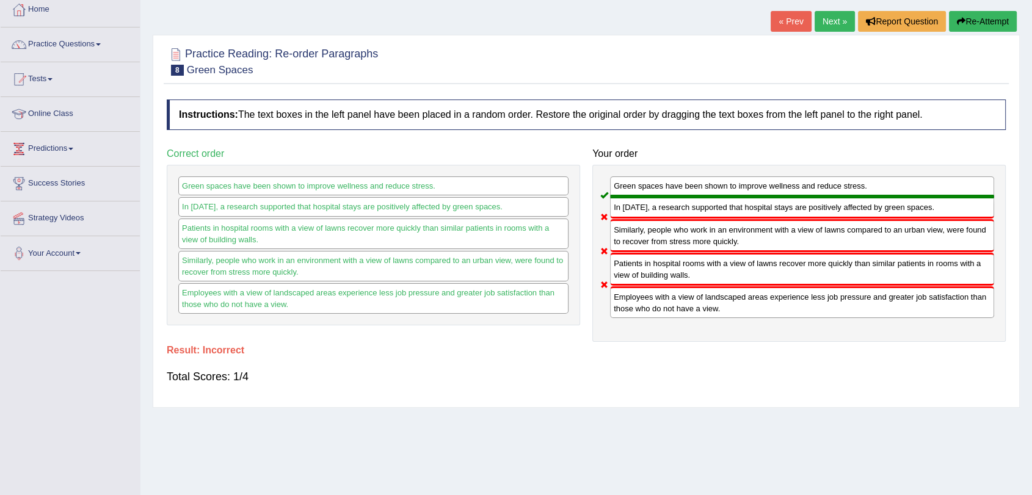
click at [826, 26] on link "Next »" at bounding box center [835, 21] width 40 height 21
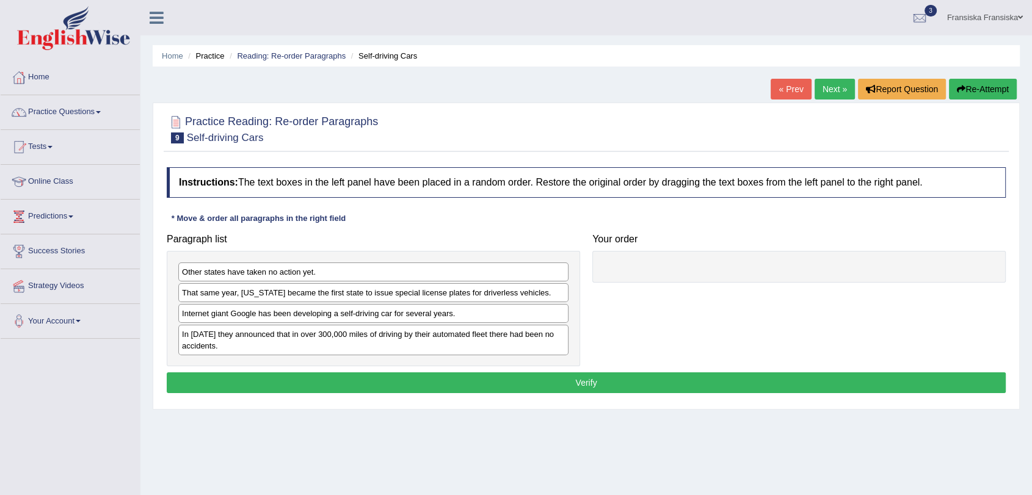
scroll to position [68, 0]
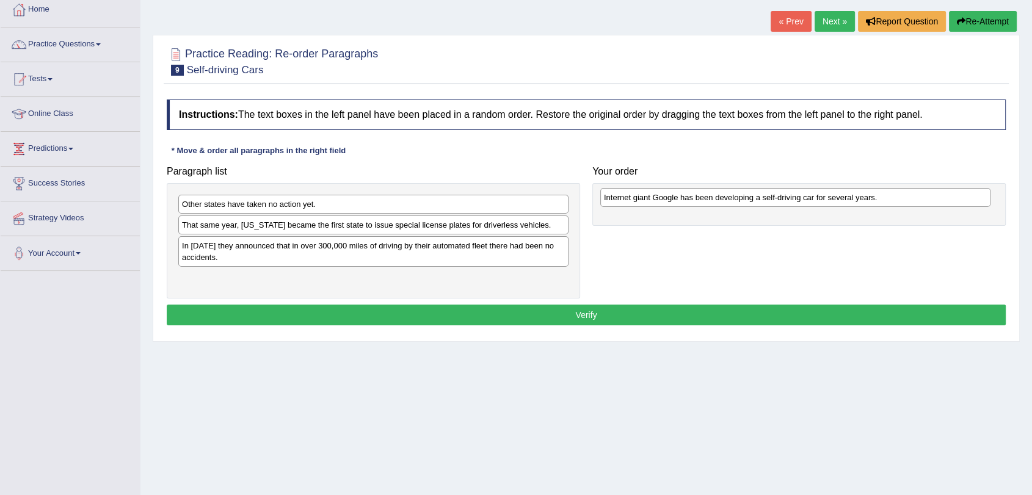
drag, startPoint x: 445, startPoint y: 250, endPoint x: 867, endPoint y: 205, distance: 424.5
click at [867, 205] on div "Internet giant Google has been developing a self-driving car for several years." at bounding box center [795, 197] width 390 height 19
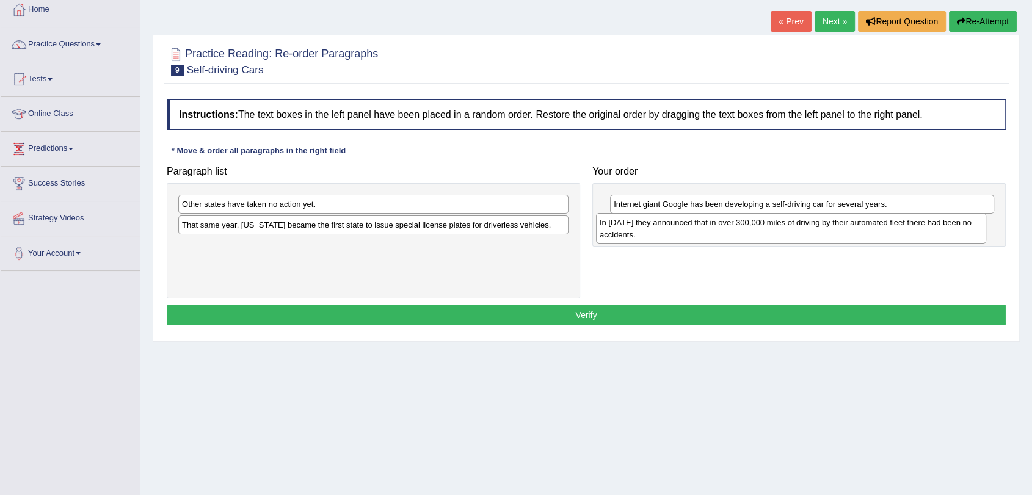
drag, startPoint x: 311, startPoint y: 266, endPoint x: 728, endPoint y: 242, distance: 417.8
click at [729, 242] on div "In [DATE] they announced that in over 300,000 miles of driving by their automat…" at bounding box center [791, 228] width 390 height 31
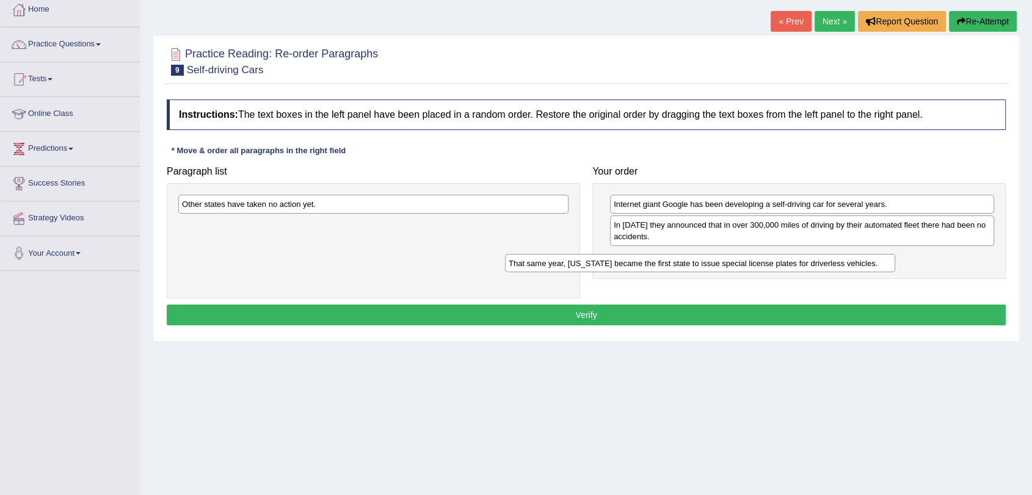
drag, startPoint x: 322, startPoint y: 230, endPoint x: 674, endPoint y: 257, distance: 352.8
click at [672, 257] on div "That same year, [US_STATE] became the first state to issue special license plat…" at bounding box center [700, 263] width 390 height 19
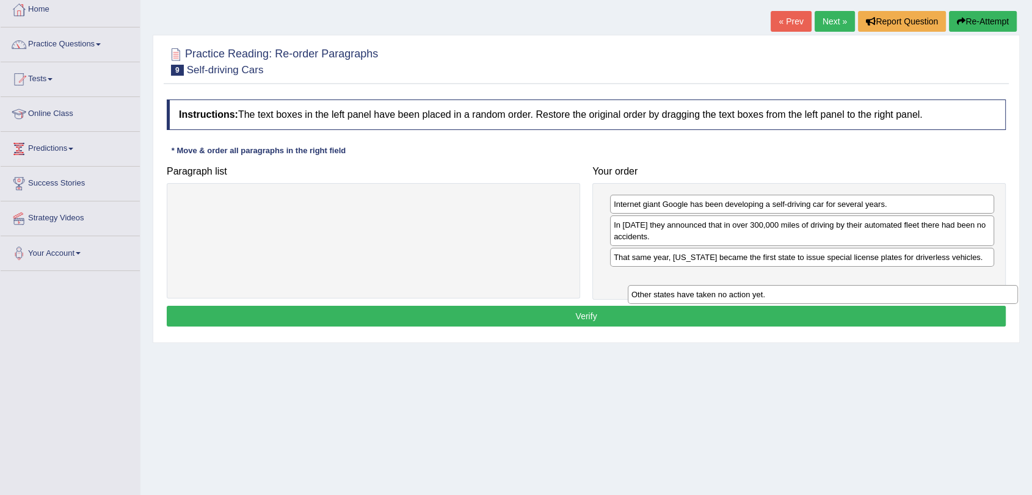
drag, startPoint x: 494, startPoint y: 214, endPoint x: 932, endPoint y: 293, distance: 445.6
click at [932, 293] on div "Other states have taken no action yet." at bounding box center [823, 294] width 390 height 19
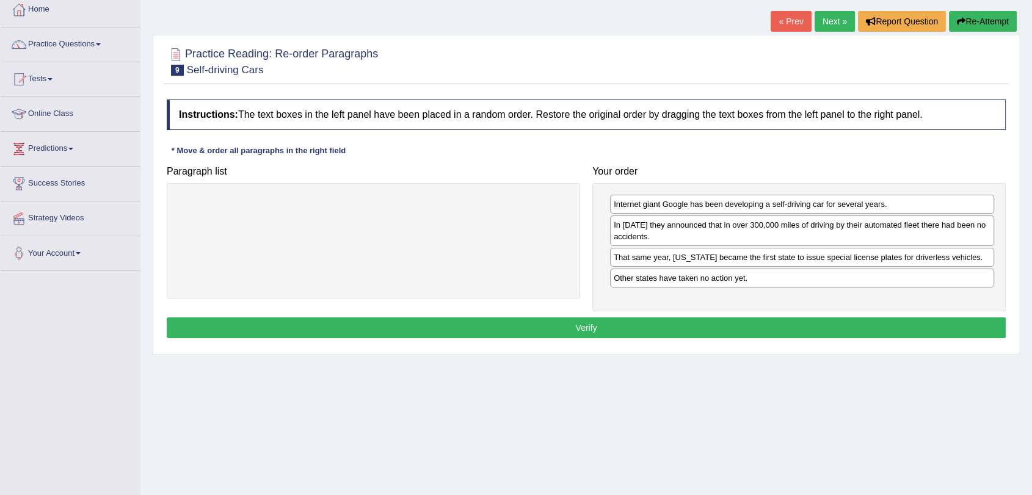
click at [668, 324] on button "Verify" at bounding box center [586, 328] width 839 height 21
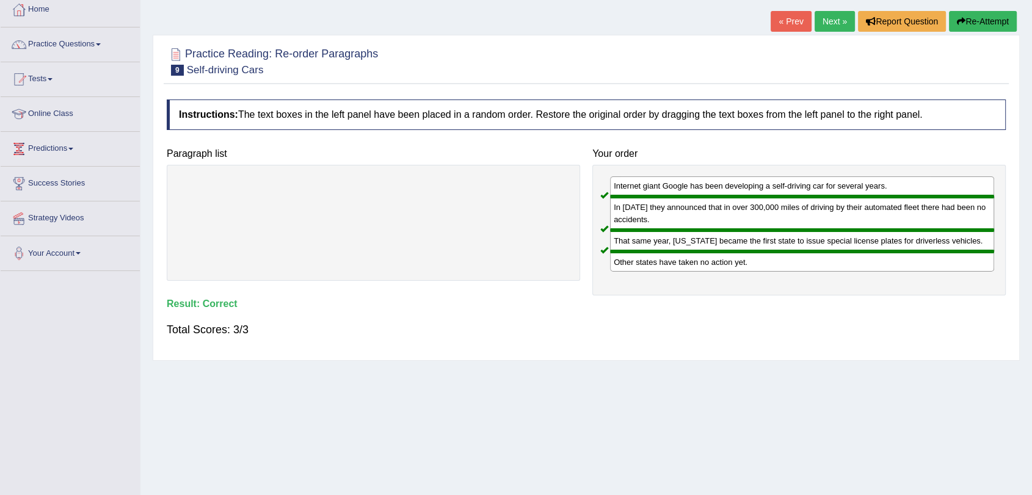
click at [830, 24] on link "Next »" at bounding box center [835, 21] width 40 height 21
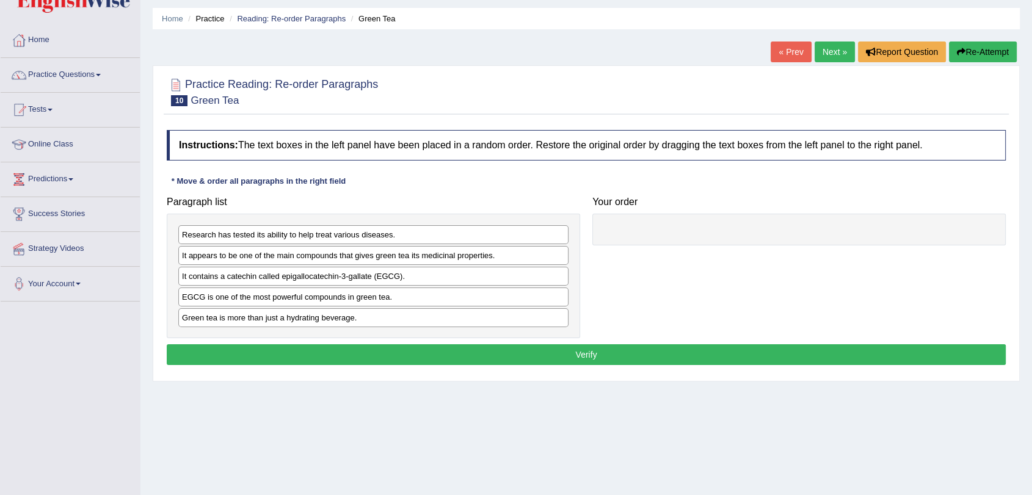
scroll to position [68, 0]
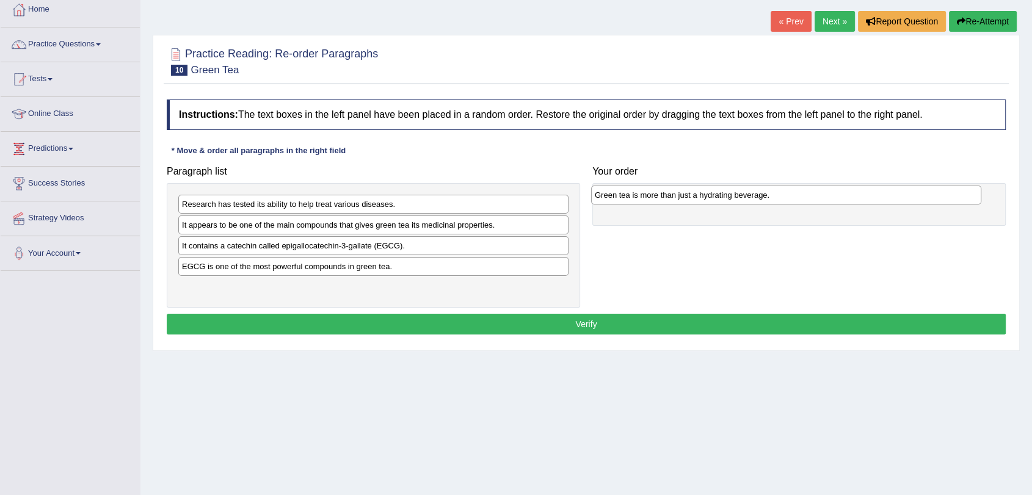
drag, startPoint x: 406, startPoint y: 290, endPoint x: 812, endPoint y: 199, distance: 416.4
click at [813, 199] on div "Green tea is more than just a hydrating beverage." at bounding box center [786, 195] width 390 height 19
click at [437, 266] on div "EGCG is one of the most powerful compounds in green tea." at bounding box center [373, 266] width 390 height 19
drag, startPoint x: 437, startPoint y: 268, endPoint x: 457, endPoint y: 265, distance: 20.4
click at [459, 269] on div "EGCG is one of the most powerful compounds in green tea." at bounding box center [397, 266] width 390 height 19
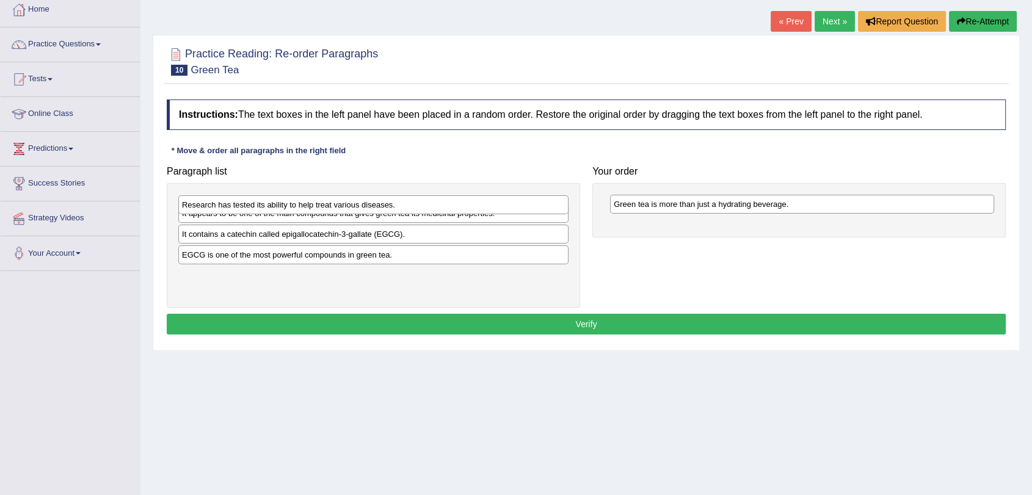
click at [410, 209] on div "Research has tested its ability to help treat various diseases." at bounding box center [373, 204] width 390 height 19
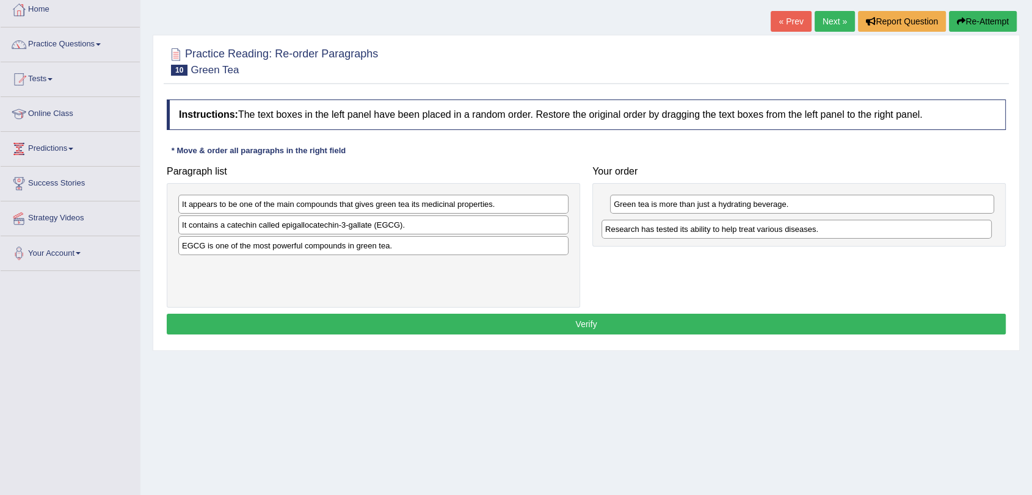
drag, startPoint x: 396, startPoint y: 211, endPoint x: 819, endPoint y: 236, distance: 423.4
click at [819, 236] on div "Research has tested its ability to help treat various diseases." at bounding box center [797, 229] width 390 height 19
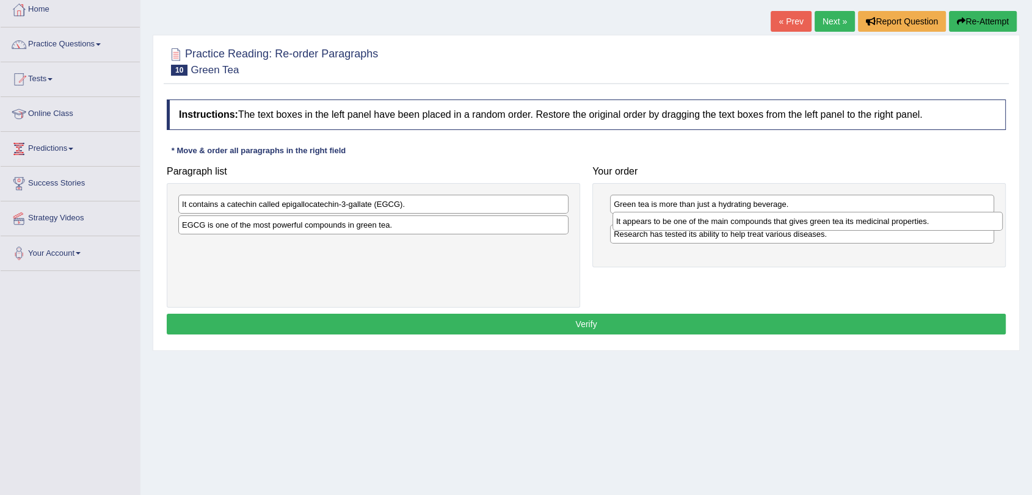
drag, startPoint x: 492, startPoint y: 211, endPoint x: 927, endPoint y: 229, distance: 434.6
click at [927, 229] on div "It appears to be one of the main compounds that gives green tea its medicinal p…" at bounding box center [808, 221] width 390 height 19
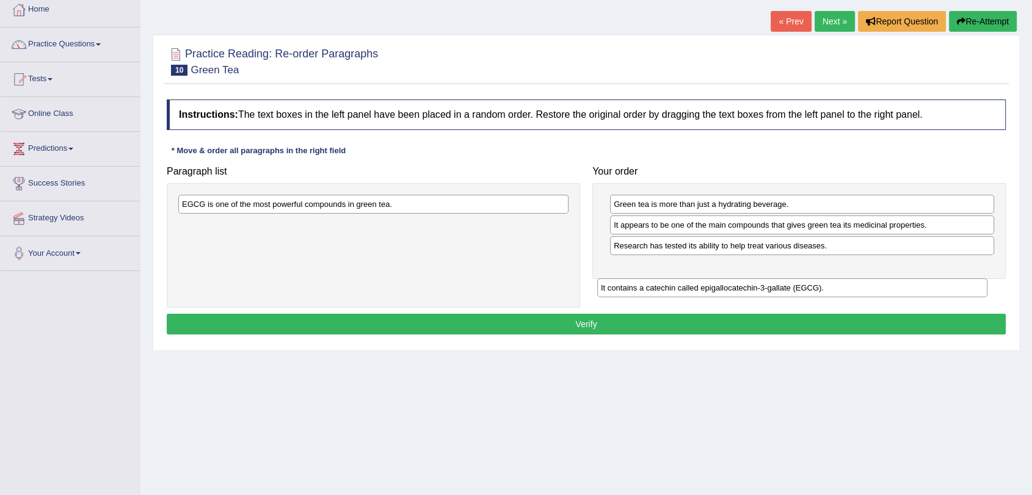
drag, startPoint x: 479, startPoint y: 213, endPoint x: 896, endPoint y: 293, distance: 424.2
click at [896, 293] on div "It contains a catechin called epigallocatechin-3-gallate (EGCG)." at bounding box center [792, 288] width 390 height 19
drag, startPoint x: 515, startPoint y: 207, endPoint x: 949, endPoint y: 270, distance: 438.8
click at [949, 272] on div "EGCG is one of the most powerful compounds in green tea." at bounding box center [809, 281] width 390 height 19
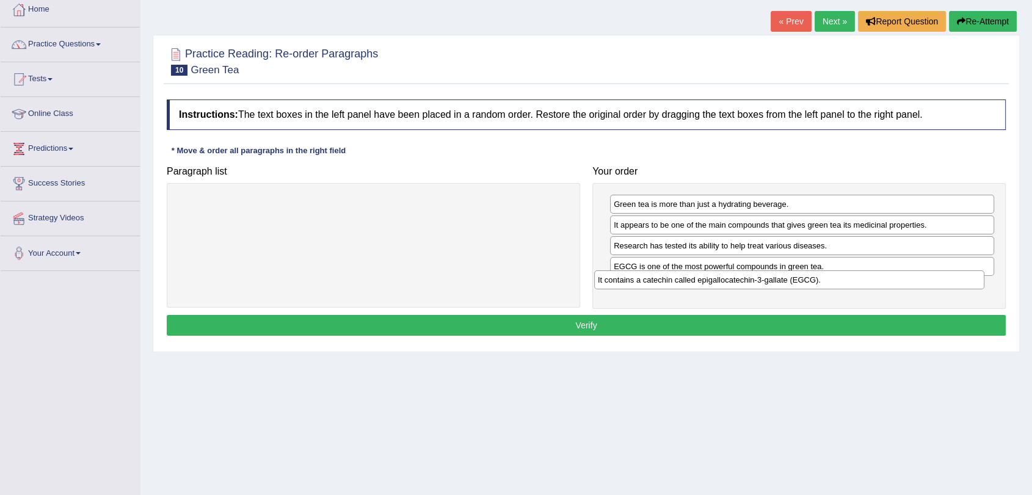
drag, startPoint x: 537, startPoint y: 203, endPoint x: 963, endPoint y: 282, distance: 432.9
click at [963, 282] on div "It contains a catechin called epigallocatechin-3-gallate (EGCG)." at bounding box center [789, 280] width 390 height 19
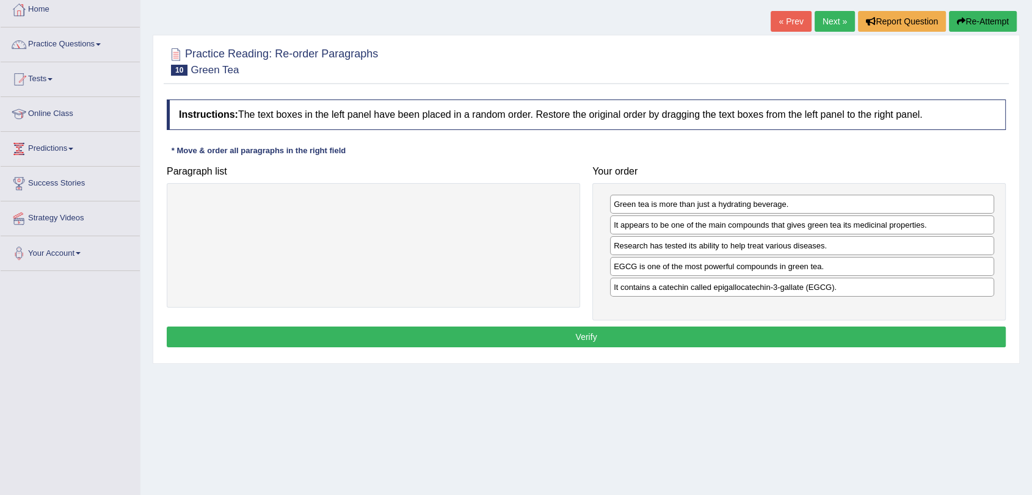
click at [735, 381] on div "Home Practice Reading: Re-order Paragraphs Green Tea « Prev Next » Report Quest…" at bounding box center [586, 237] width 892 height 611
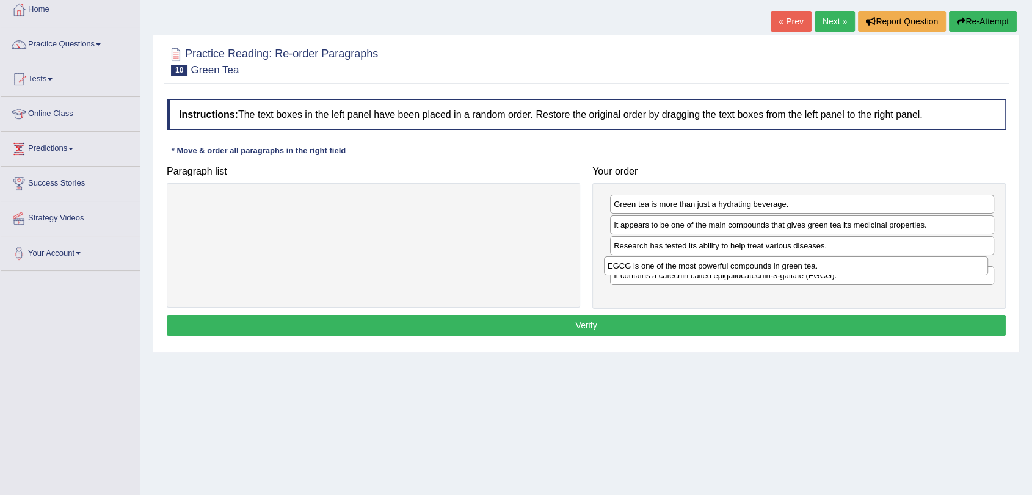
click at [838, 265] on div "EGCG is one of the most powerful compounds in green tea." at bounding box center [796, 266] width 384 height 19
drag, startPoint x: 837, startPoint y: 285, endPoint x: 842, endPoint y: 219, distance: 66.1
click at [842, 219] on div "It contains a catechin called epigallocatechin-3-gallate (EGCG)." at bounding box center [806, 223] width 384 height 19
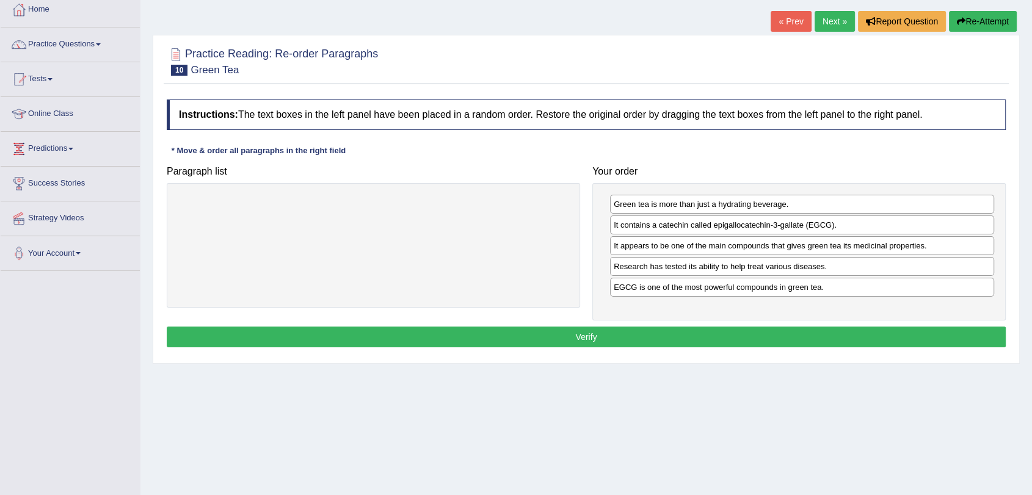
click at [891, 290] on div "EGCG is one of the most powerful compounds in green tea." at bounding box center [802, 287] width 384 height 19
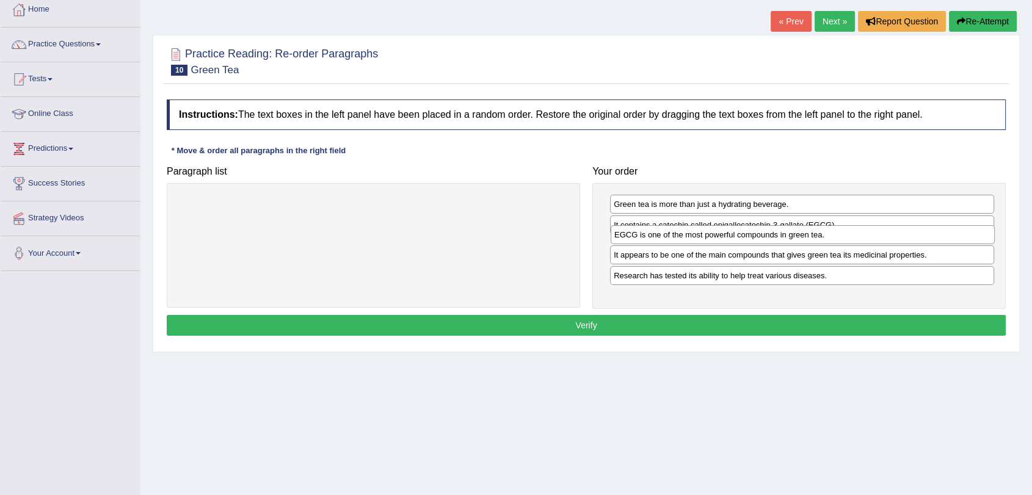
drag, startPoint x: 891, startPoint y: 290, endPoint x: 891, endPoint y: 238, distance: 51.3
click at [891, 238] on div "EGCG is one of the most powerful compounds in green tea." at bounding box center [803, 234] width 384 height 19
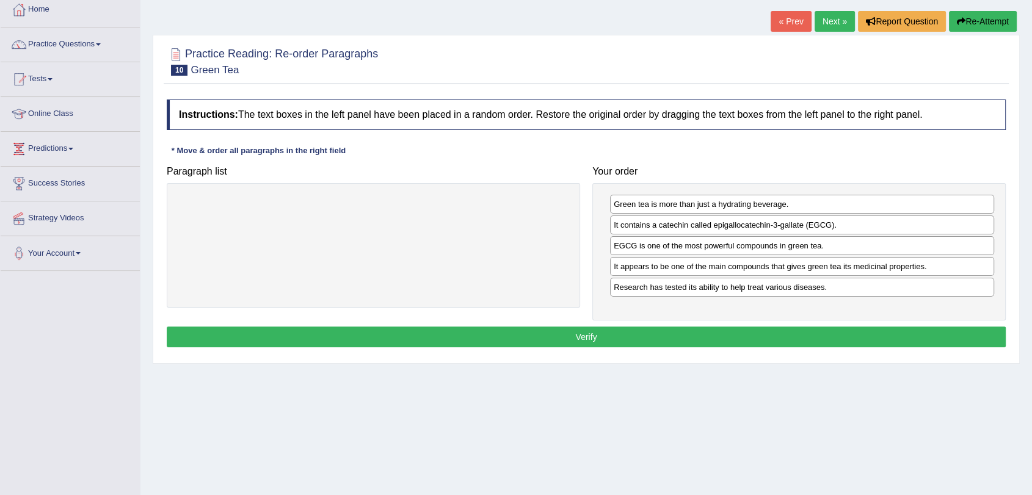
click at [730, 329] on button "Verify" at bounding box center [586, 337] width 839 height 21
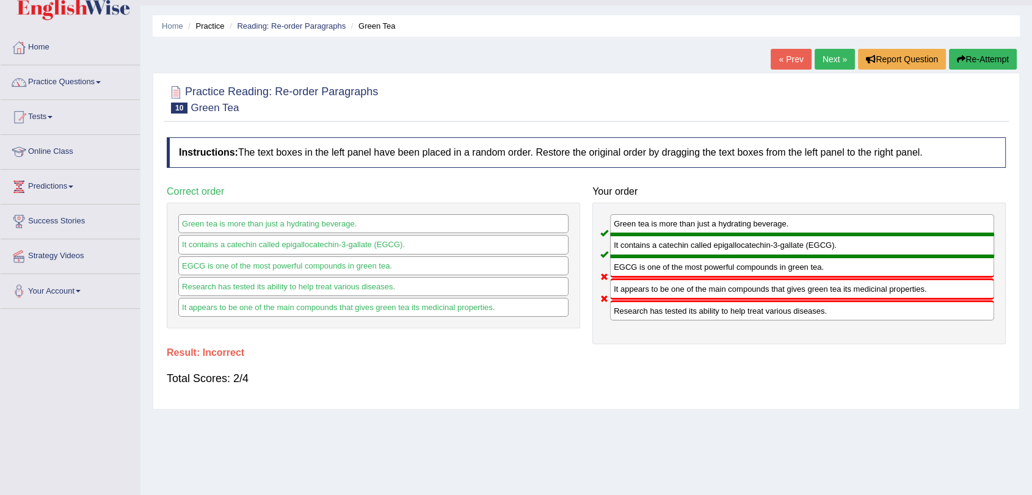
scroll to position [0, 0]
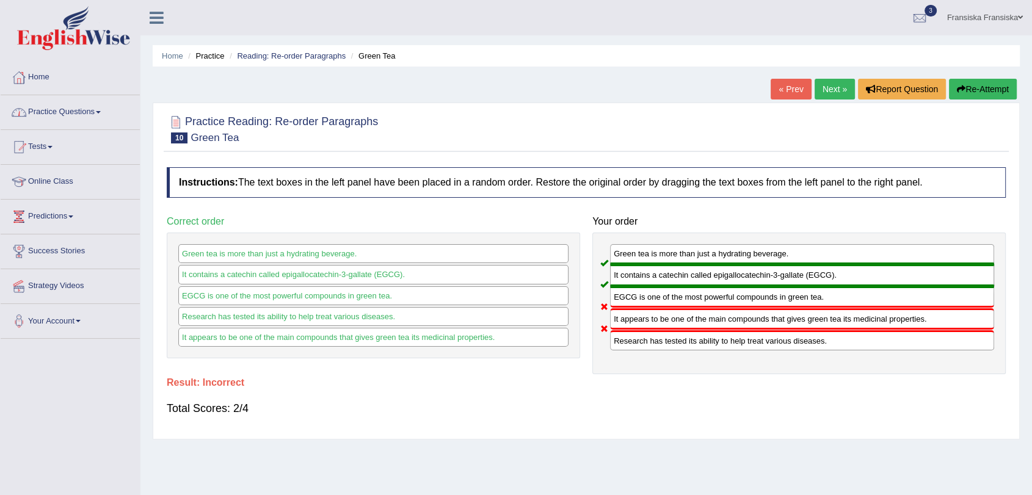
click at [62, 111] on link "Practice Questions" at bounding box center [70, 110] width 139 height 31
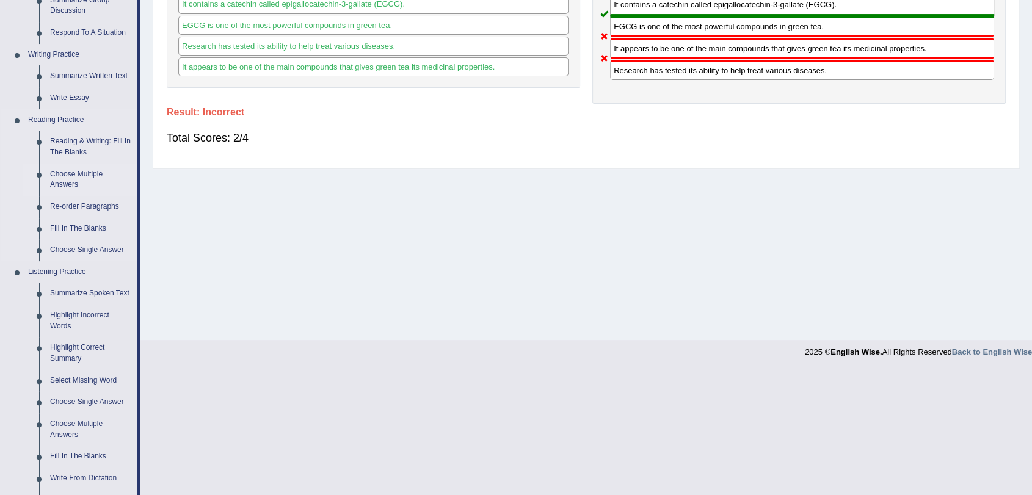
scroll to position [271, 0]
click at [107, 225] on link "Fill In The Blanks" at bounding box center [91, 228] width 92 height 22
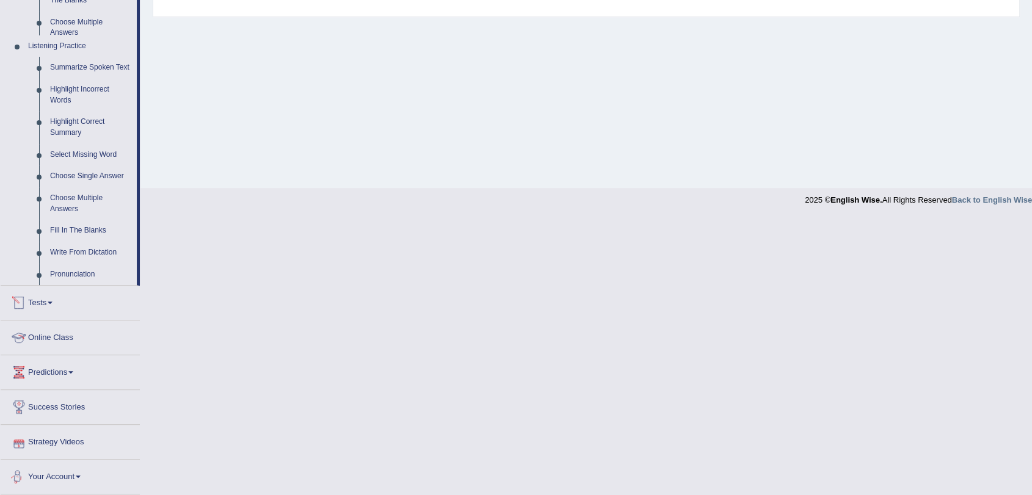
scroll to position [371, 0]
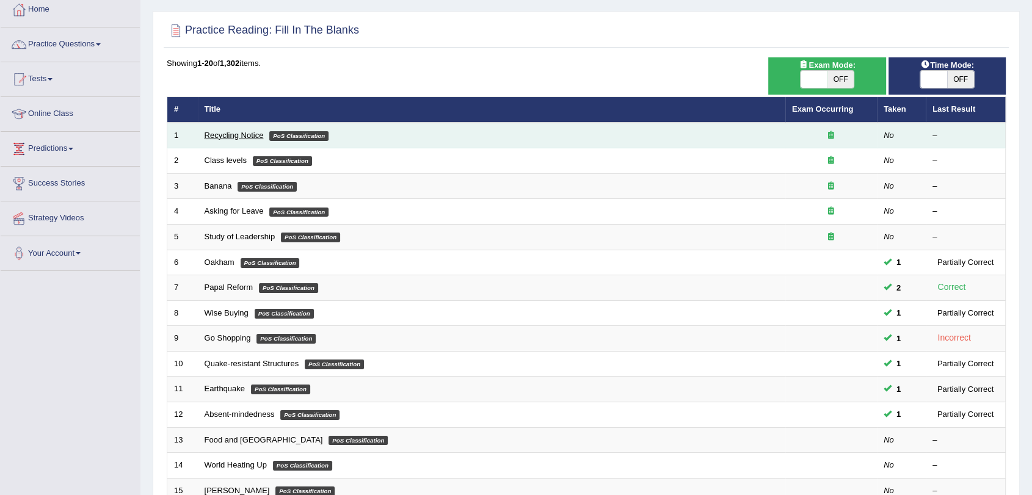
click at [244, 136] on link "Recycling Notice" at bounding box center [234, 135] width 59 height 9
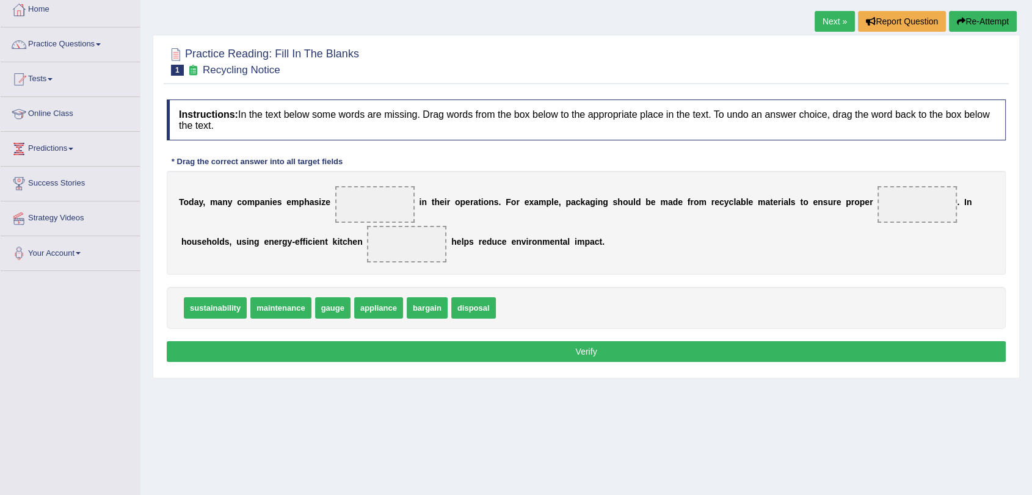
scroll to position [136, 0]
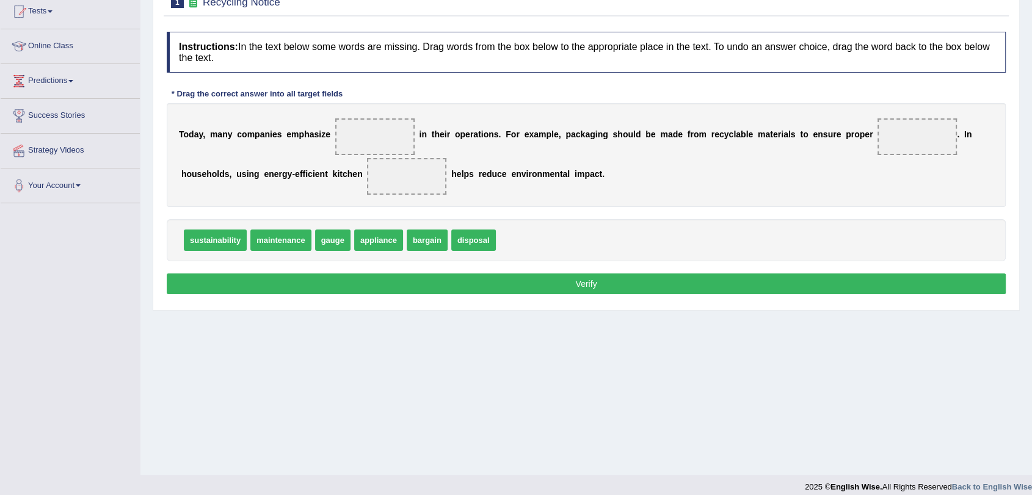
click at [284, 244] on span "maintenance" at bounding box center [280, 240] width 60 height 21
drag, startPoint x: 229, startPoint y: 242, endPoint x: 283, endPoint y: 237, distance: 54.6
drag, startPoint x: 381, startPoint y: 236, endPoint x: 900, endPoint y: 137, distance: 528.5
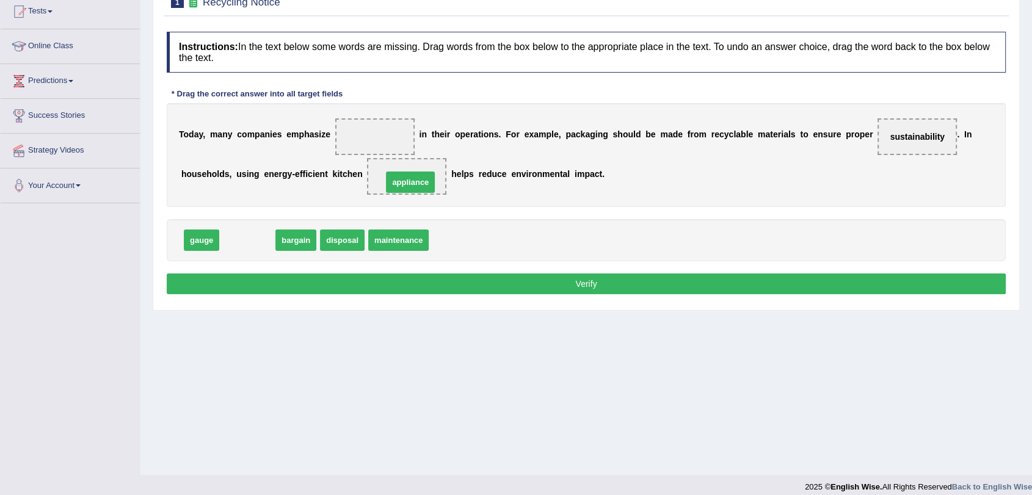
drag, startPoint x: 257, startPoint y: 246, endPoint x: 420, endPoint y: 188, distance: 173.1
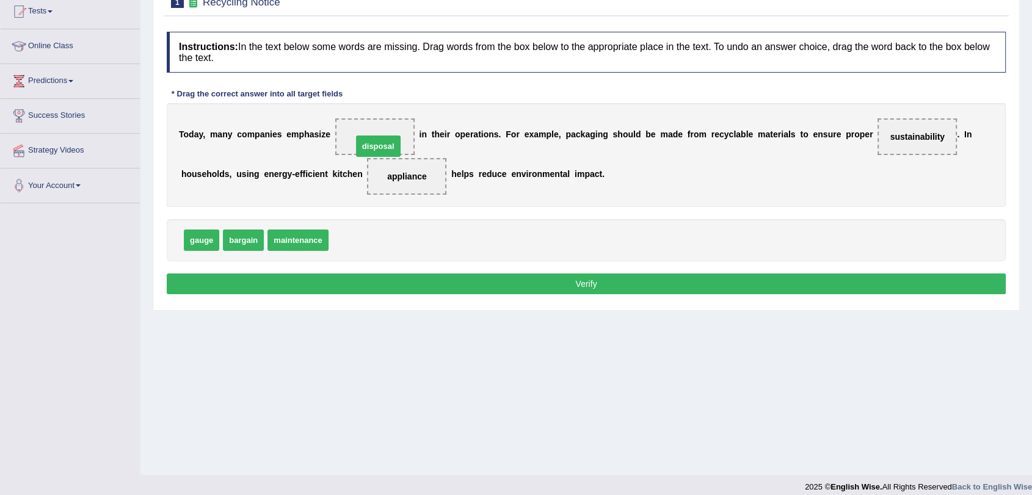
drag, startPoint x: 358, startPoint y: 241, endPoint x: 383, endPoint y: 143, distance: 101.5
drag, startPoint x: 381, startPoint y: 139, endPoint x: 370, endPoint y: 240, distance: 101.4
drag, startPoint x: 909, startPoint y: 133, endPoint x: 357, endPoint y: 133, distance: 552.8
drag, startPoint x: 362, startPoint y: 242, endPoint x: 919, endPoint y: 148, distance: 565.4
click at [530, 276] on button "Verify" at bounding box center [586, 284] width 839 height 21
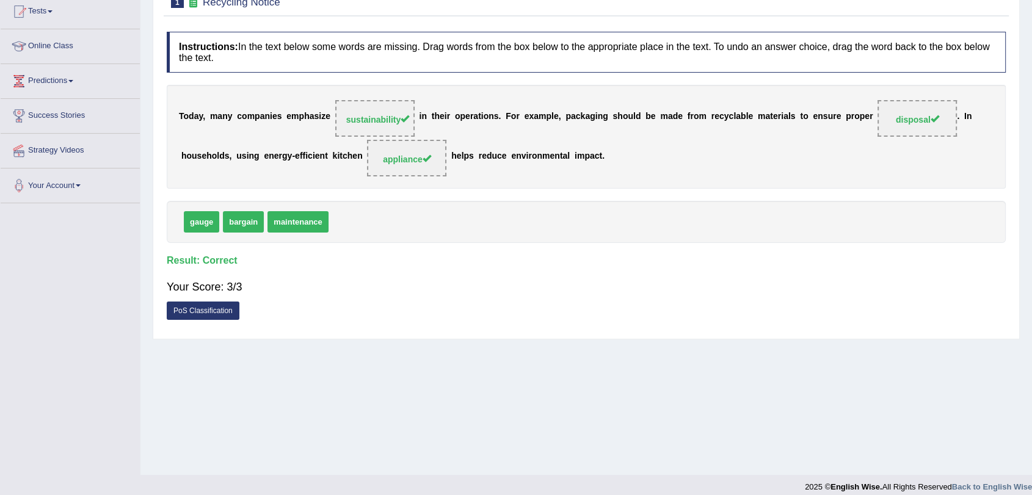
scroll to position [68, 0]
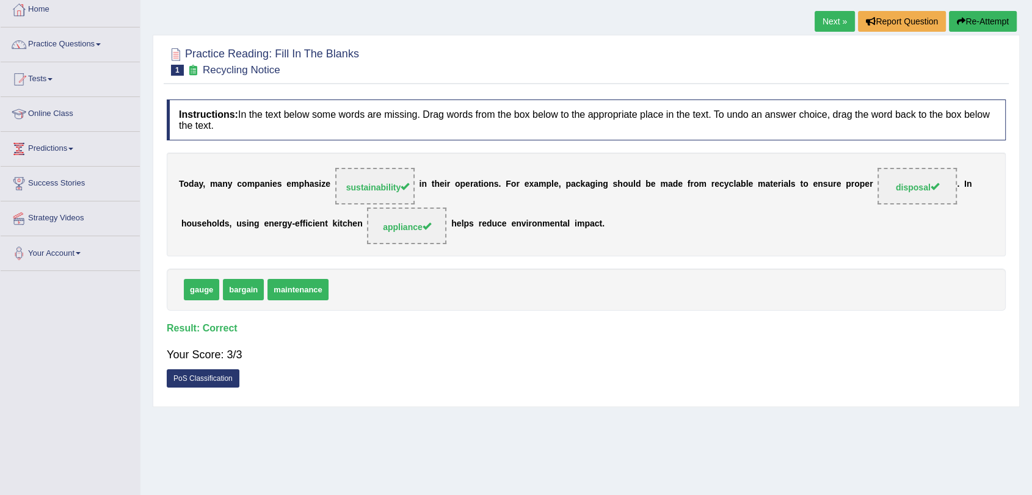
drag, startPoint x: 318, startPoint y: 294, endPoint x: 375, endPoint y: 220, distance: 93.6
click at [369, 227] on div "Instructions: In the text below some words are missing. Drag words from the box…" at bounding box center [586, 246] width 845 height 307
click at [822, 29] on link "Next »" at bounding box center [835, 21] width 40 height 21
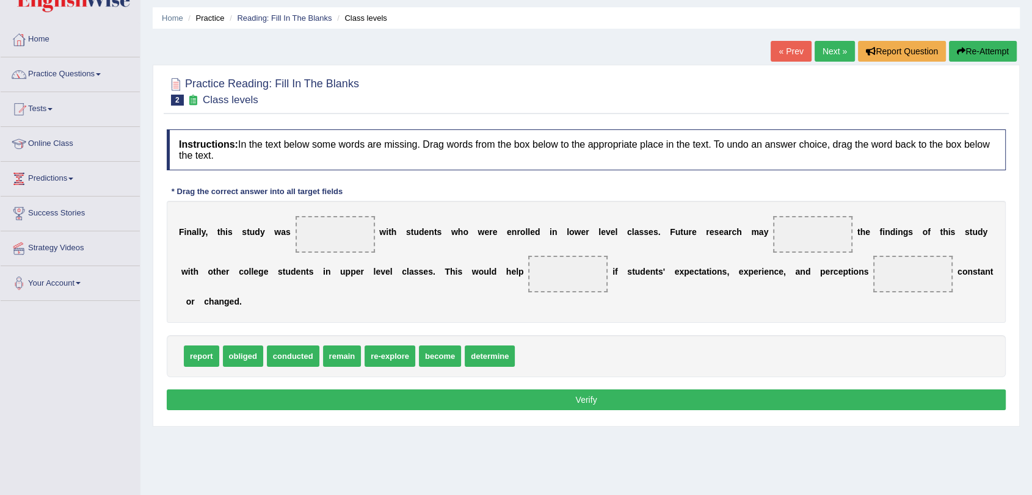
scroll to position [68, 0]
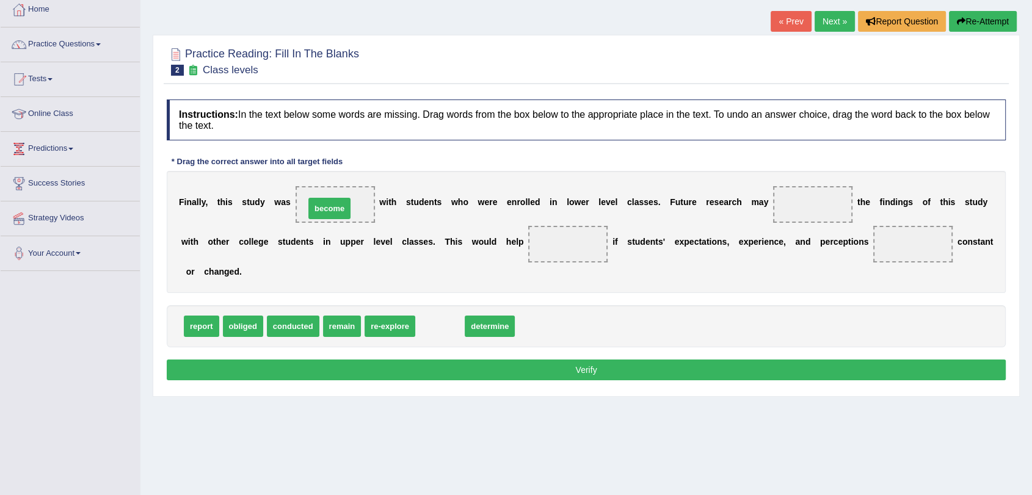
drag, startPoint x: 443, startPoint y: 329, endPoint x: 332, endPoint y: 211, distance: 162.0
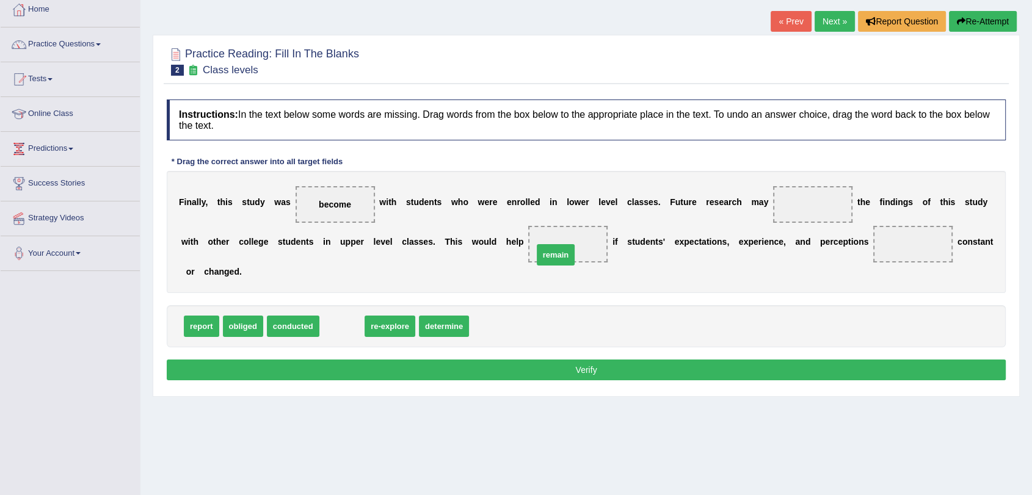
drag, startPoint x: 348, startPoint y: 318, endPoint x: 563, endPoint y: 243, distance: 227.0
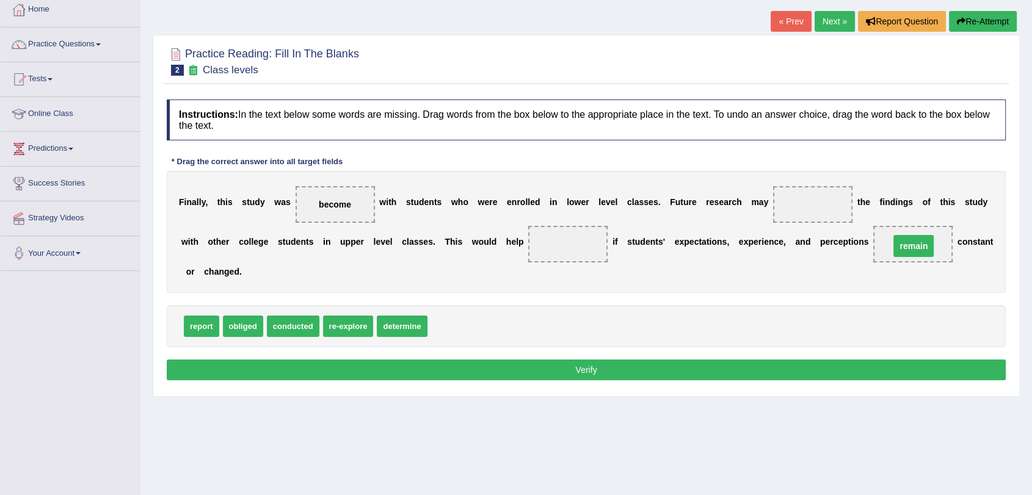
drag, startPoint x: 571, startPoint y: 246, endPoint x: 919, endPoint y: 249, distance: 347.5
drag, startPoint x: 284, startPoint y: 328, endPoint x: 822, endPoint y: 209, distance: 551.1
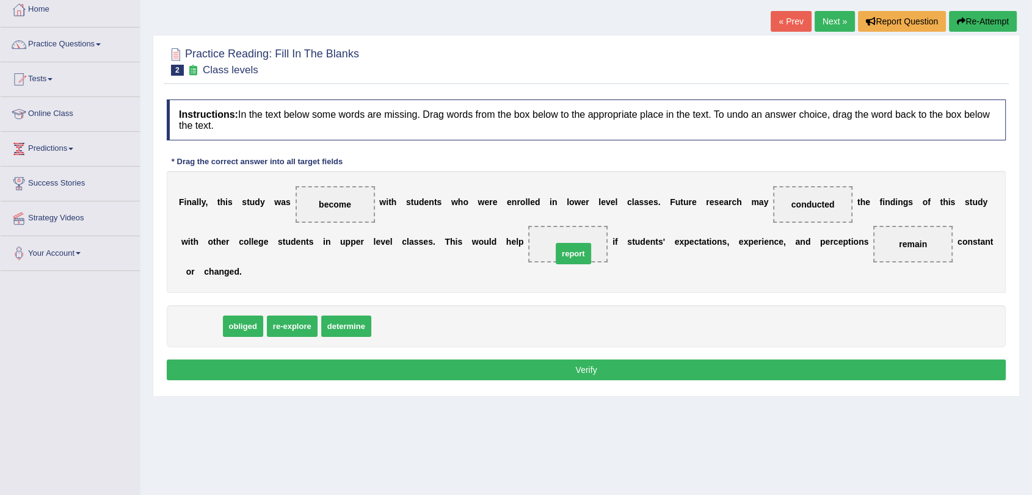
drag, startPoint x: 195, startPoint y: 333, endPoint x: 567, endPoint y: 261, distance: 378.9
click at [592, 370] on button "Verify" at bounding box center [586, 370] width 839 height 21
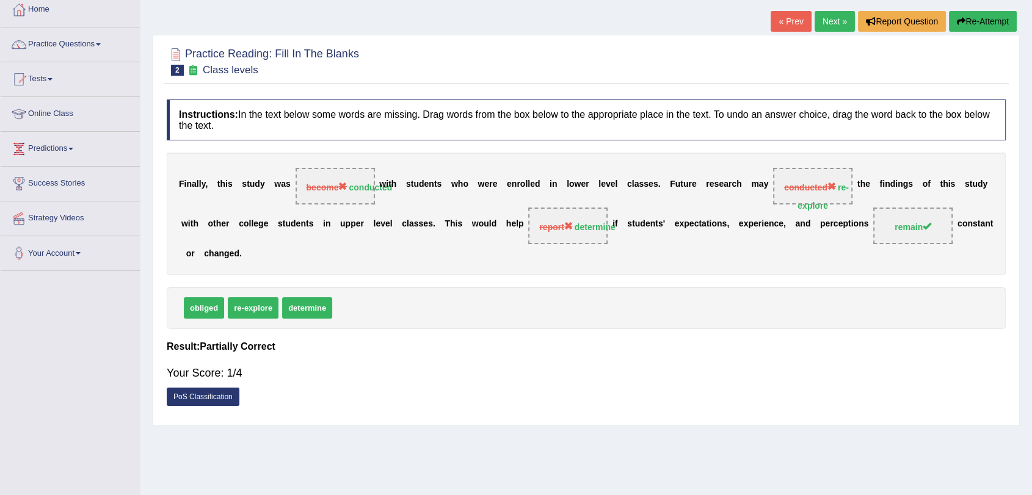
click at [835, 20] on link "Next »" at bounding box center [835, 21] width 40 height 21
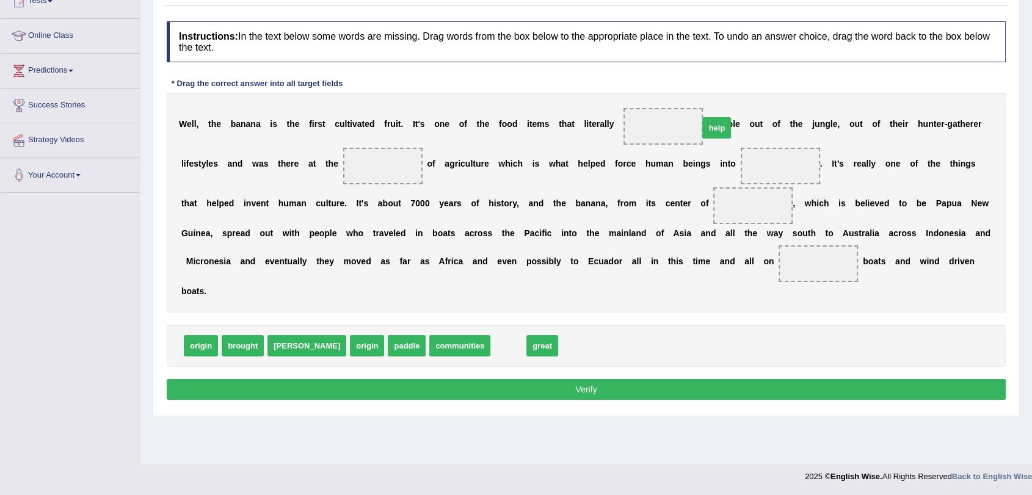
drag, startPoint x: 466, startPoint y: 343, endPoint x: 668, endPoint y: 127, distance: 296.0
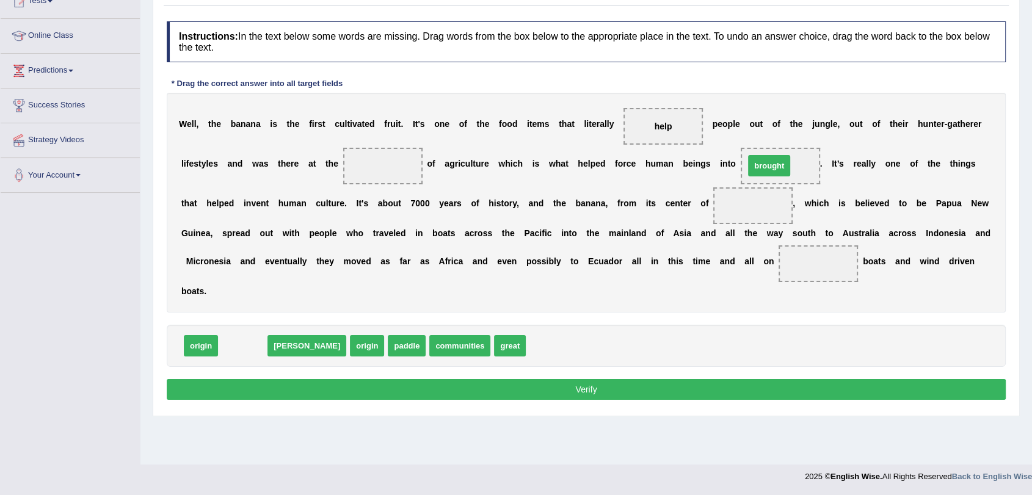
drag, startPoint x: 258, startPoint y: 348, endPoint x: 784, endPoint y: 168, distance: 555.9
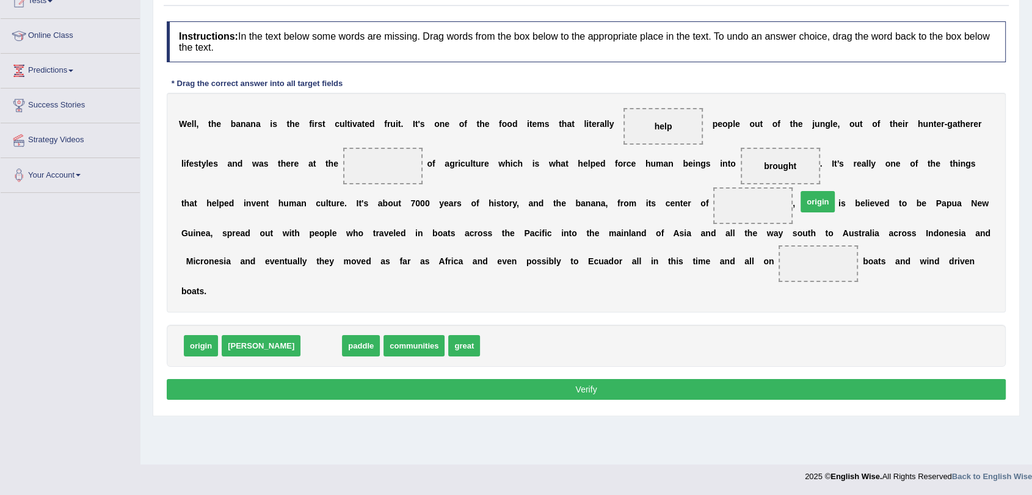
drag, startPoint x: 284, startPoint y: 340, endPoint x: 781, endPoint y: 196, distance: 517.1
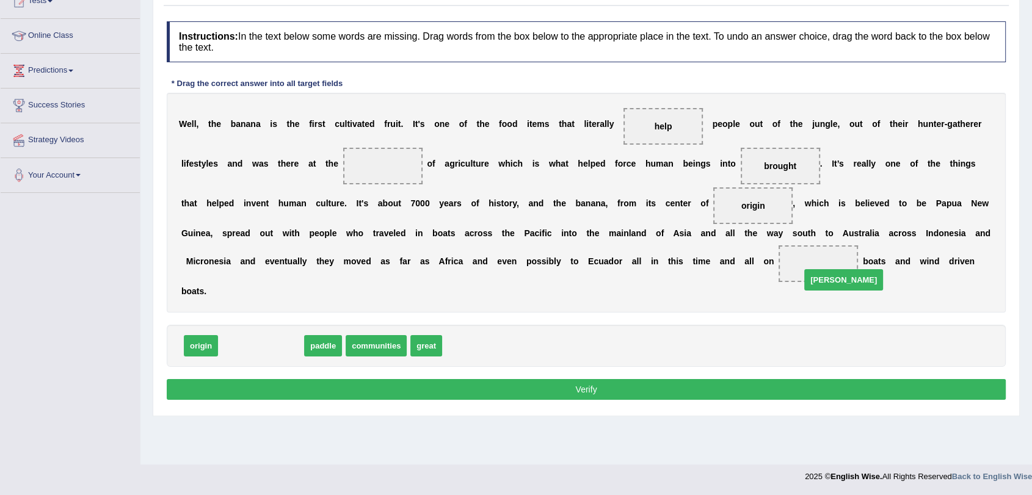
drag, startPoint x: 233, startPoint y: 346, endPoint x: 812, endPoint y: 257, distance: 585.8
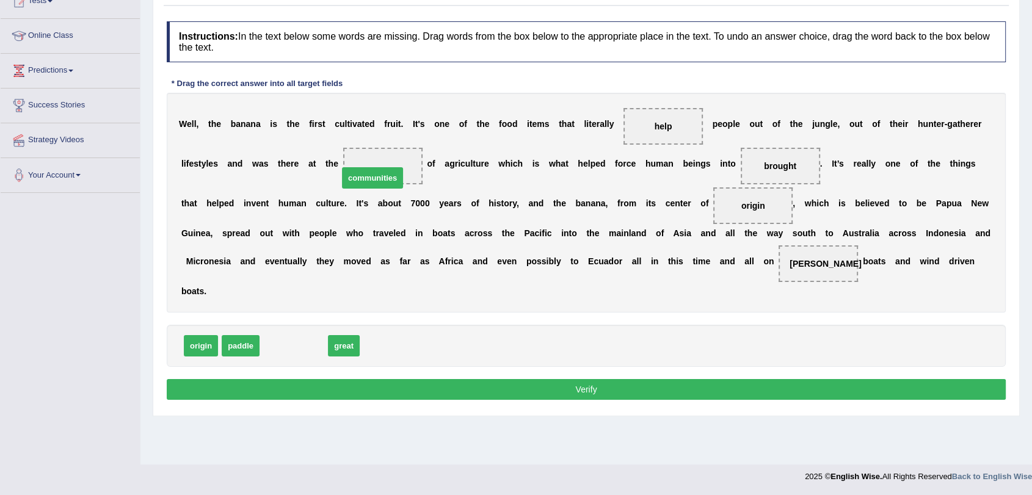
drag, startPoint x: 307, startPoint y: 349, endPoint x: 390, endPoint y: 164, distance: 202.3
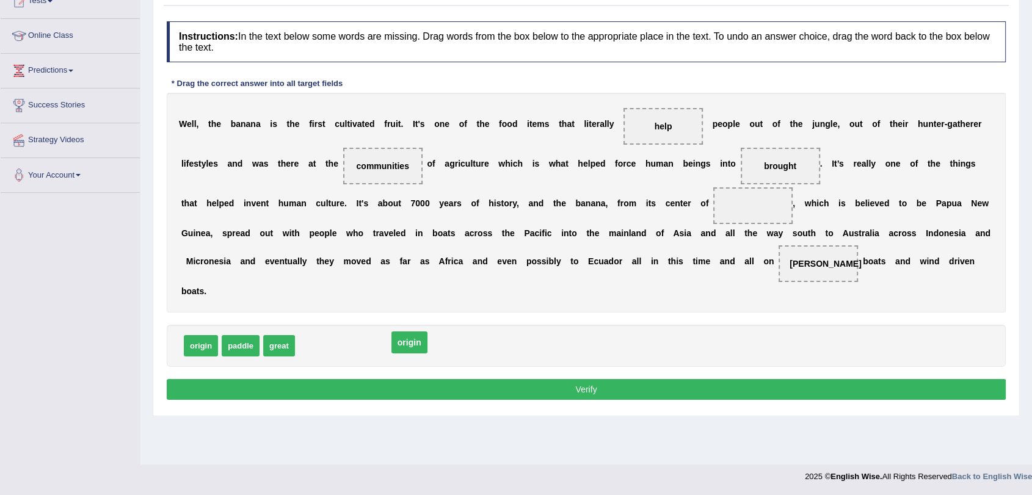
drag, startPoint x: 760, startPoint y: 206, endPoint x: 396, endPoint y: 347, distance: 390.2
drag, startPoint x: 287, startPoint y: 348, endPoint x: 760, endPoint y: 211, distance: 492.7
click at [517, 380] on button "Verify" at bounding box center [586, 389] width 839 height 21
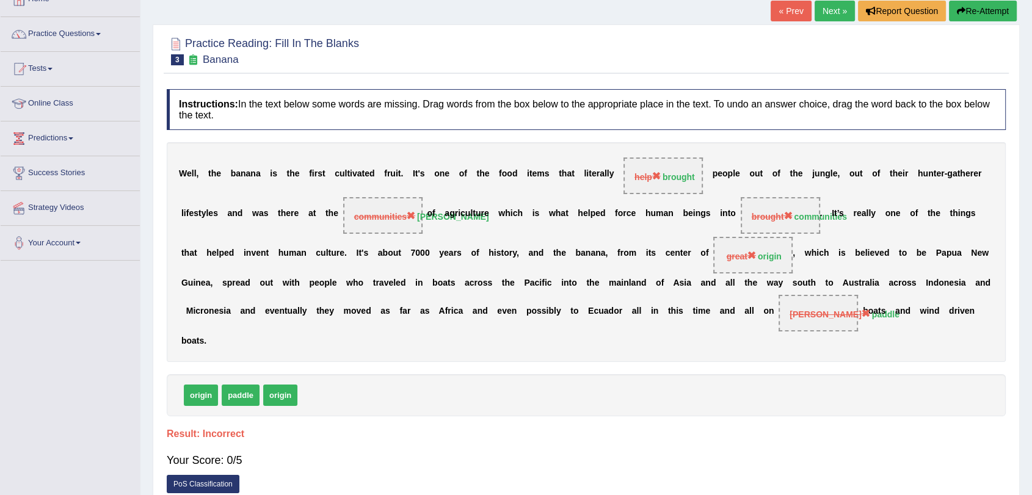
scroll to position [10, 0]
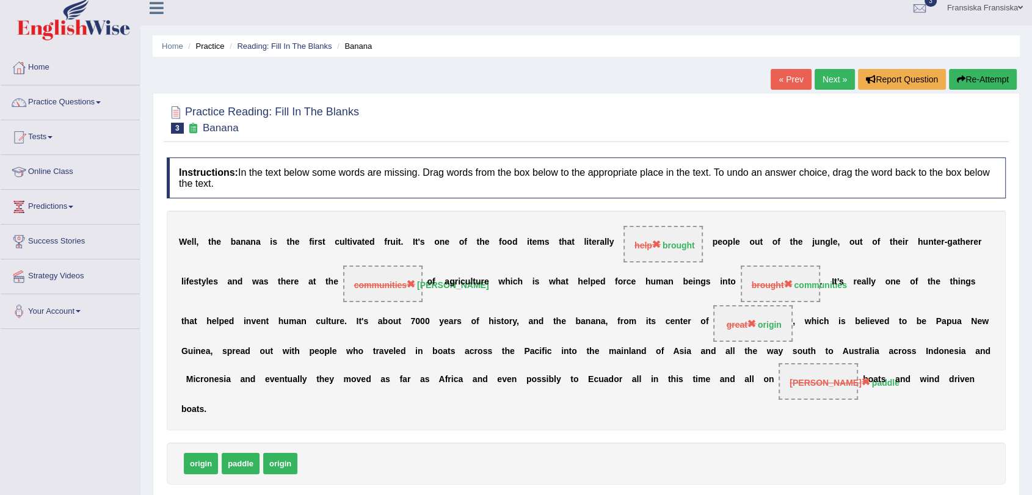
click at [826, 75] on link "Next »" at bounding box center [835, 79] width 40 height 21
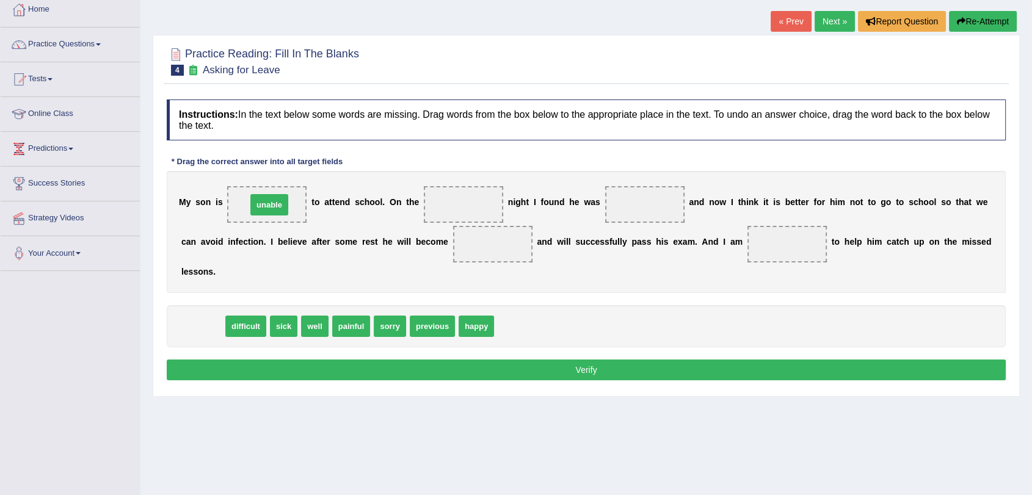
drag, startPoint x: 198, startPoint y: 324, endPoint x: 264, endPoint y: 202, distance: 138.6
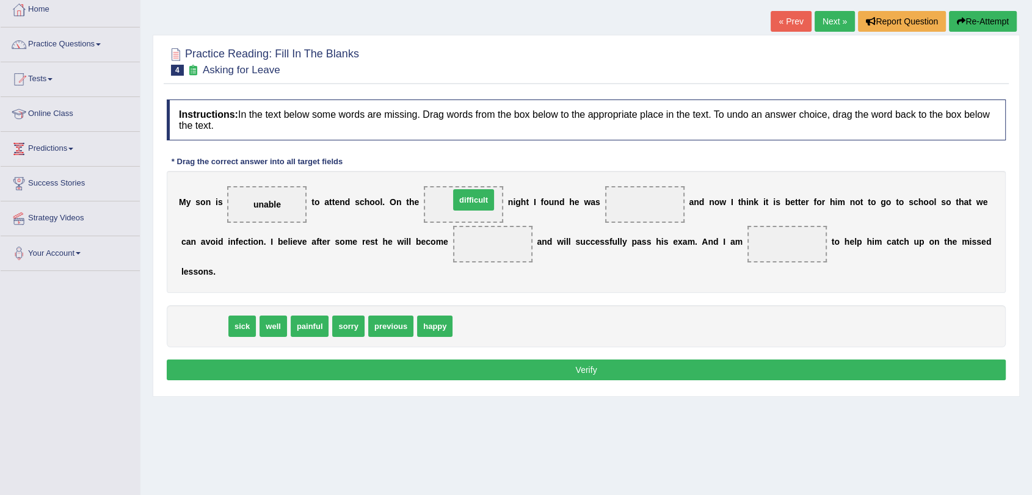
drag, startPoint x: 214, startPoint y: 326, endPoint x: 484, endPoint y: 199, distance: 297.6
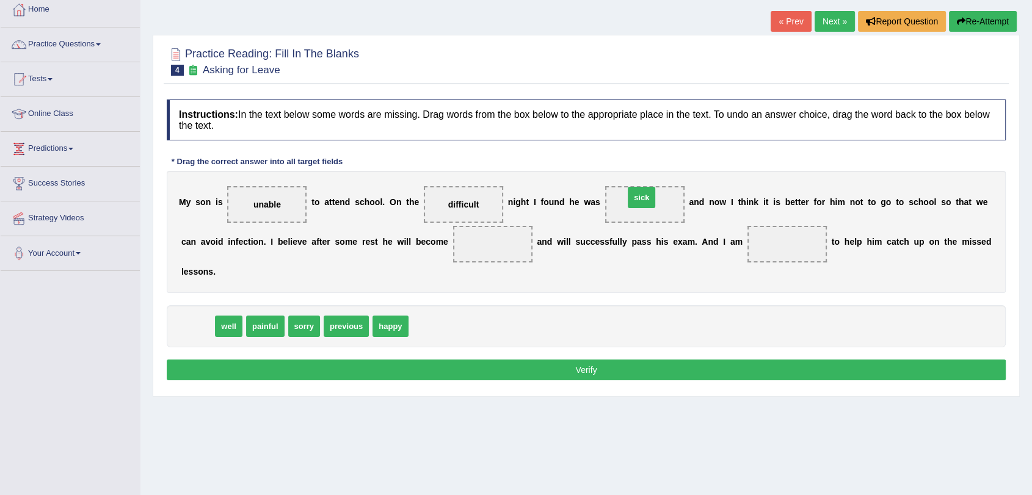
drag, startPoint x: 206, startPoint y: 328, endPoint x: 650, endPoint y: 199, distance: 461.8
drag, startPoint x: 199, startPoint y: 329, endPoint x: 497, endPoint y: 246, distance: 308.8
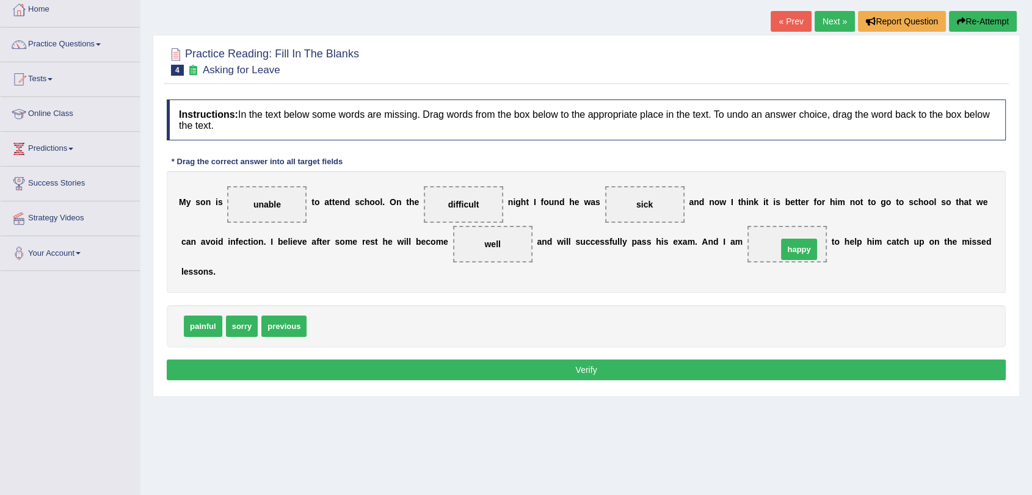
drag, startPoint x: 334, startPoint y: 321, endPoint x: 805, endPoint y: 244, distance: 477.1
click at [653, 366] on button "Verify" at bounding box center [586, 370] width 839 height 21
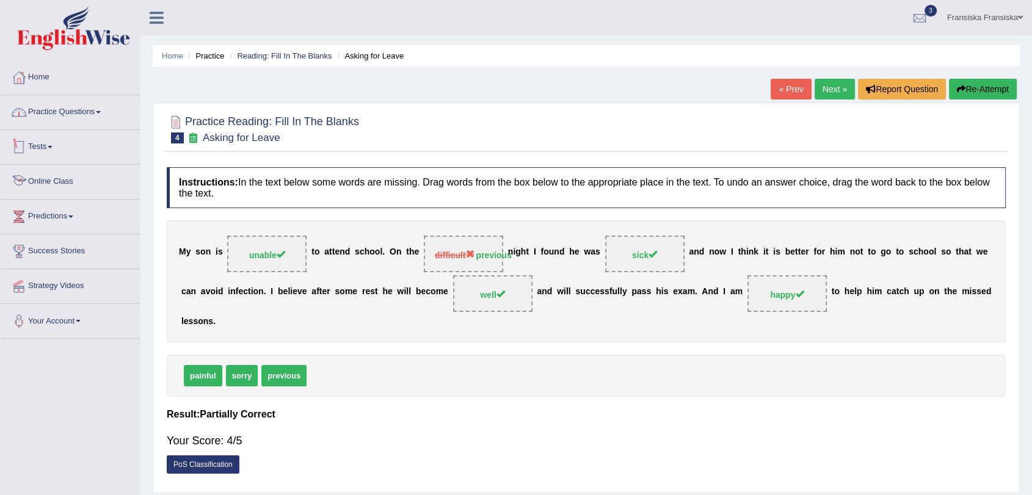
click at [73, 111] on link "Practice Questions" at bounding box center [70, 110] width 139 height 31
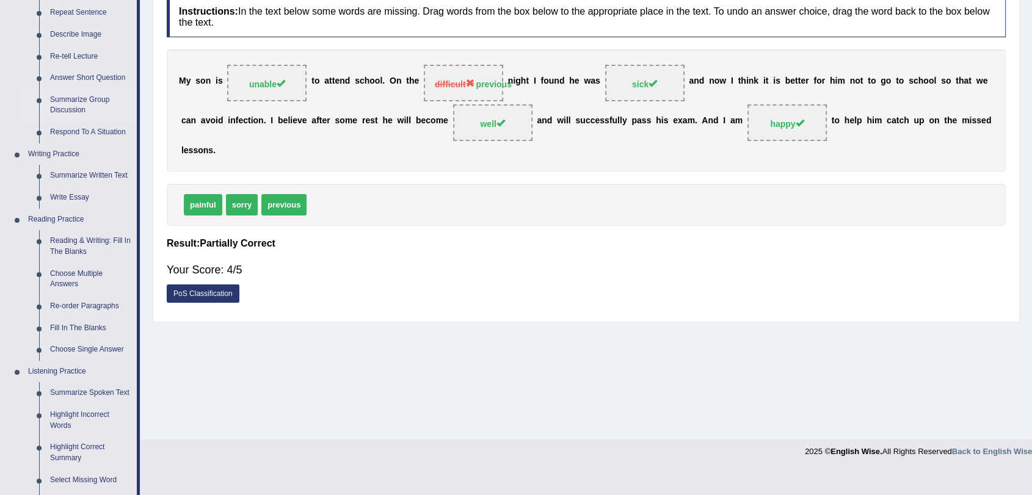
scroll to position [203, 0]
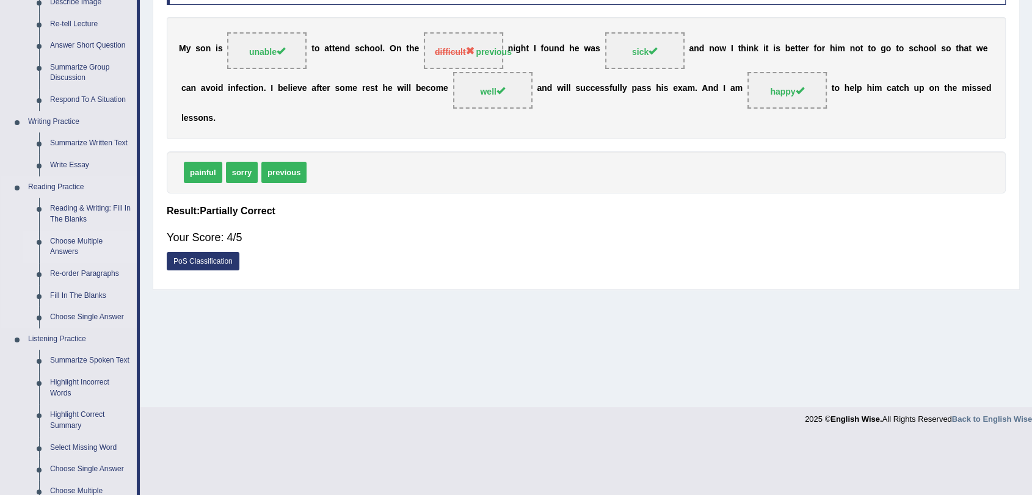
click at [79, 246] on link "Choose Multiple Answers" at bounding box center [91, 247] width 92 height 32
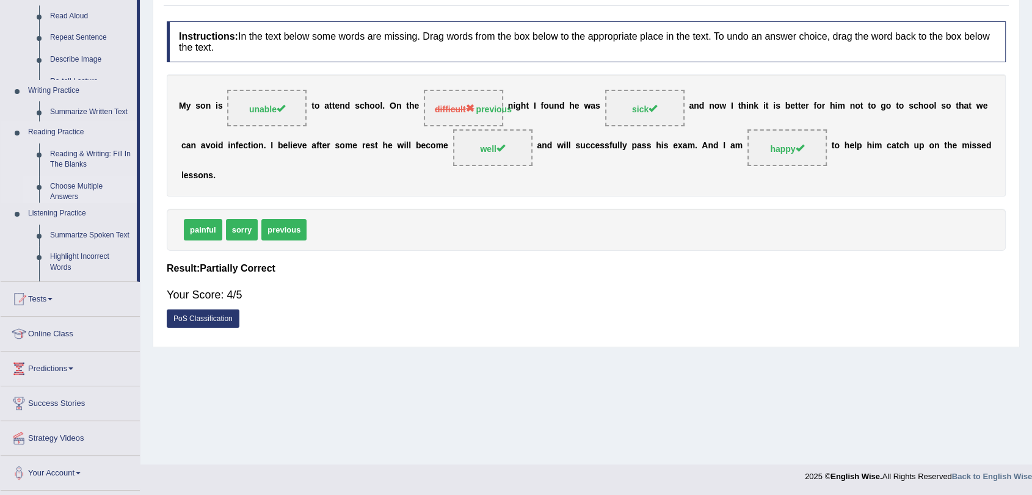
scroll to position [146, 0]
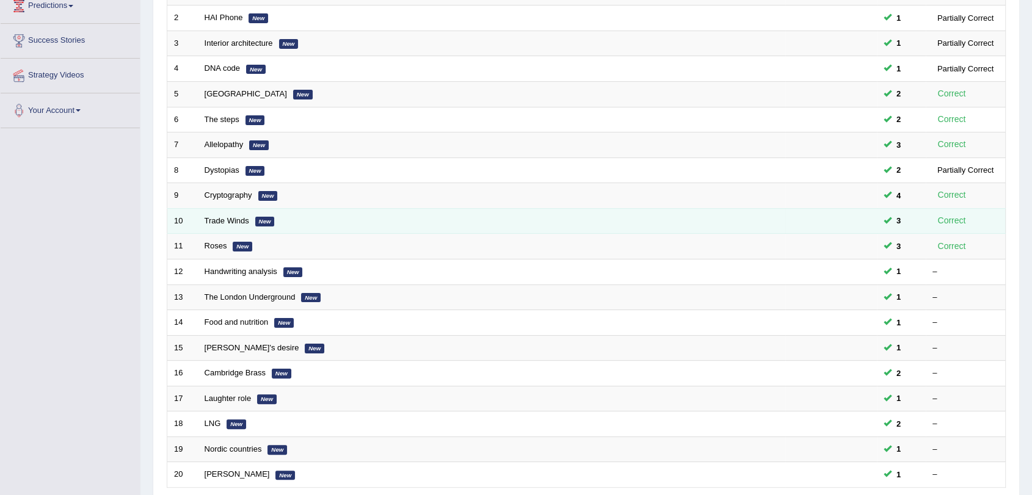
scroll to position [271, 0]
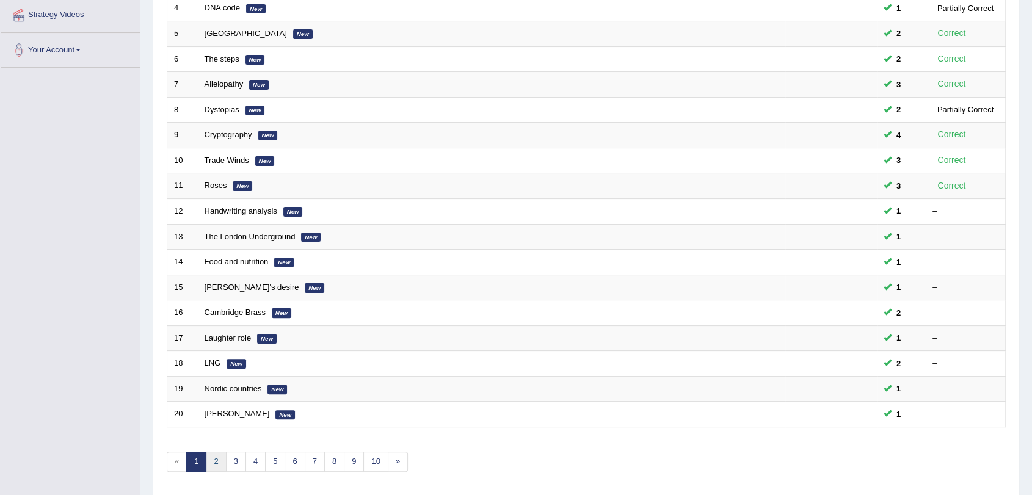
click at [215, 464] on link "2" at bounding box center [216, 462] width 20 height 20
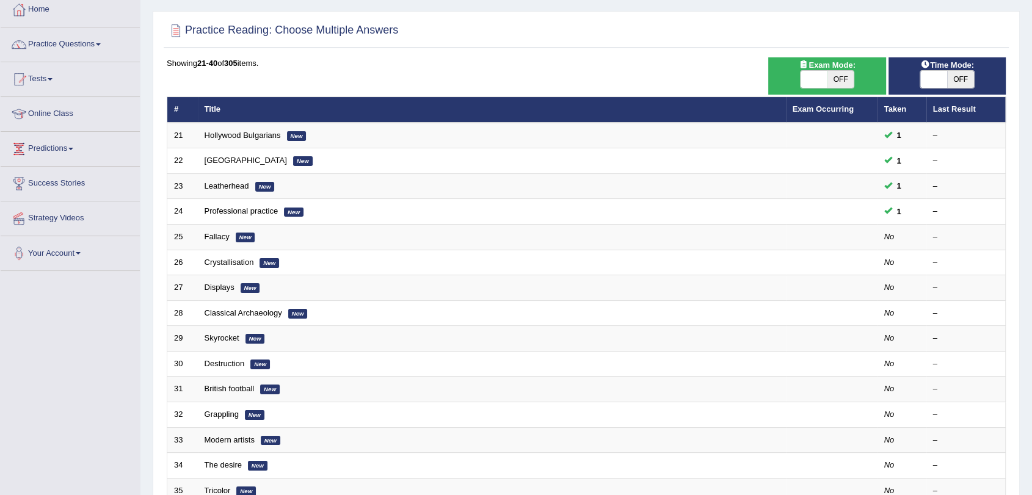
scroll to position [136, 0]
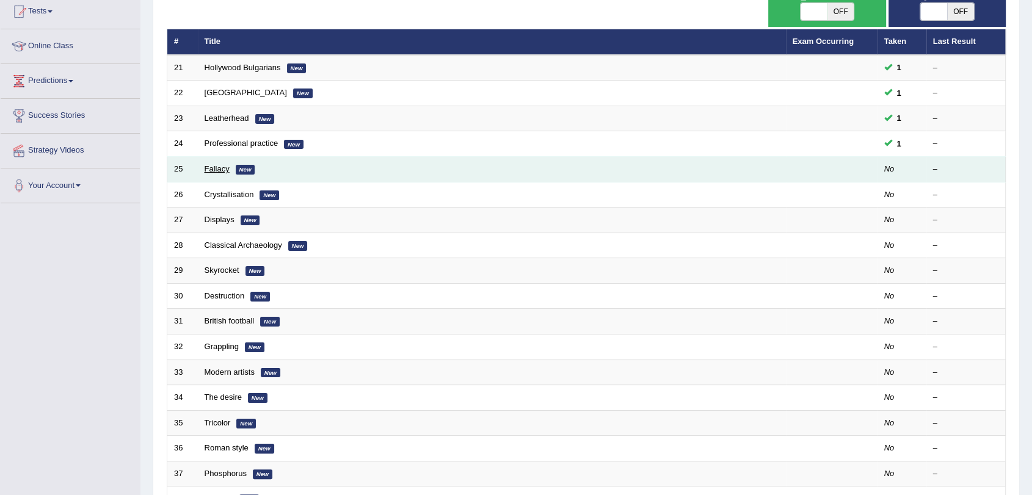
click at [215, 170] on link "Fallacy" at bounding box center [217, 168] width 25 height 9
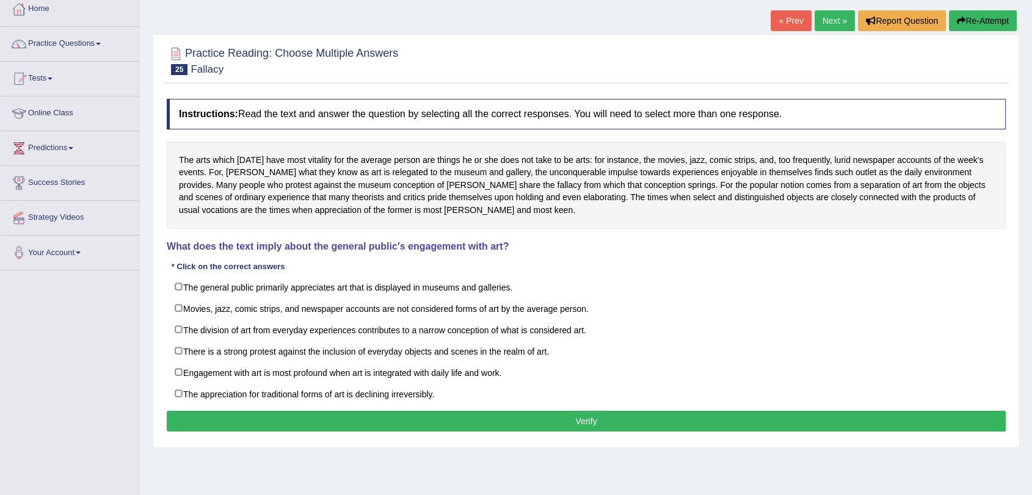
scroll to position [68, 0]
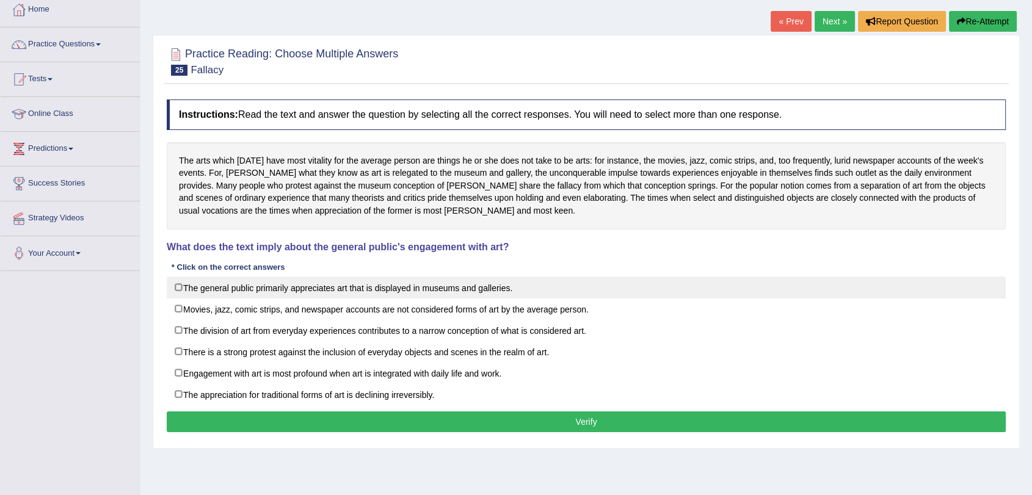
click at [598, 280] on label "The general public primarily appreciates art that is displayed in museums and g…" at bounding box center [586, 288] width 839 height 22
checkbox input "true"
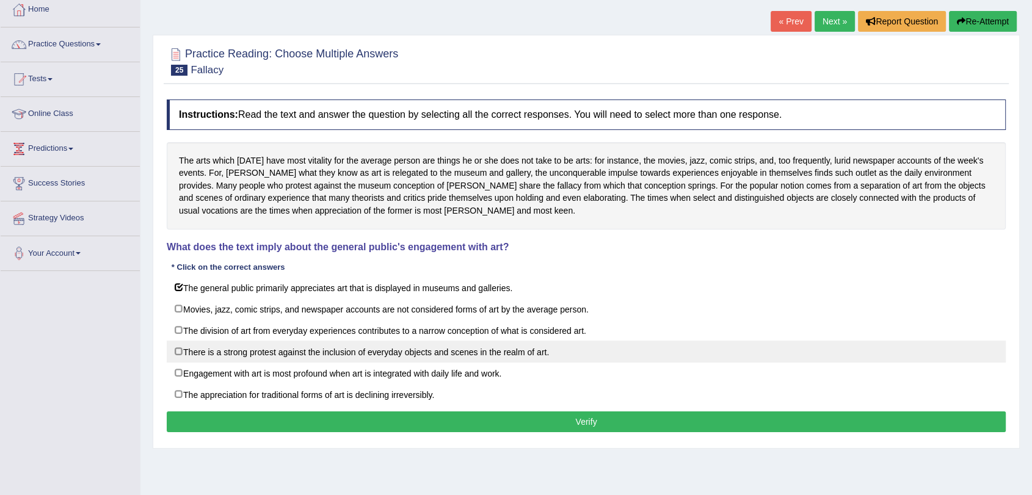
click at [619, 342] on label "There is a strong protest against the inclusion of everyday objects and scenes …" at bounding box center [586, 352] width 839 height 22
click at [519, 353] on label "There is a strong protest against the inclusion of everyday objects and scenes …" at bounding box center [586, 352] width 839 height 22
checkbox input "false"
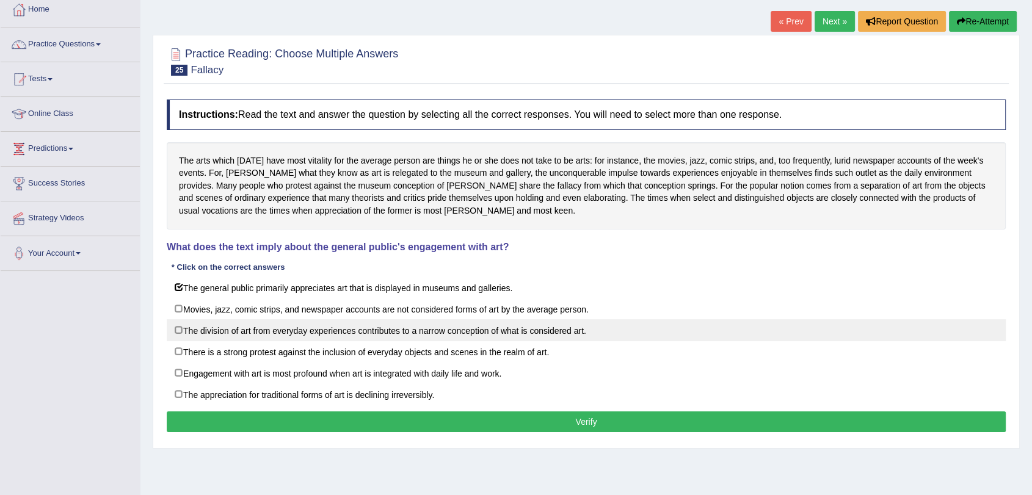
click at [555, 337] on label "The division of art from everyday experiences contributes to a narrow conceptio…" at bounding box center [586, 330] width 839 height 22
checkbox input "true"
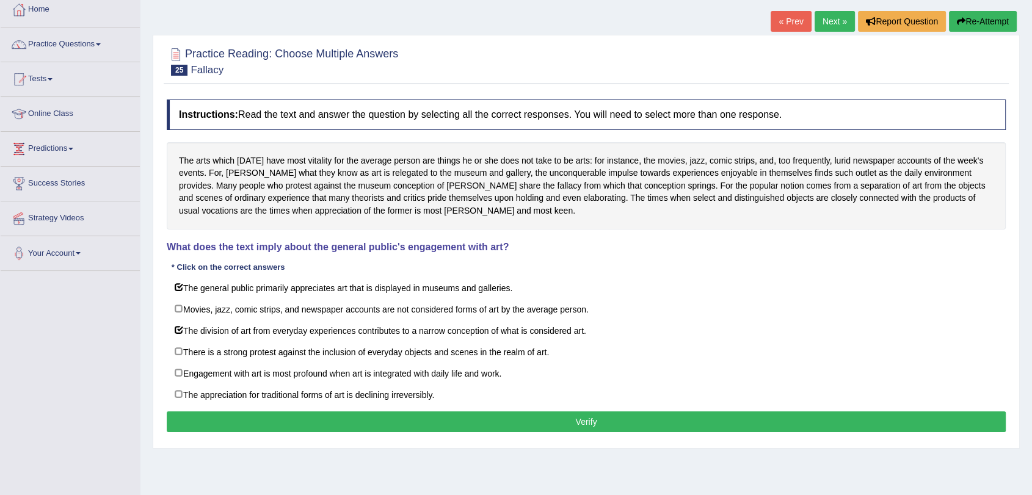
click at [501, 417] on button "Verify" at bounding box center [586, 422] width 839 height 21
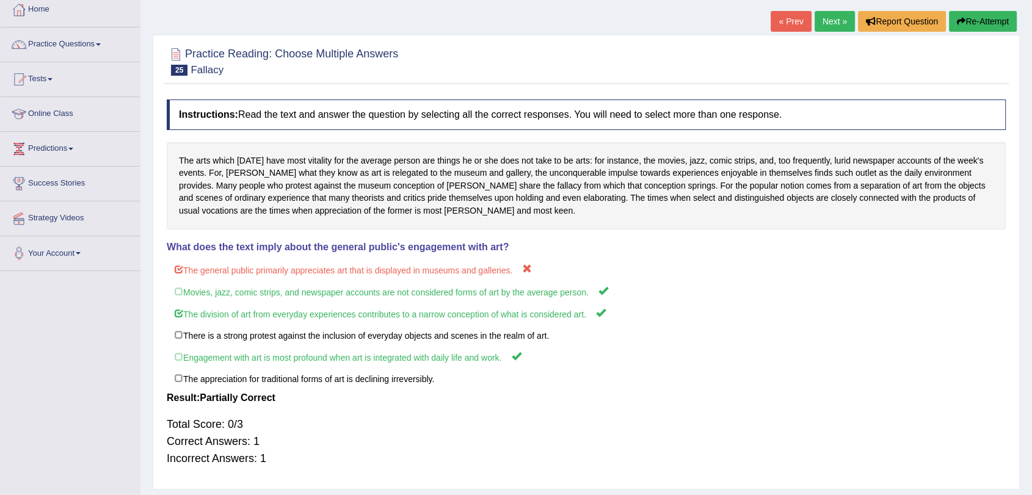
click at [819, 24] on link "Next »" at bounding box center [835, 21] width 40 height 21
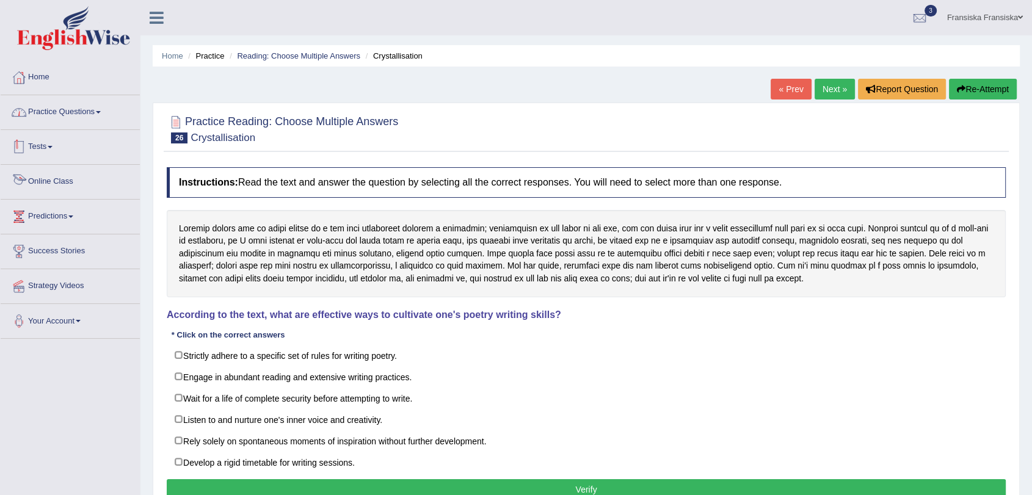
click at [108, 107] on link "Practice Questions" at bounding box center [70, 110] width 139 height 31
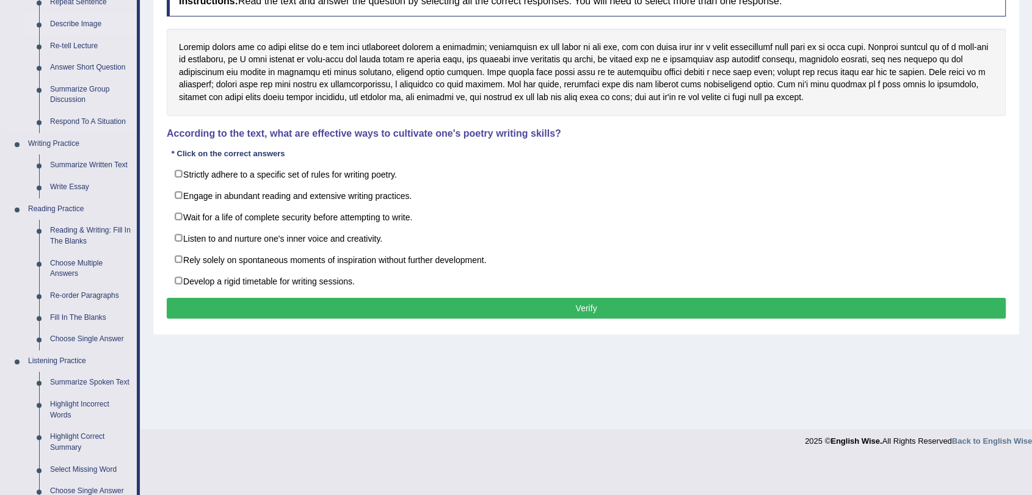
scroll to position [203, 0]
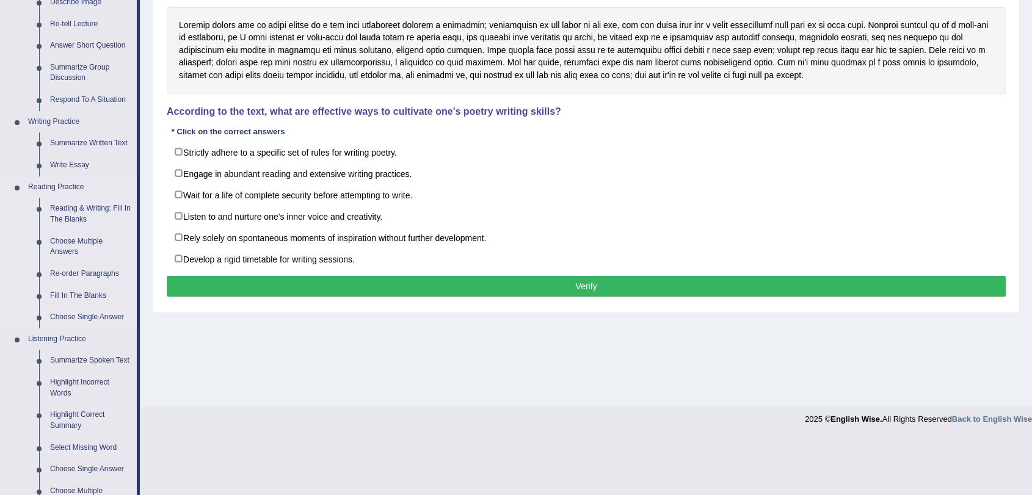
click at [84, 311] on link "Choose Single Answer" at bounding box center [91, 318] width 92 height 22
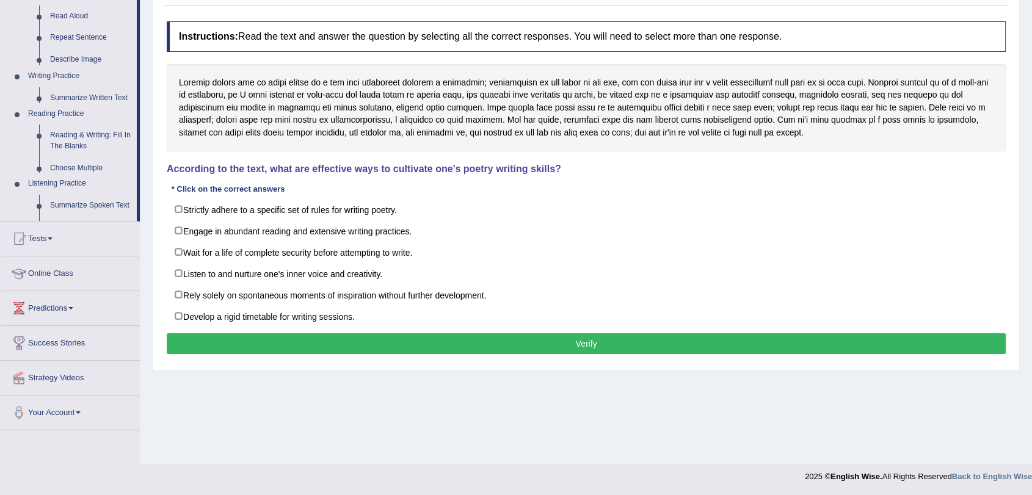
scroll to position [146, 0]
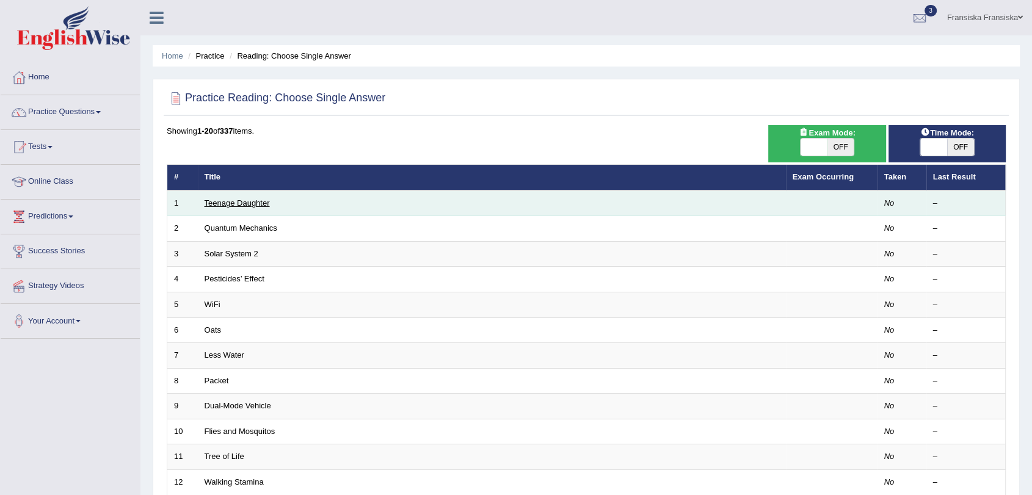
click at [244, 202] on link "Teenage Daughter" at bounding box center [237, 203] width 65 height 9
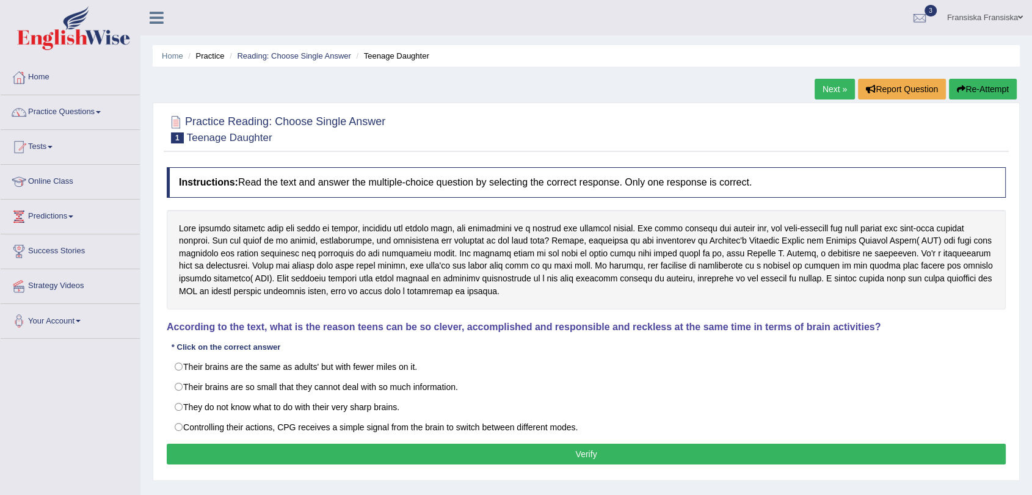
scroll to position [68, 0]
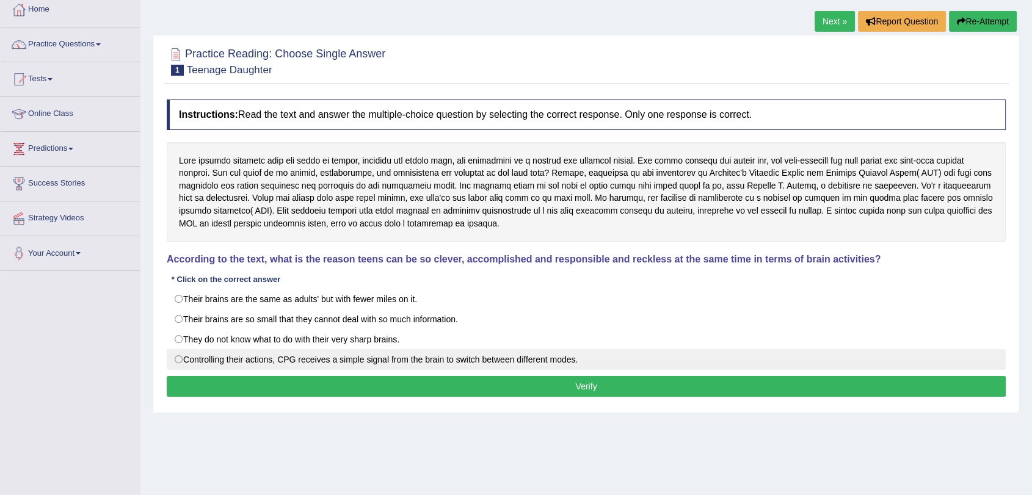
click at [462, 358] on label "Controlling their actions, CPG receives a simple signal from the brain to switc…" at bounding box center [586, 359] width 839 height 21
radio input "true"
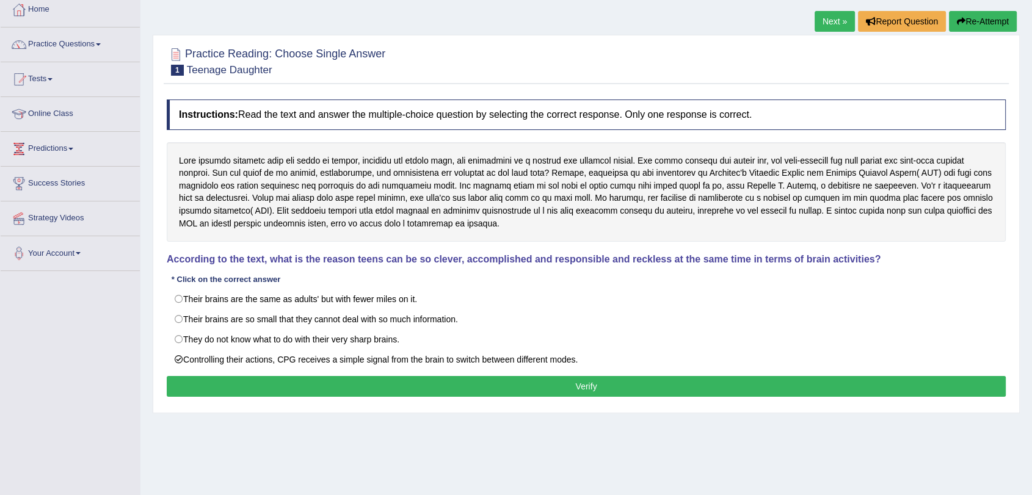
click at [468, 384] on button "Verify" at bounding box center [586, 386] width 839 height 21
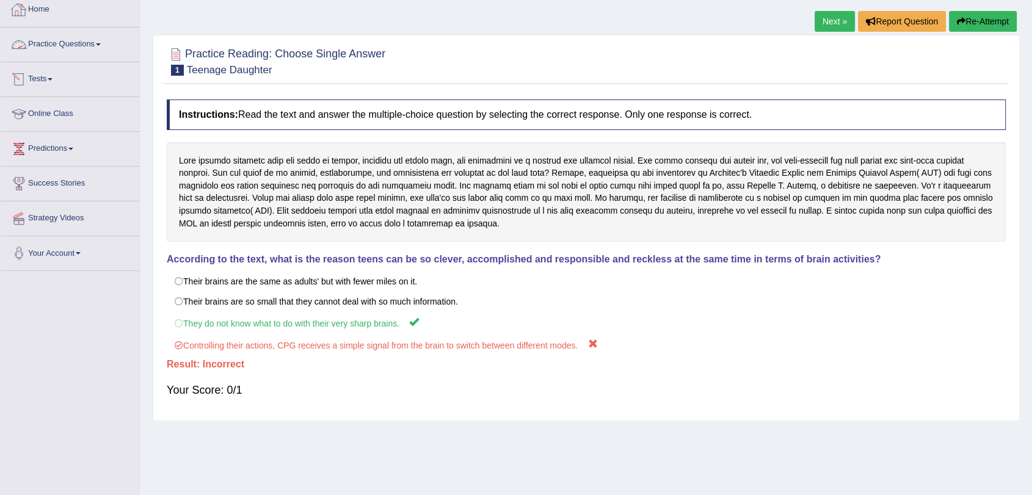
click at [29, 11] on link "Home" at bounding box center [70, 8] width 139 height 31
